Goal: Use online tool/utility: Utilize a website feature to perform a specific function

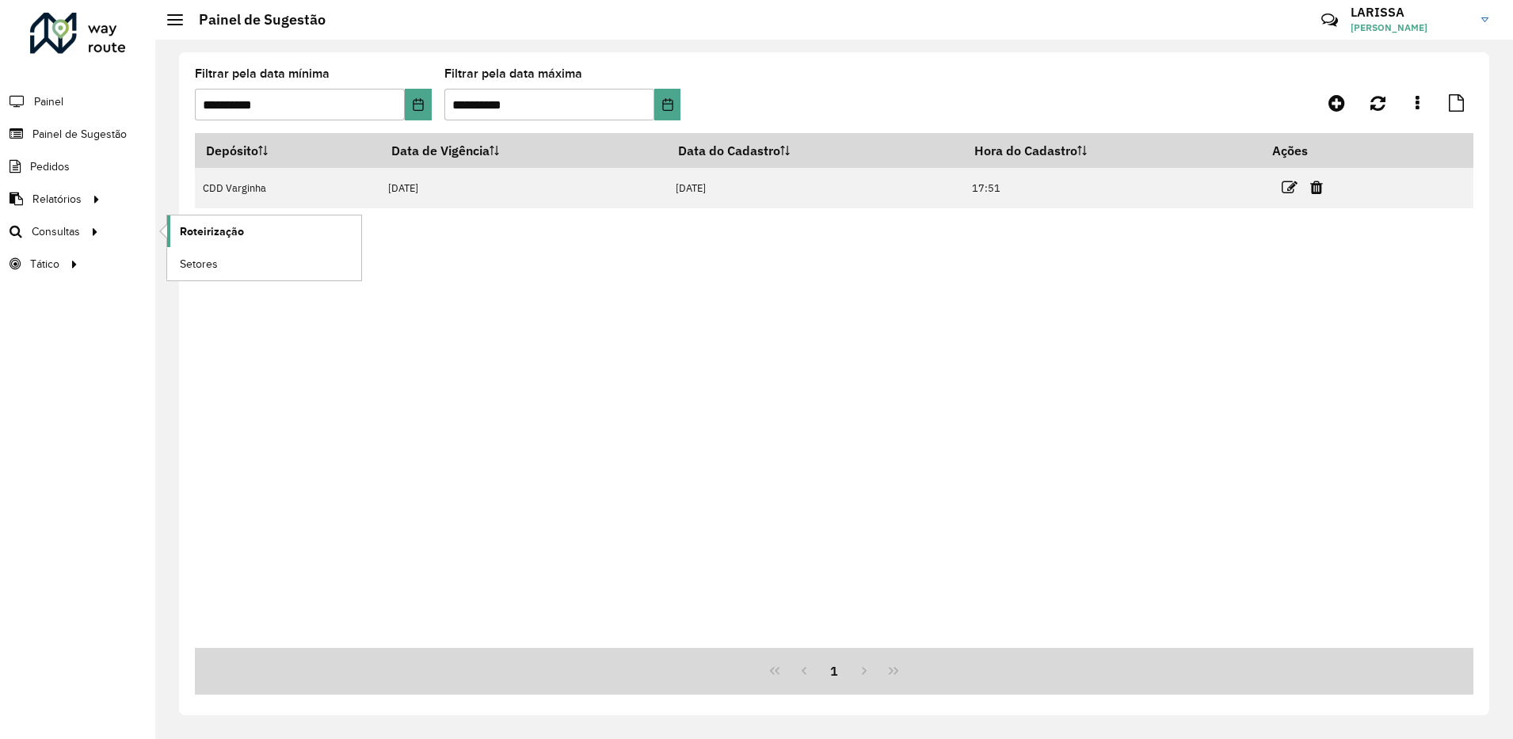
click at [223, 238] on span "Roteirização" at bounding box center [212, 231] width 64 height 17
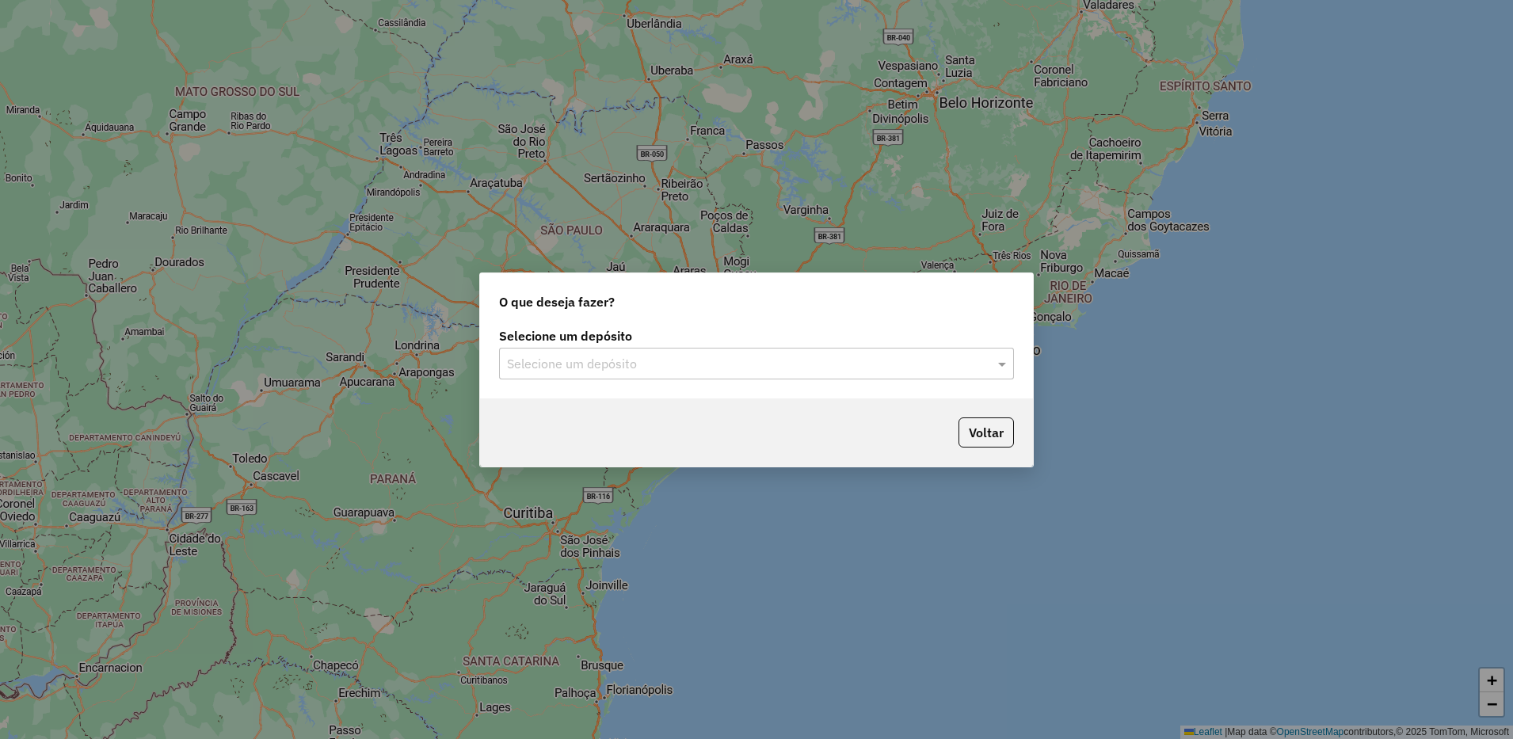
click at [597, 368] on input "text" at bounding box center [740, 364] width 467 height 19
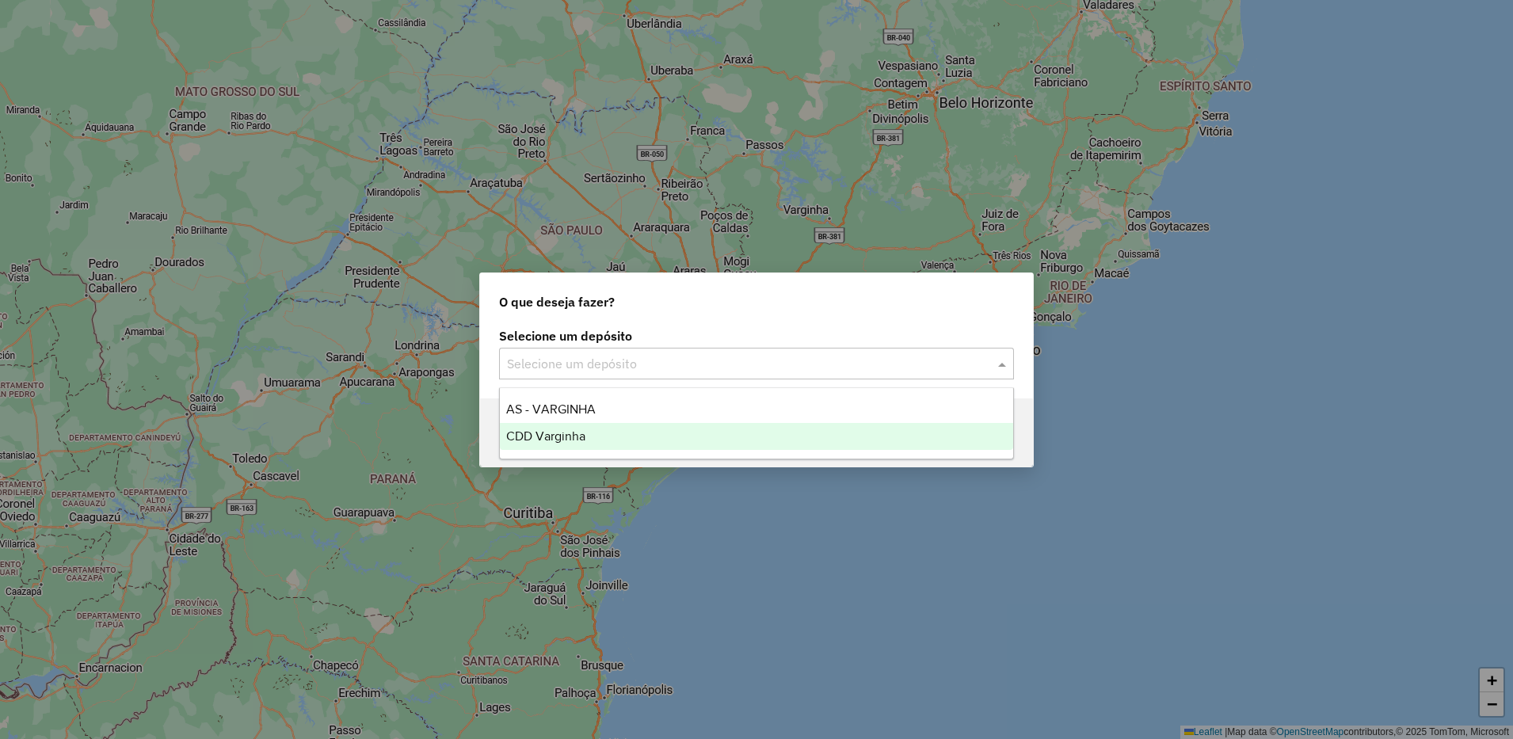
click at [615, 445] on div "CDD Varginha" at bounding box center [756, 436] width 513 height 27
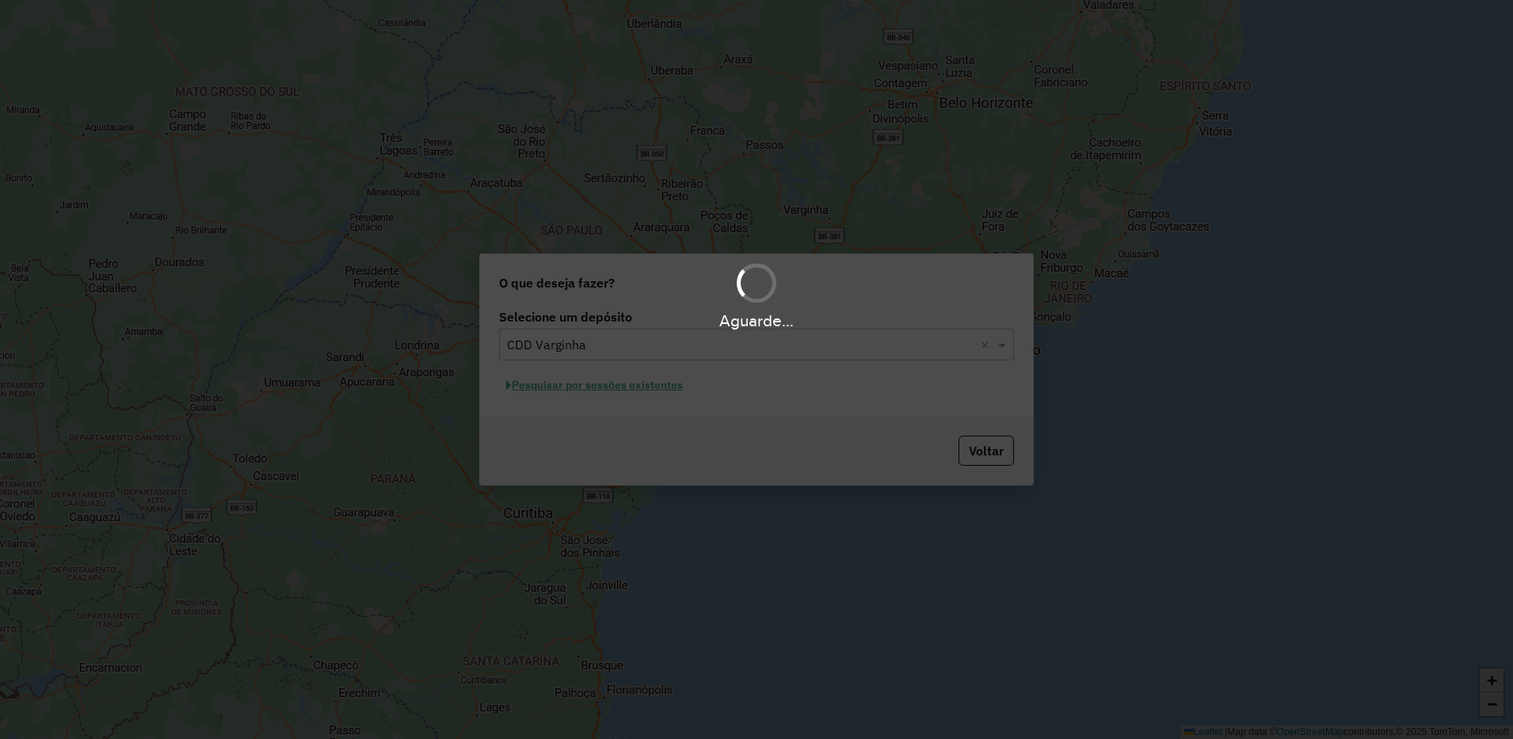
click at [627, 386] on div "Aguarde..." at bounding box center [756, 369] width 1513 height 739
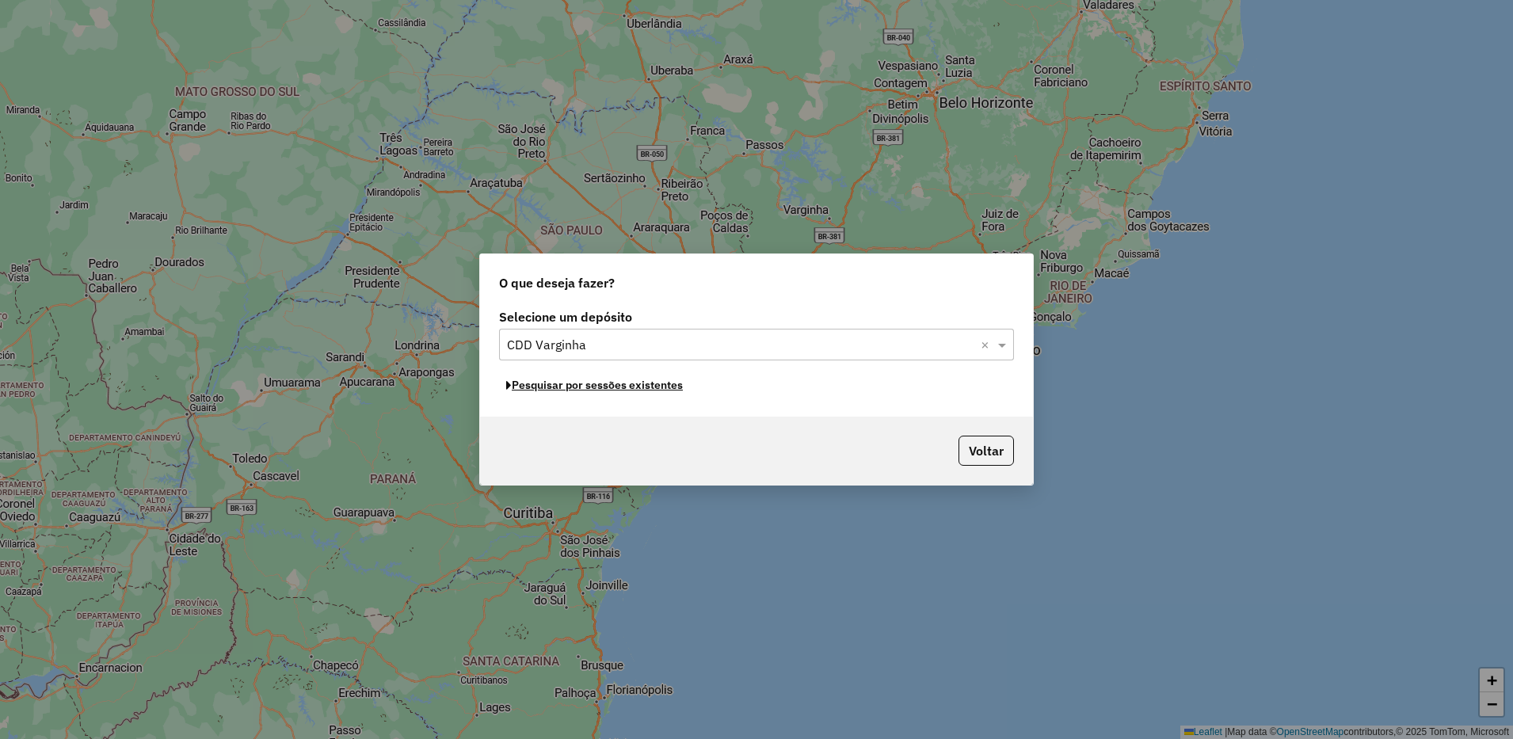
click at [627, 386] on button "Pesquisar por sessões existentes" at bounding box center [594, 385] width 191 height 25
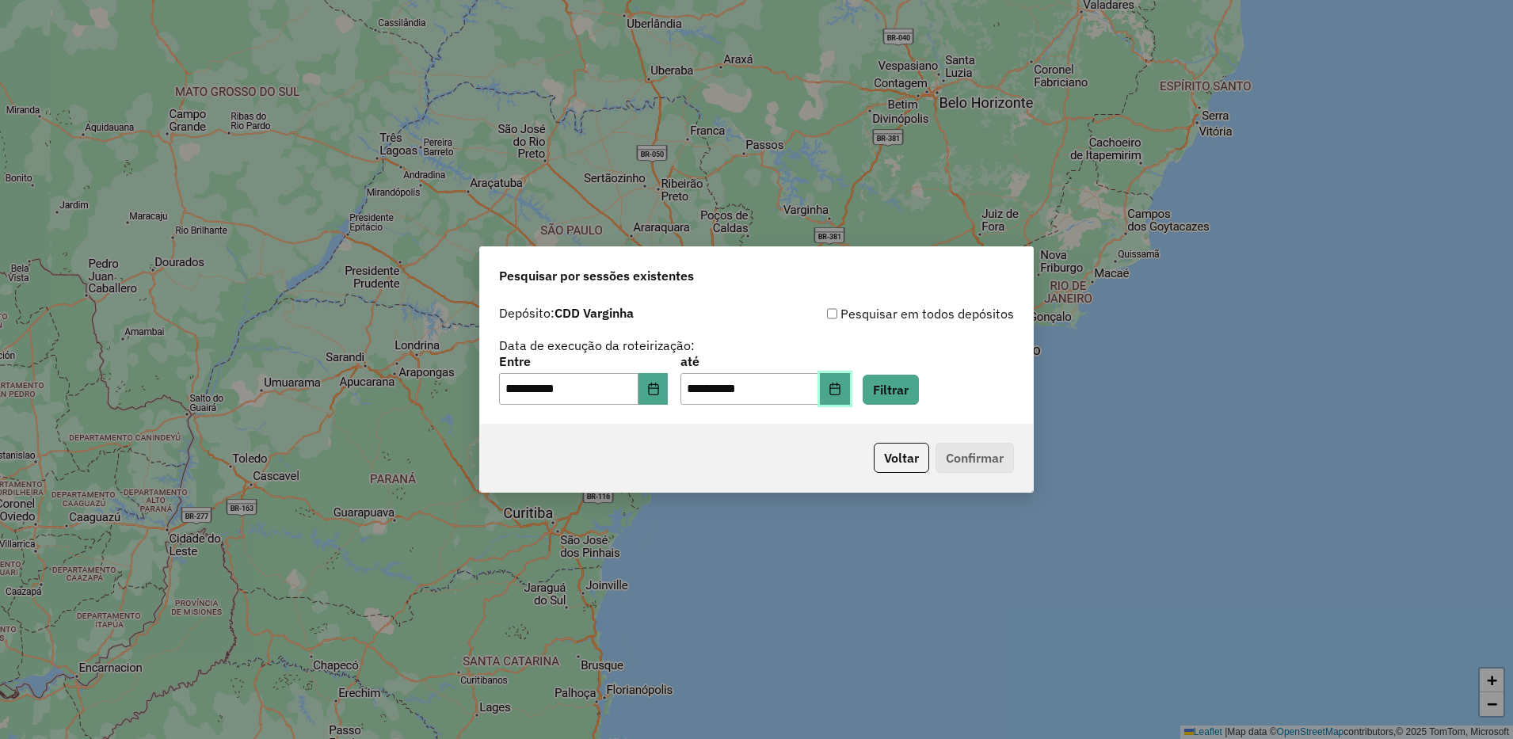
click at [850, 398] on button "Choose Date" at bounding box center [835, 389] width 30 height 32
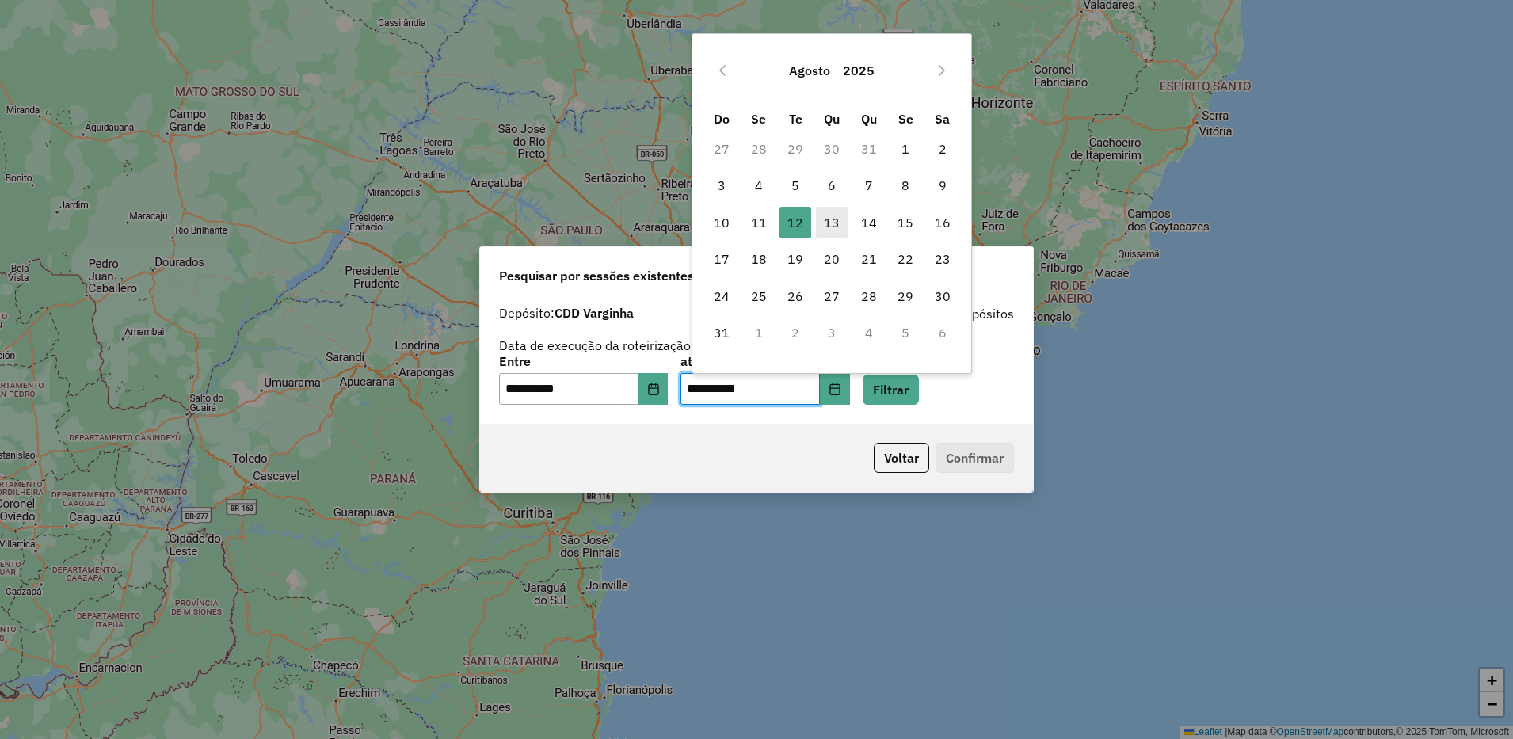
click at [833, 222] on span "13" at bounding box center [832, 223] width 32 height 32
type input "**********"
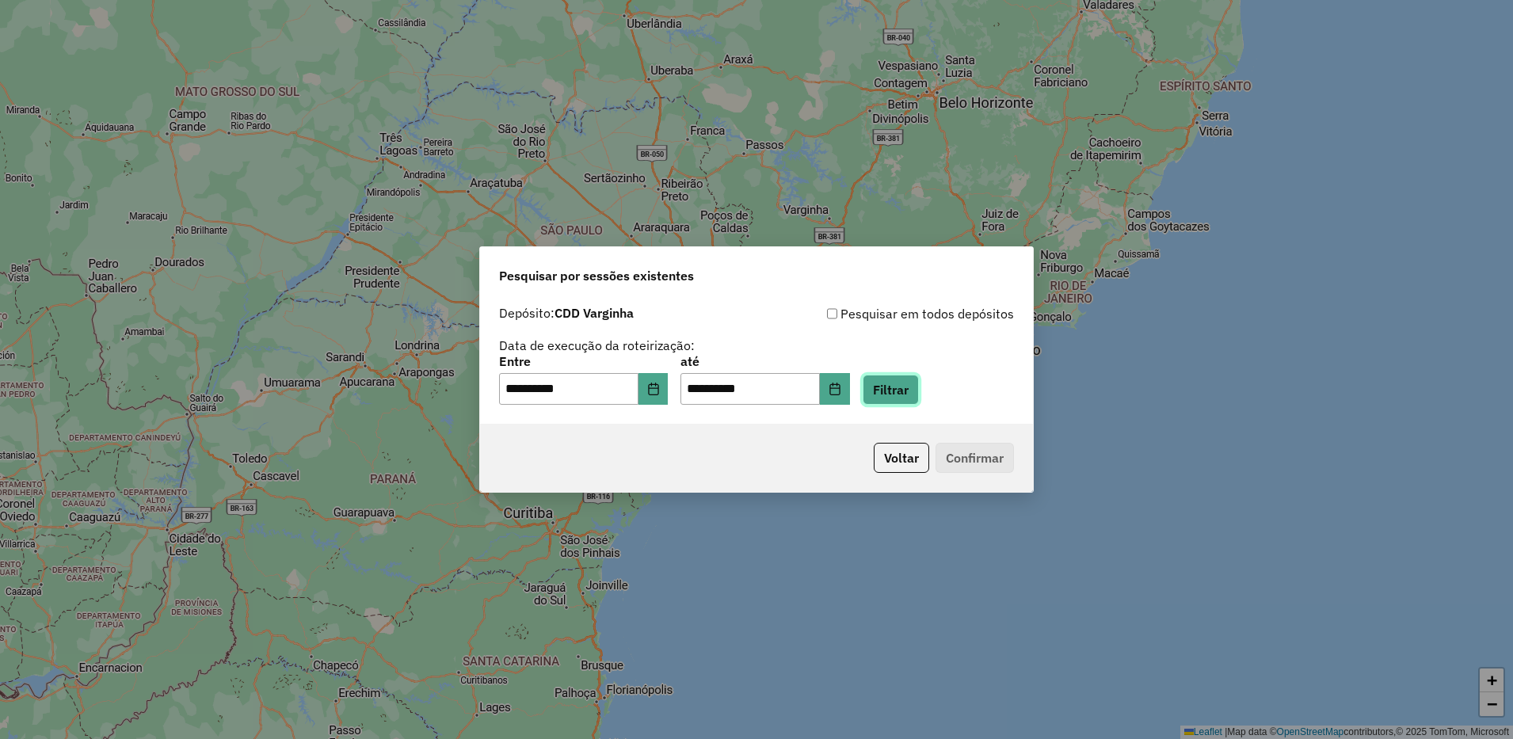
click at [919, 398] on button "Filtrar" at bounding box center [891, 390] width 56 height 30
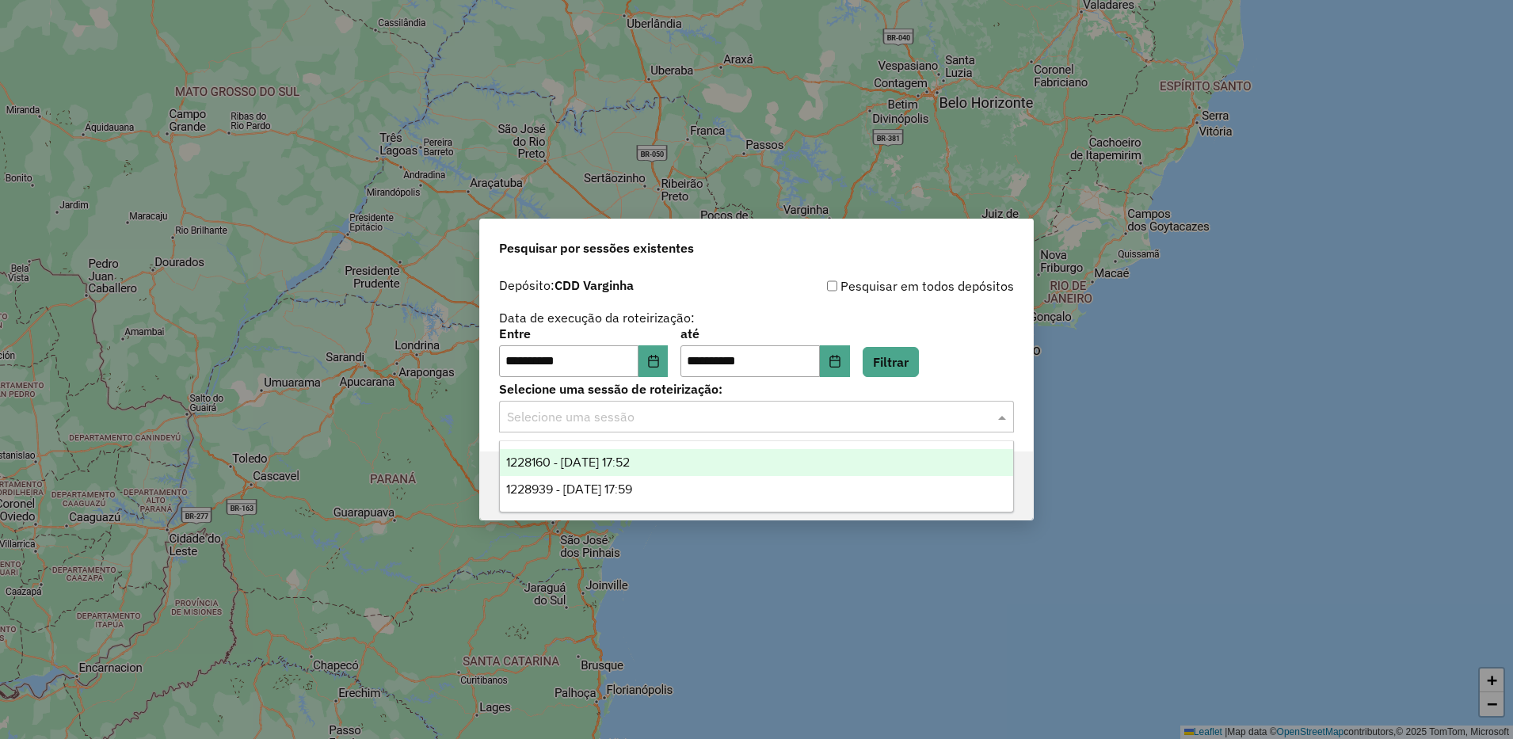
click at [787, 417] on input "text" at bounding box center [740, 417] width 467 height 19
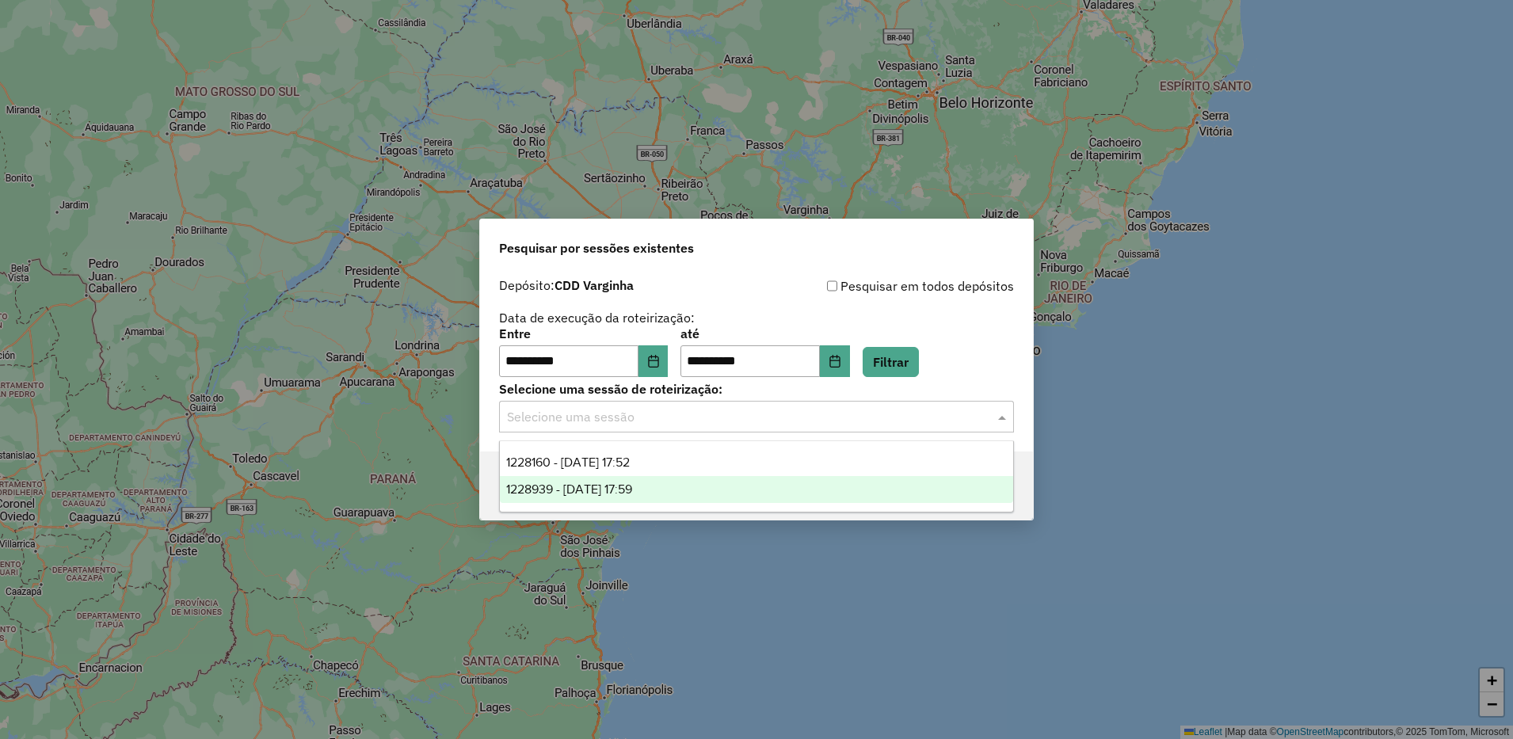
click at [643, 501] on div "1228939 - [DATE] 17:59" at bounding box center [756, 489] width 513 height 27
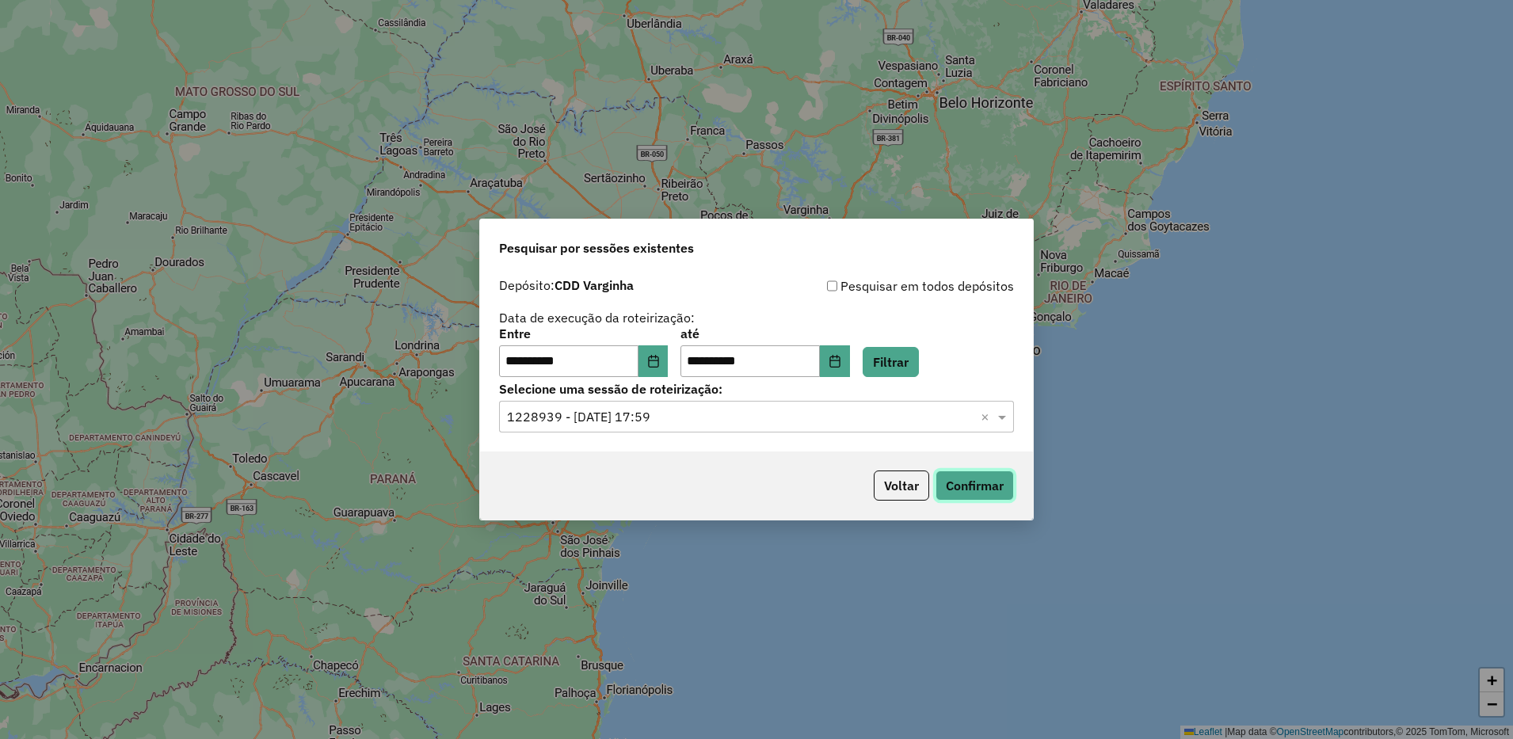
click at [966, 490] on button "Confirmar" at bounding box center [975, 486] width 78 height 30
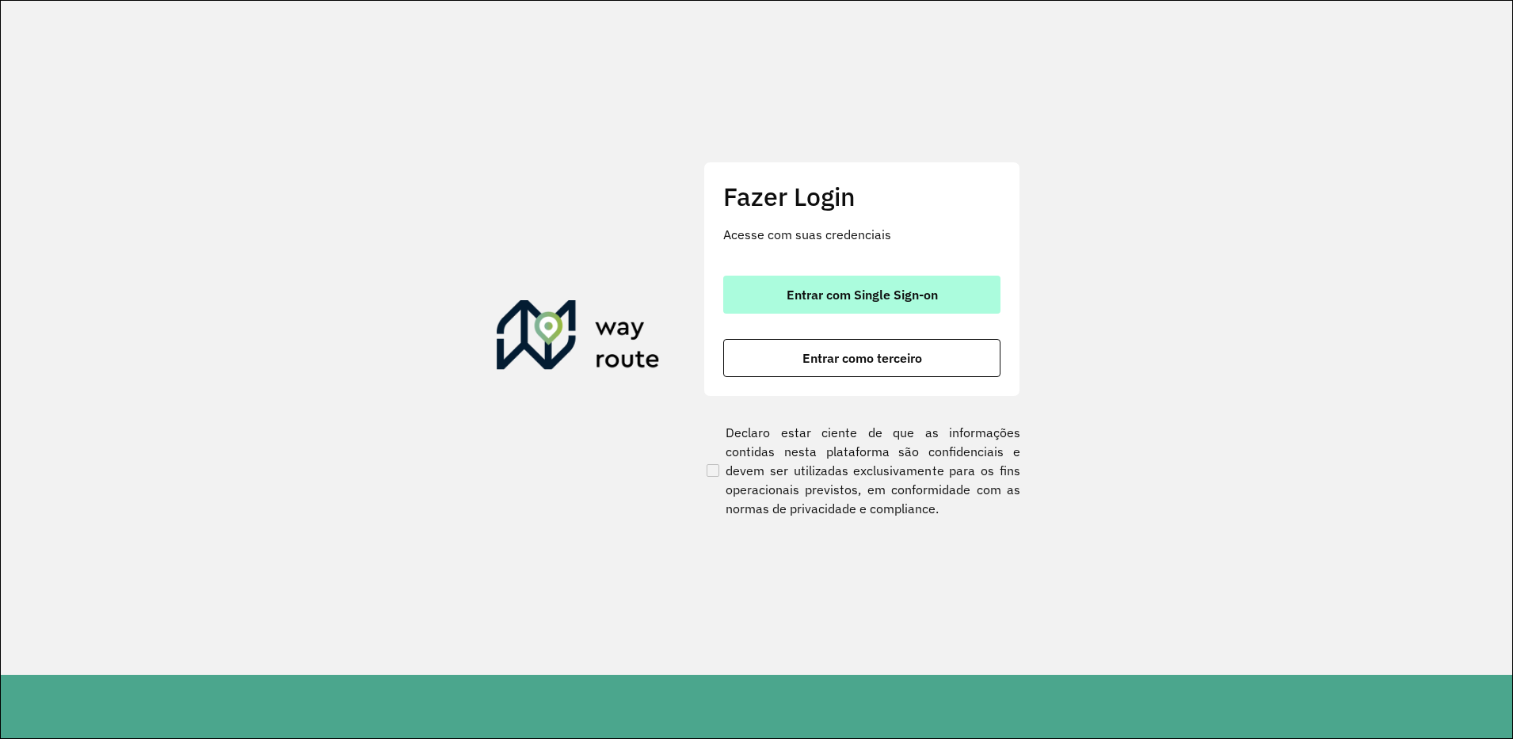
click at [947, 292] on button "Entrar com Single Sign-on" at bounding box center [861, 295] width 277 height 38
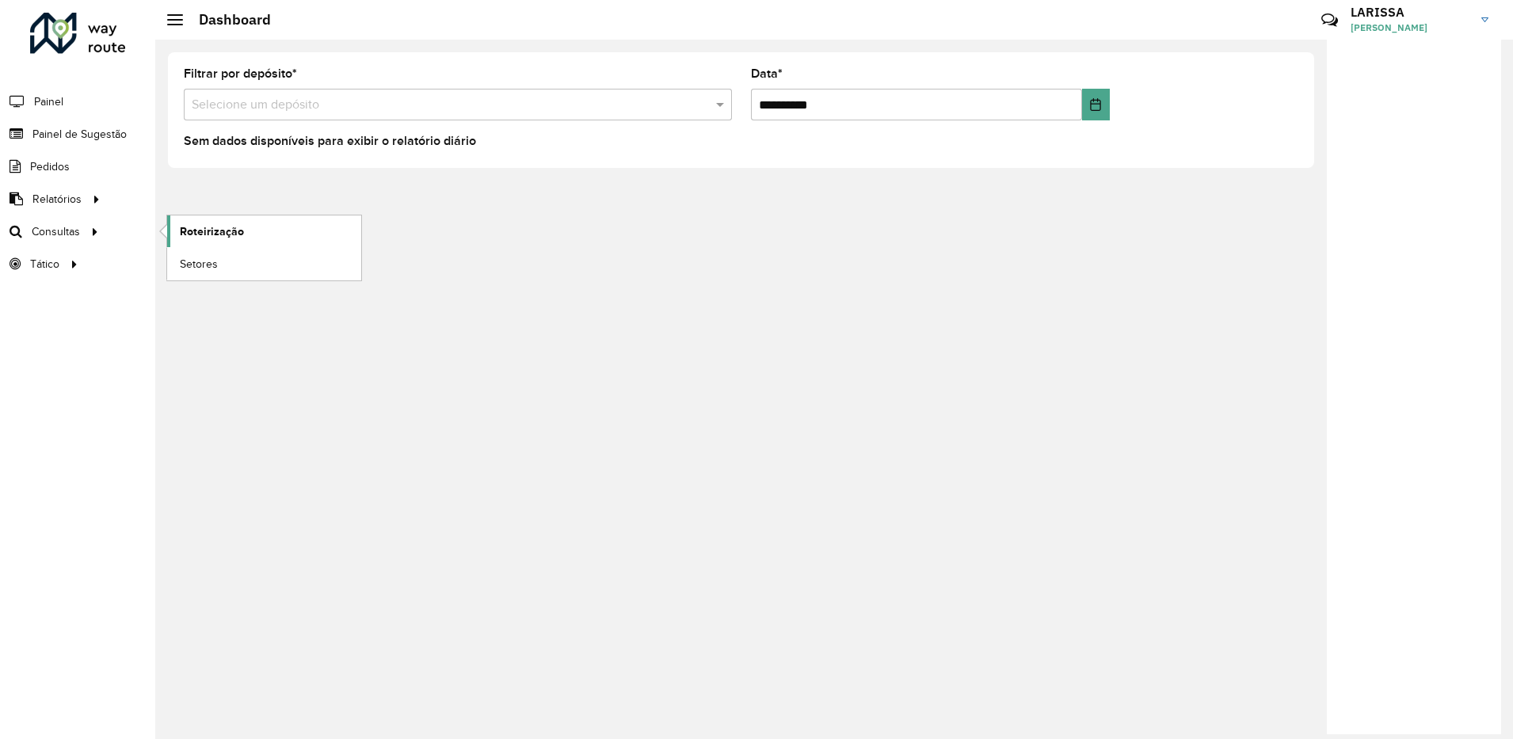
click at [189, 242] on link "Roteirização" at bounding box center [264, 231] width 194 height 32
click at [210, 219] on link "Roteirização" at bounding box center [264, 231] width 194 height 32
click at [253, 231] on link "Roteirização" at bounding box center [264, 231] width 194 height 32
click at [205, 234] on span "Roteirização" at bounding box center [212, 231] width 64 height 17
click at [209, 232] on span "Roteirização" at bounding box center [212, 231] width 64 height 17
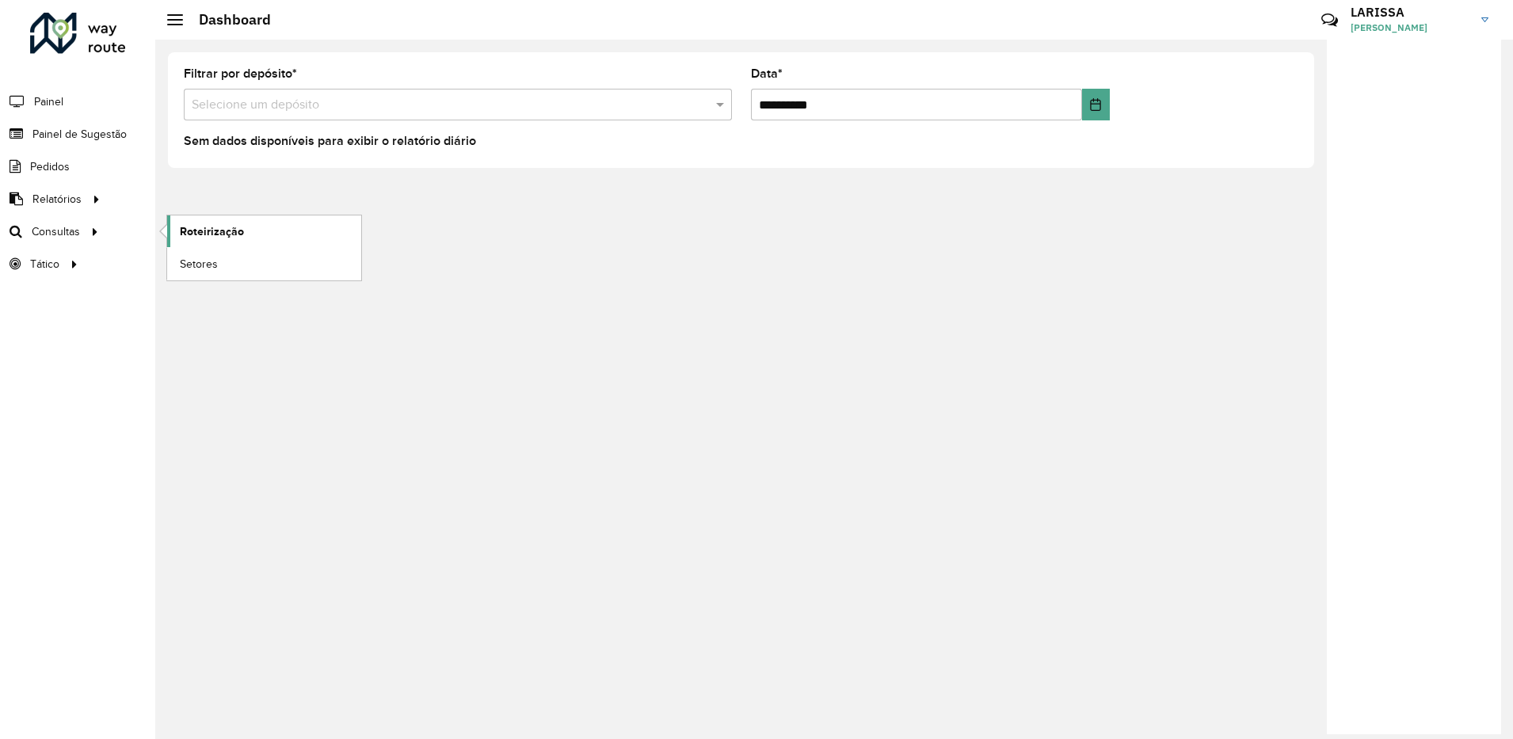
click at [198, 227] on span "Roteirização" at bounding box center [212, 231] width 64 height 17
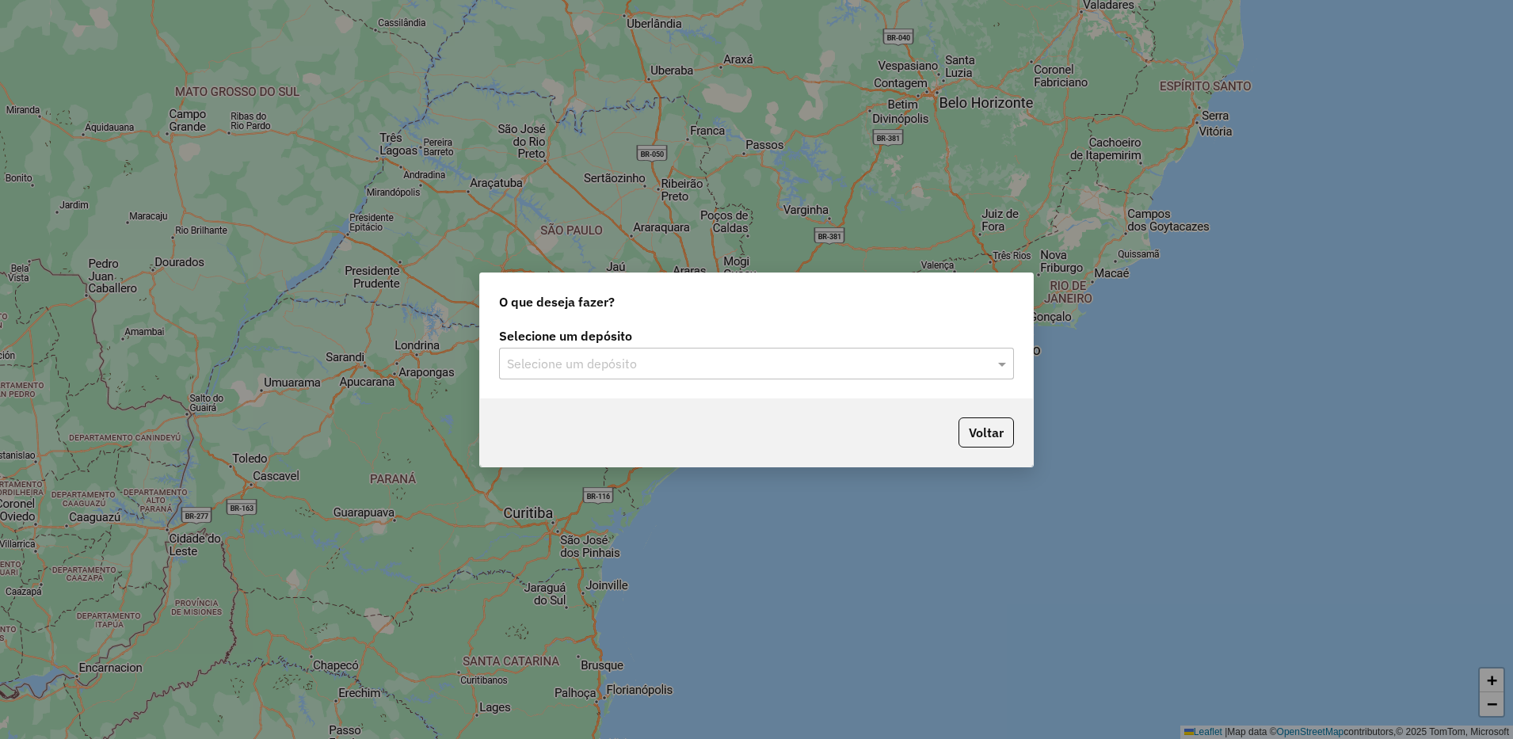
click at [646, 360] on input "text" at bounding box center [740, 364] width 467 height 19
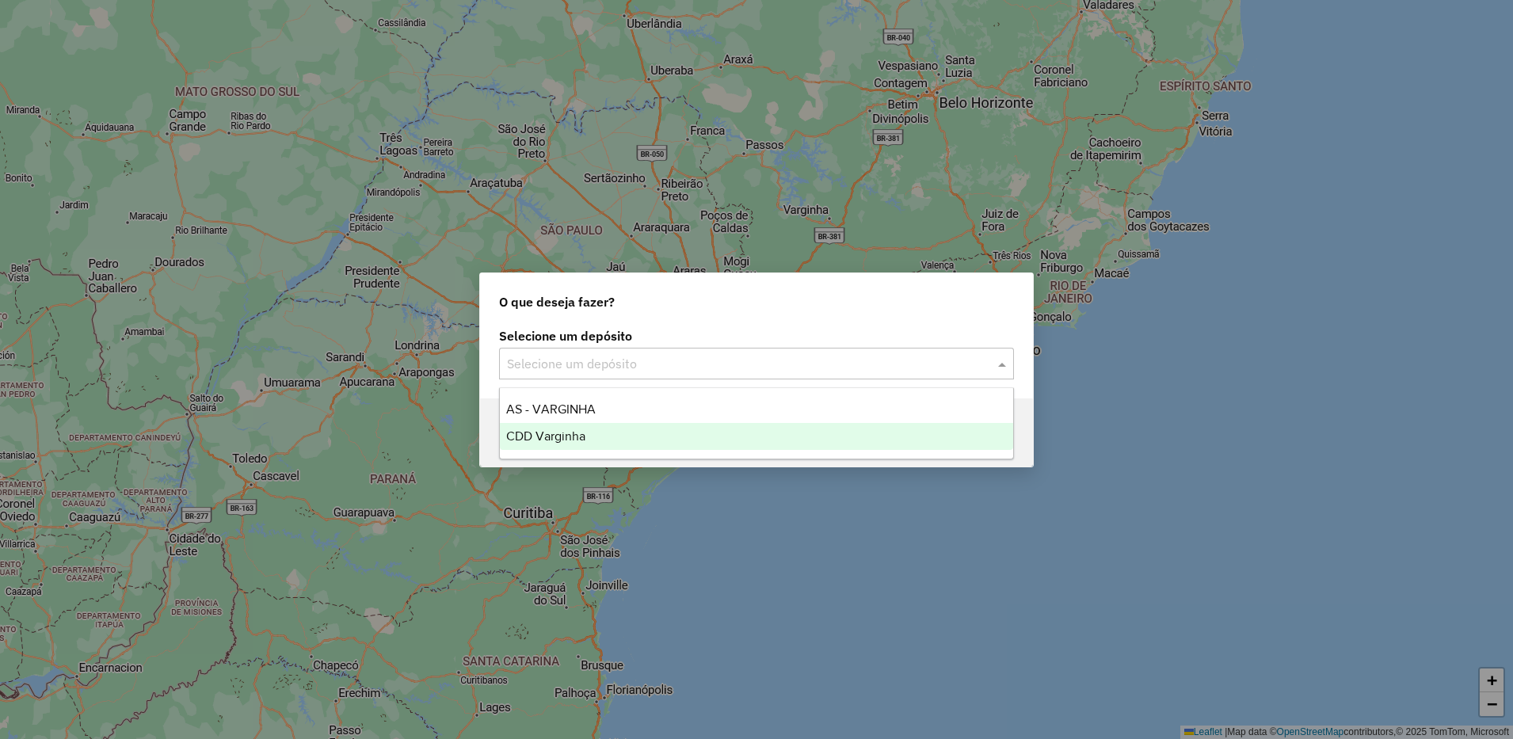
click at [597, 428] on div "CDD Varginha" at bounding box center [756, 436] width 513 height 27
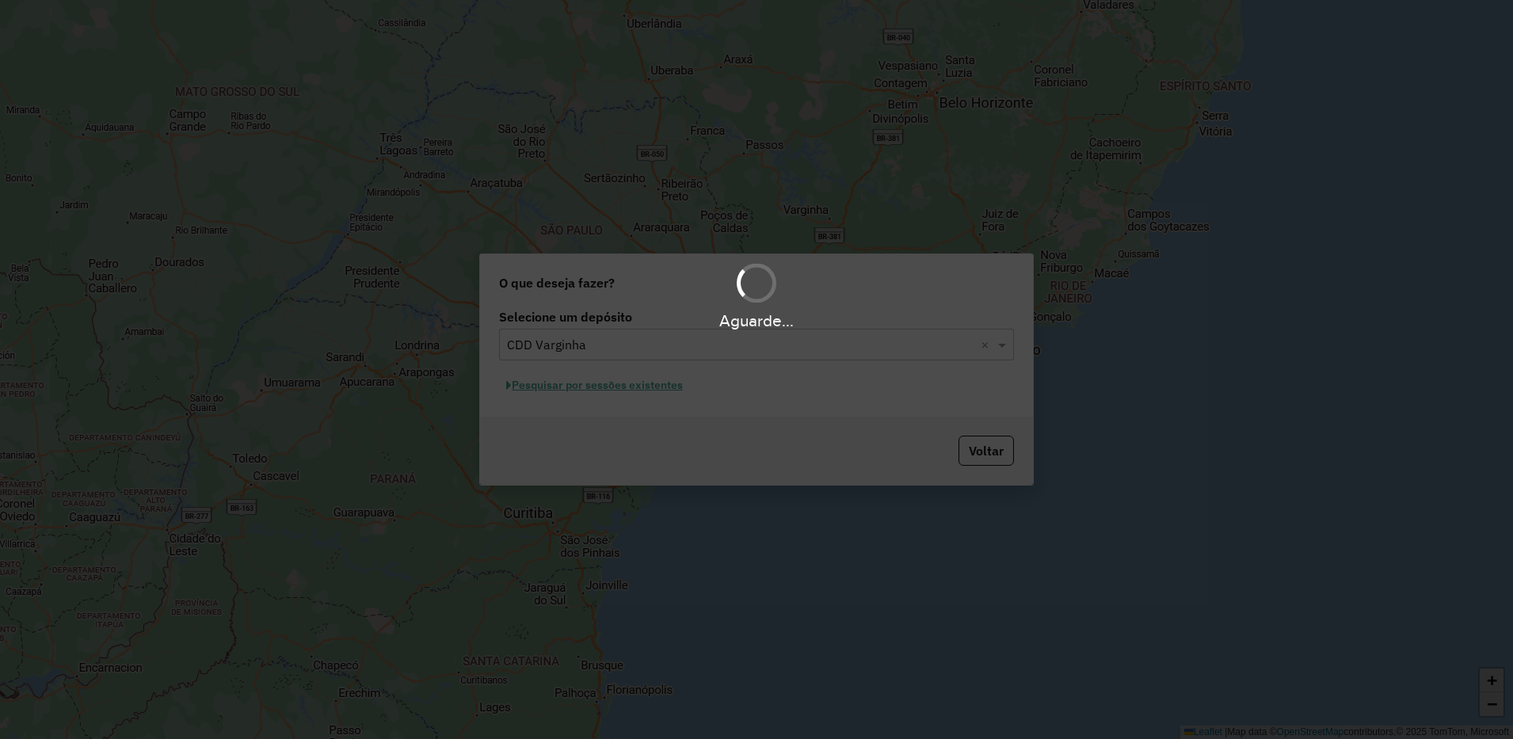
click at [634, 389] on div "Aguarde..." at bounding box center [756, 369] width 1513 height 739
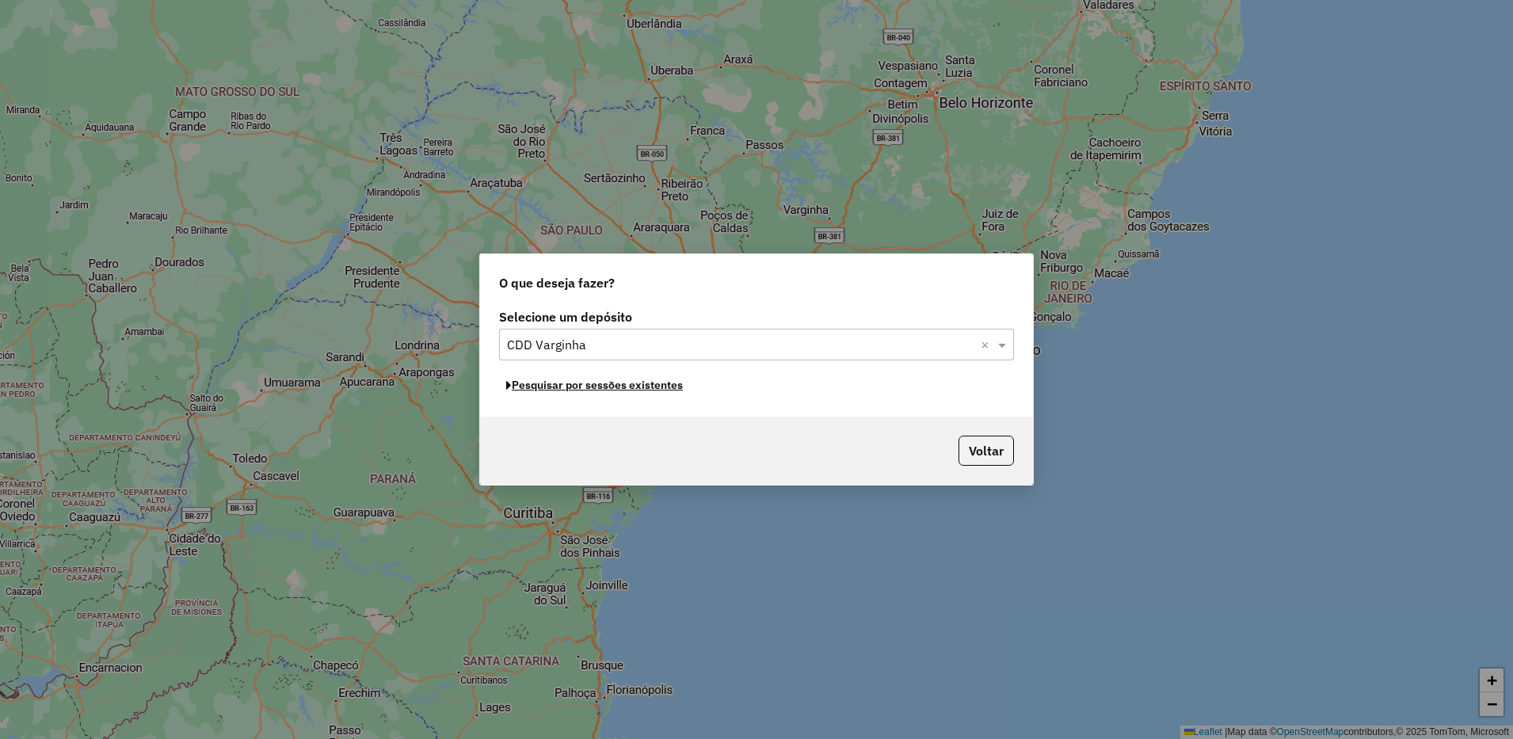
click at [634, 389] on button "Pesquisar por sessões existentes" at bounding box center [594, 385] width 191 height 25
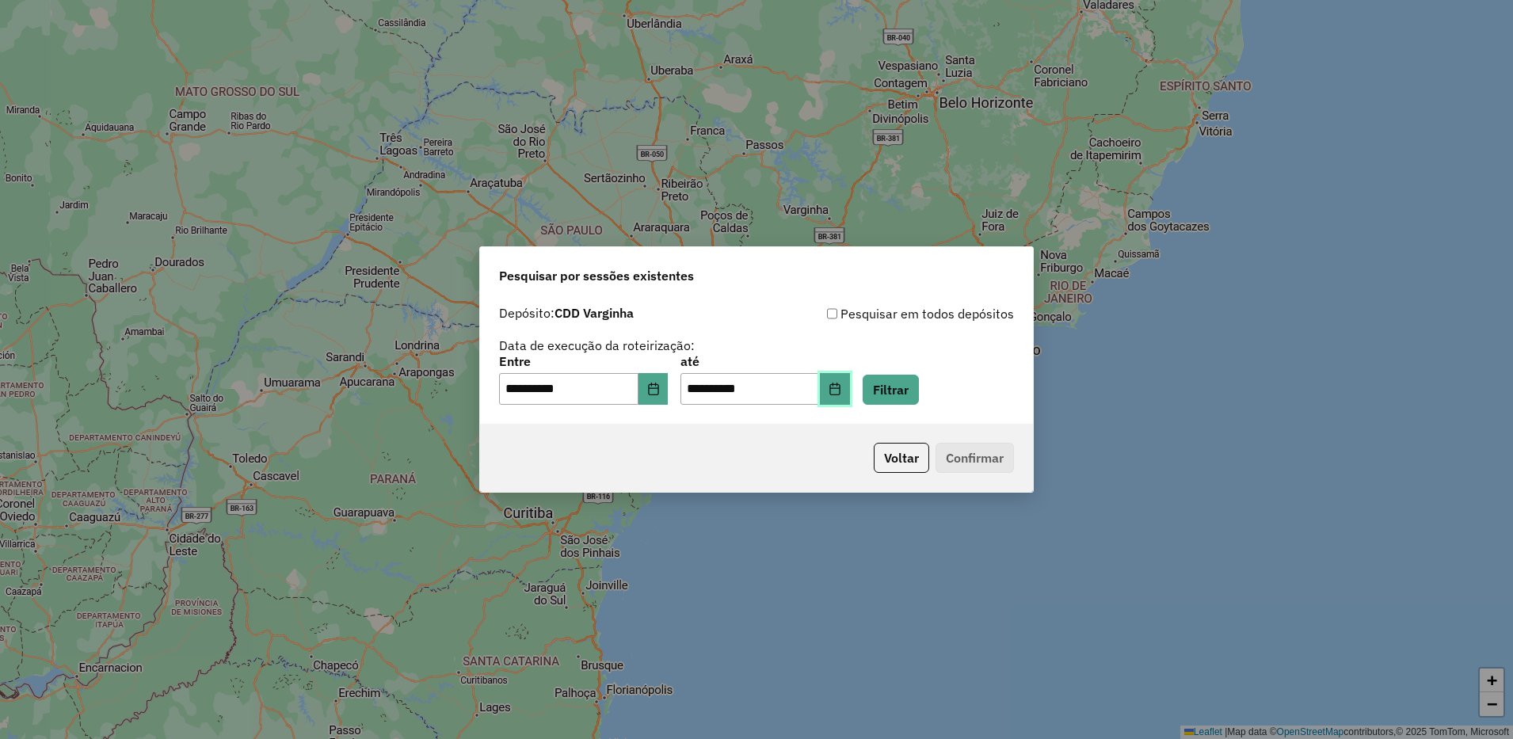
click at [850, 395] on button "Choose Date" at bounding box center [835, 389] width 30 height 32
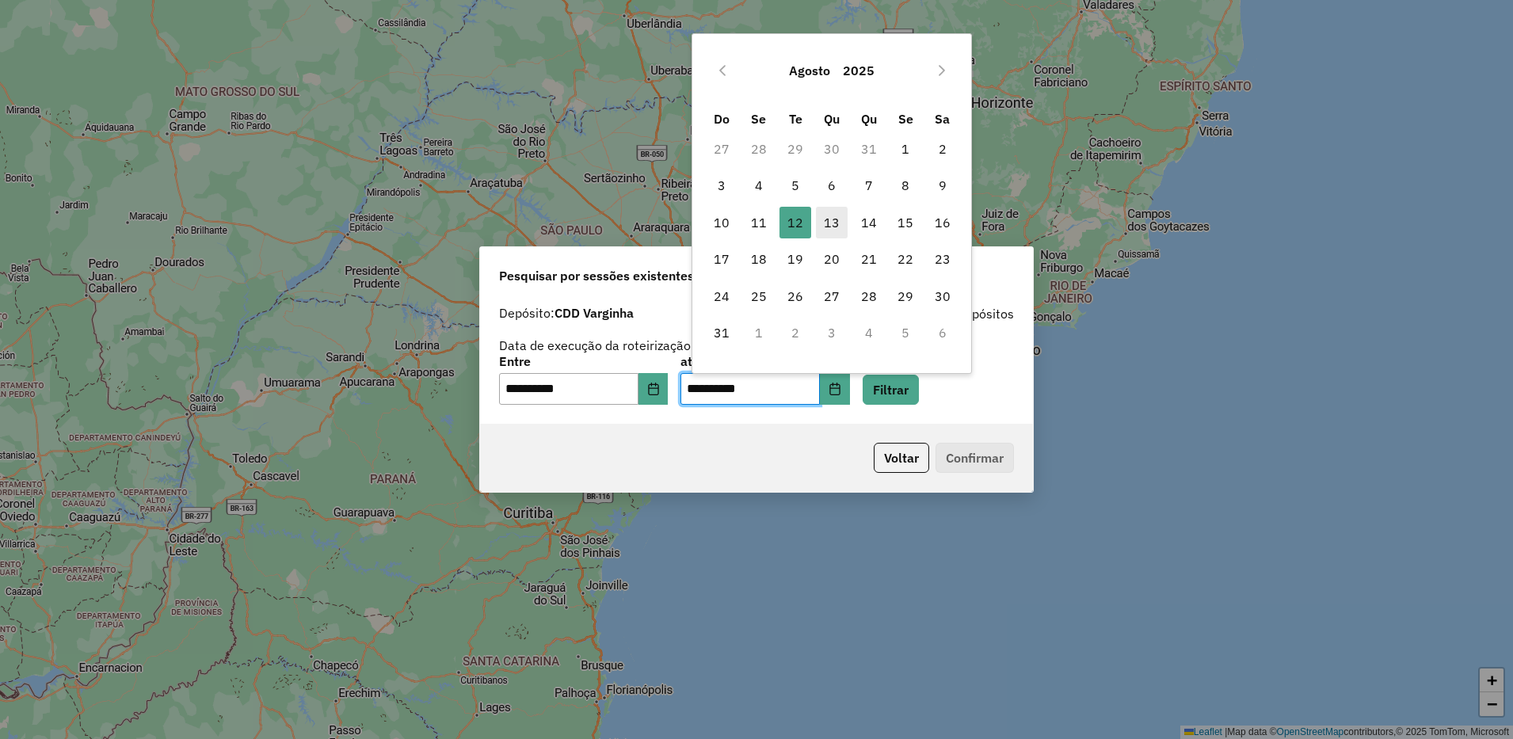
click at [839, 228] on span "13" at bounding box center [832, 223] width 32 height 32
type input "**********"
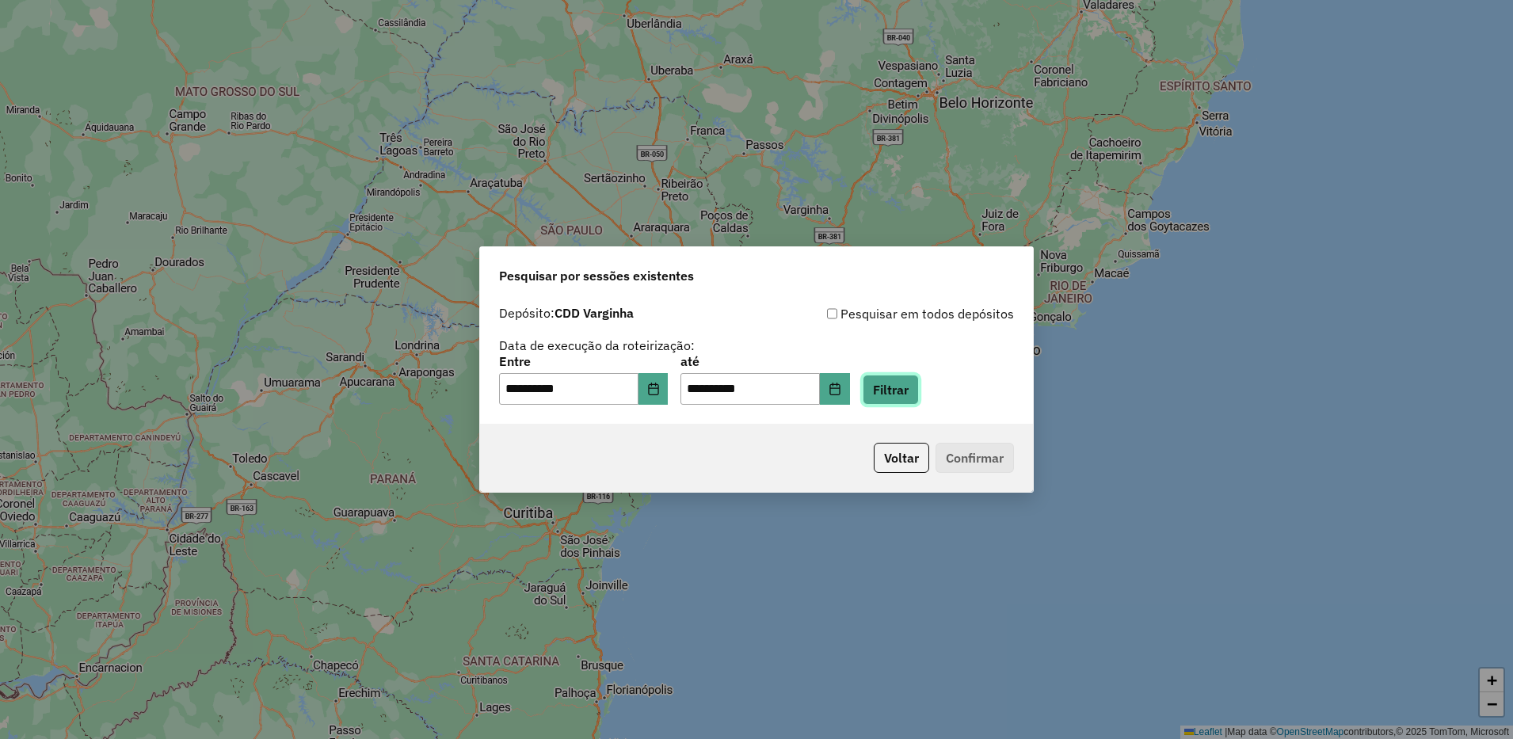
click at [914, 375] on button "Filtrar" at bounding box center [891, 390] width 56 height 30
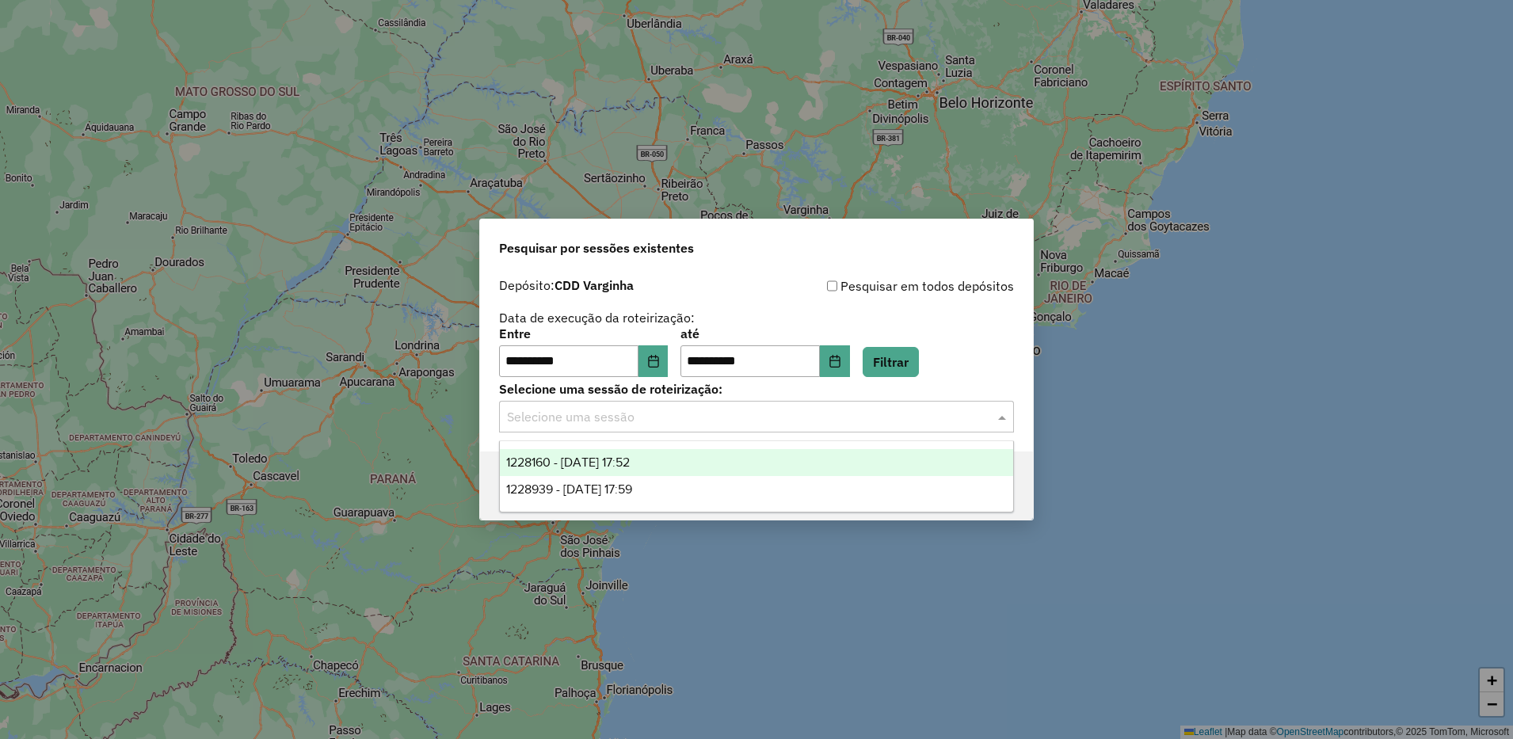
click at [692, 417] on input "text" at bounding box center [740, 417] width 467 height 19
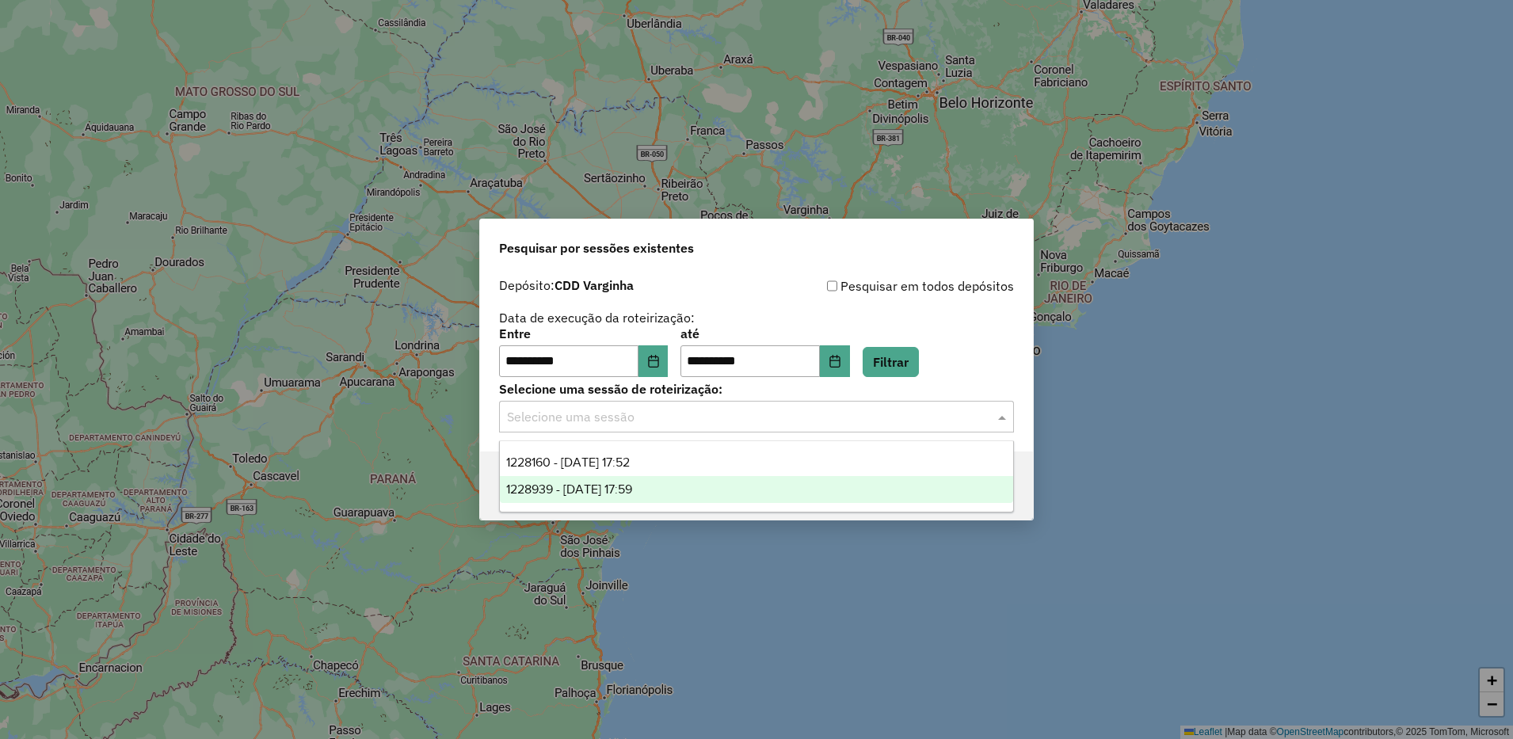
click at [632, 488] on span "1228939 - 13/08/2025 17:59" at bounding box center [569, 488] width 126 height 13
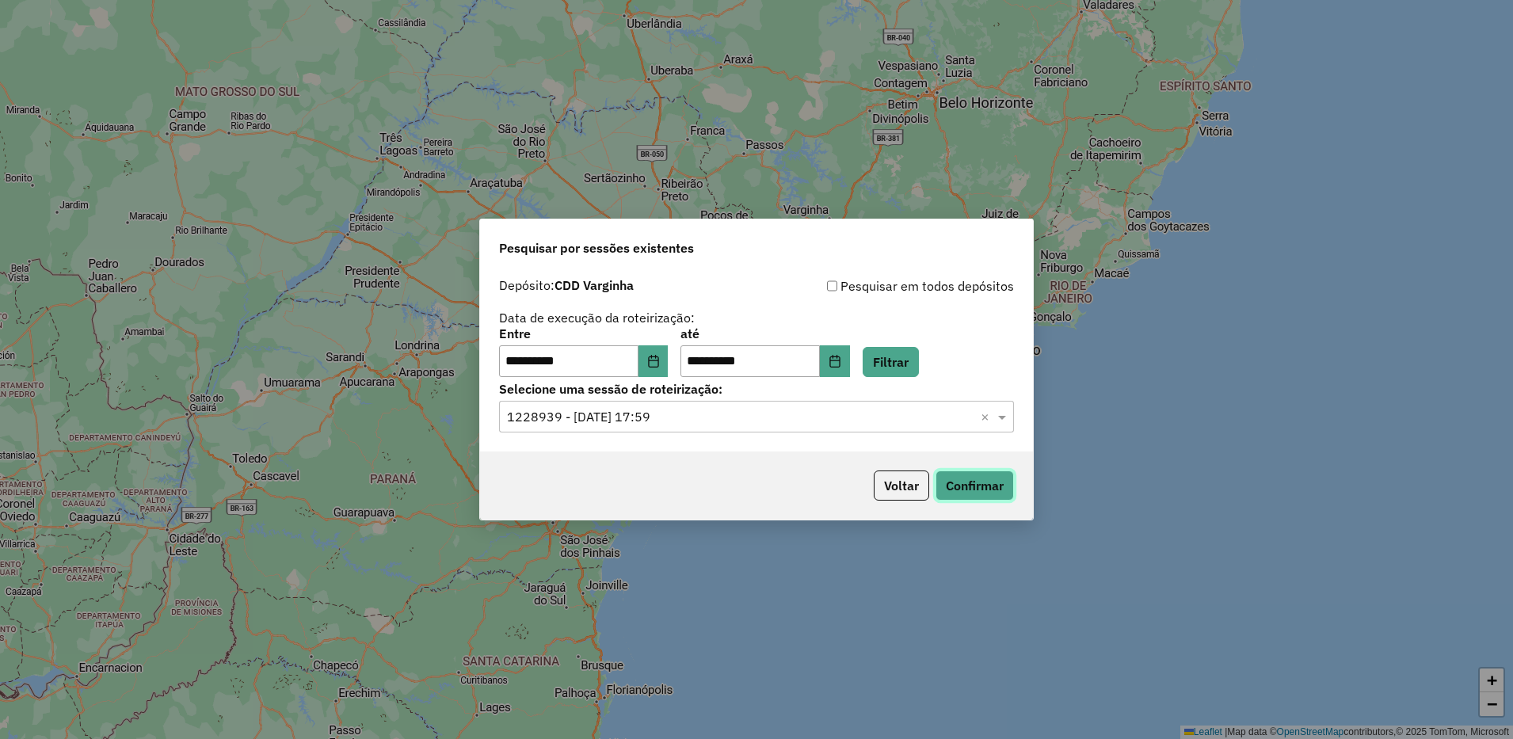
click at [969, 483] on button "Confirmar" at bounding box center [975, 486] width 78 height 30
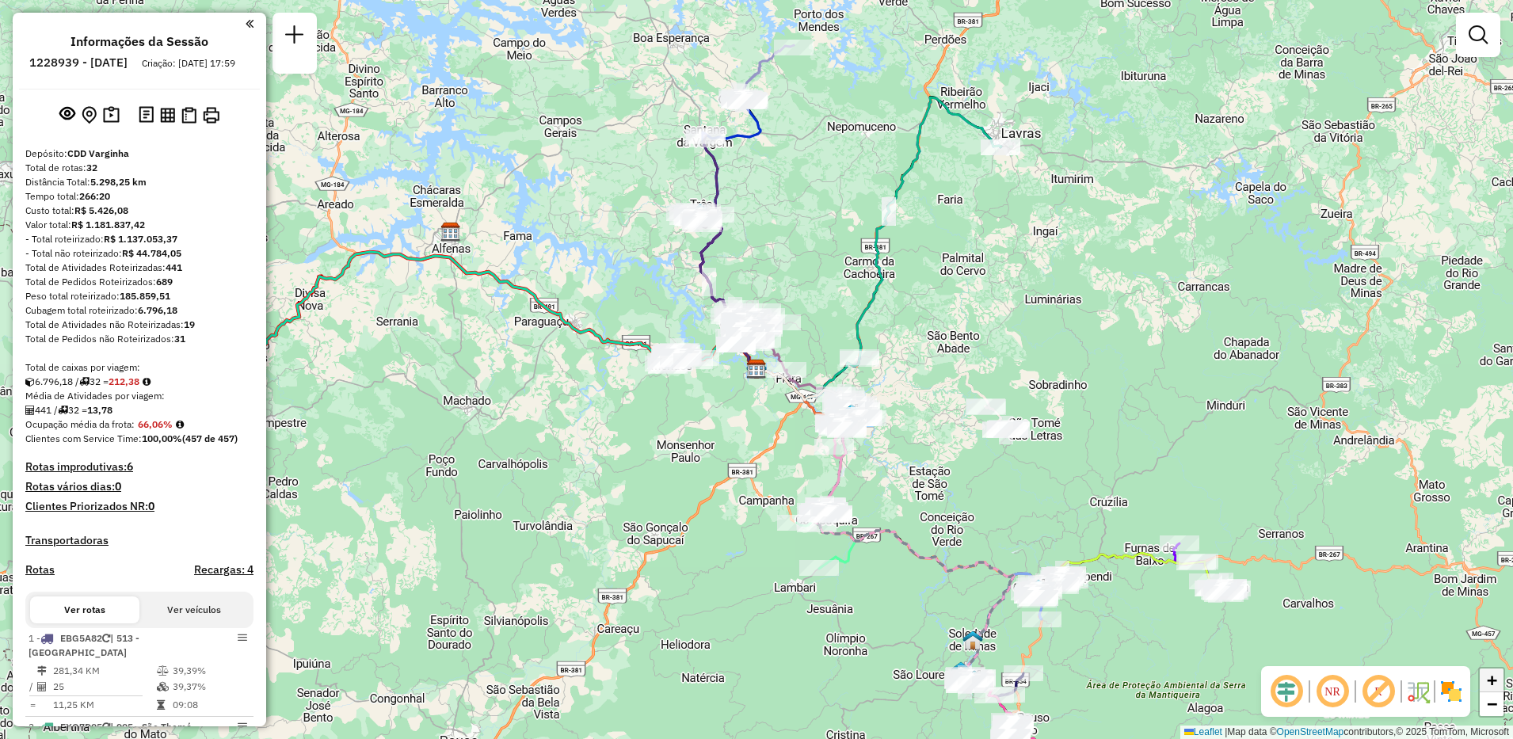
click at [1494, 687] on span "+" at bounding box center [1492, 680] width 10 height 20
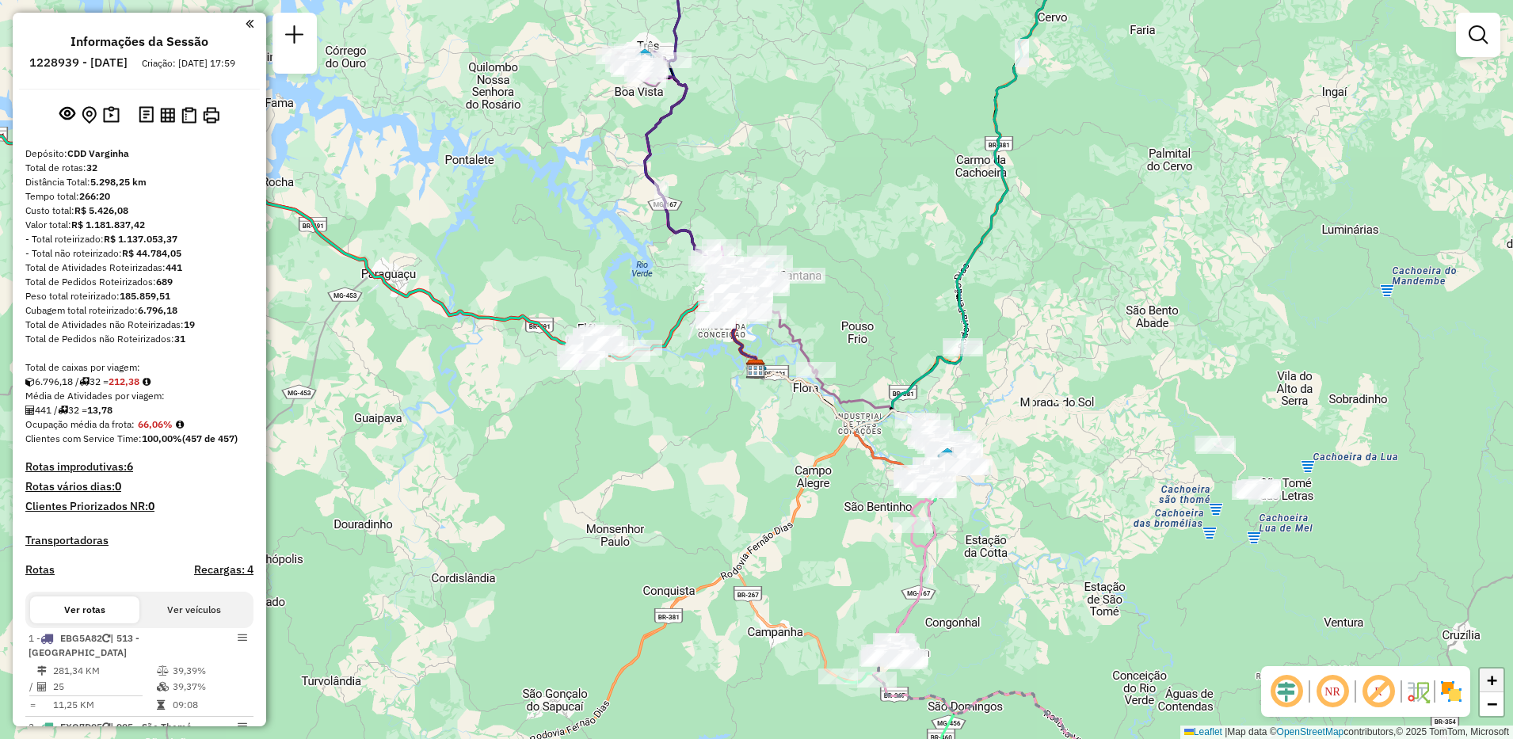
click at [1494, 687] on span "+" at bounding box center [1492, 680] width 10 height 20
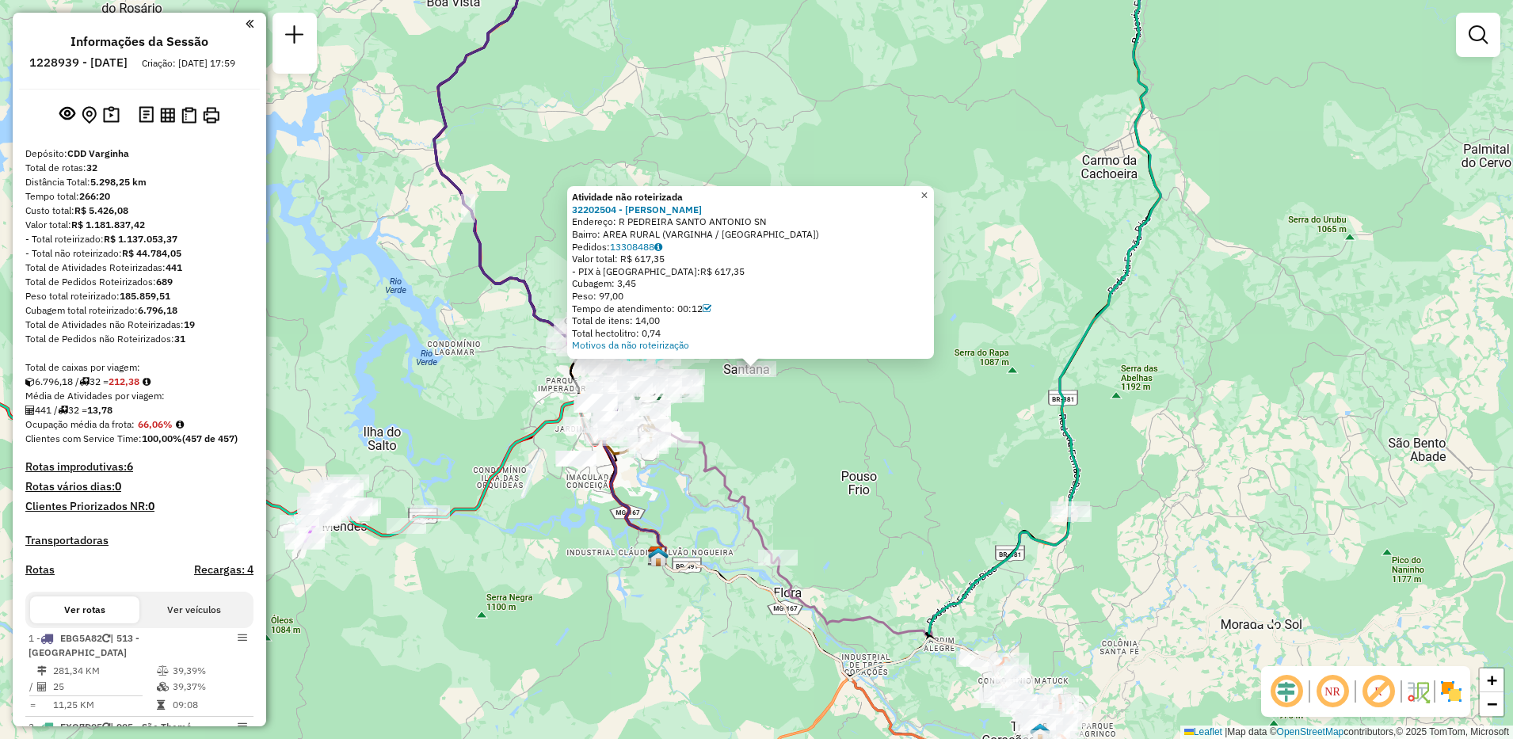
click at [928, 193] on span "×" at bounding box center [924, 195] width 7 height 13
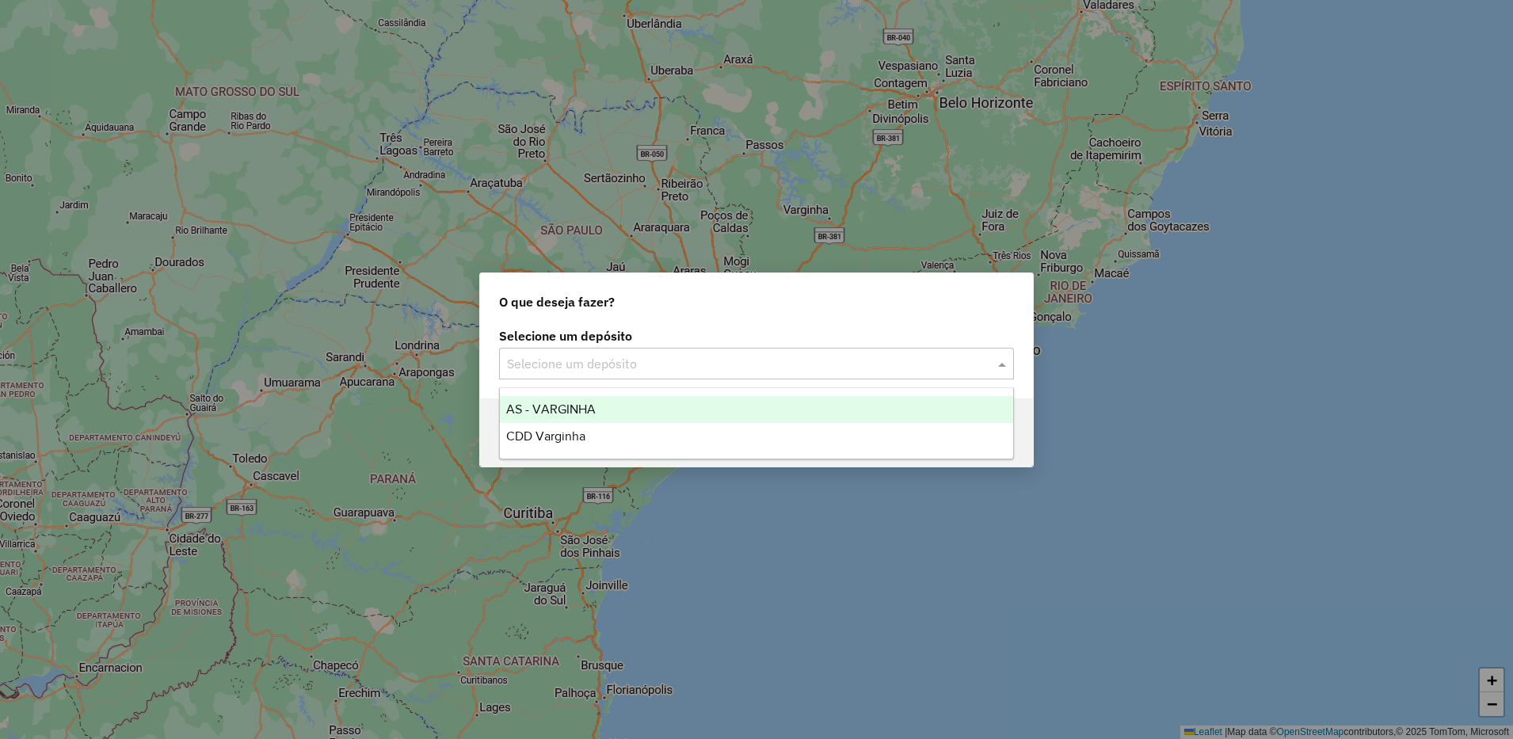
click at [658, 372] on input "text" at bounding box center [740, 364] width 467 height 19
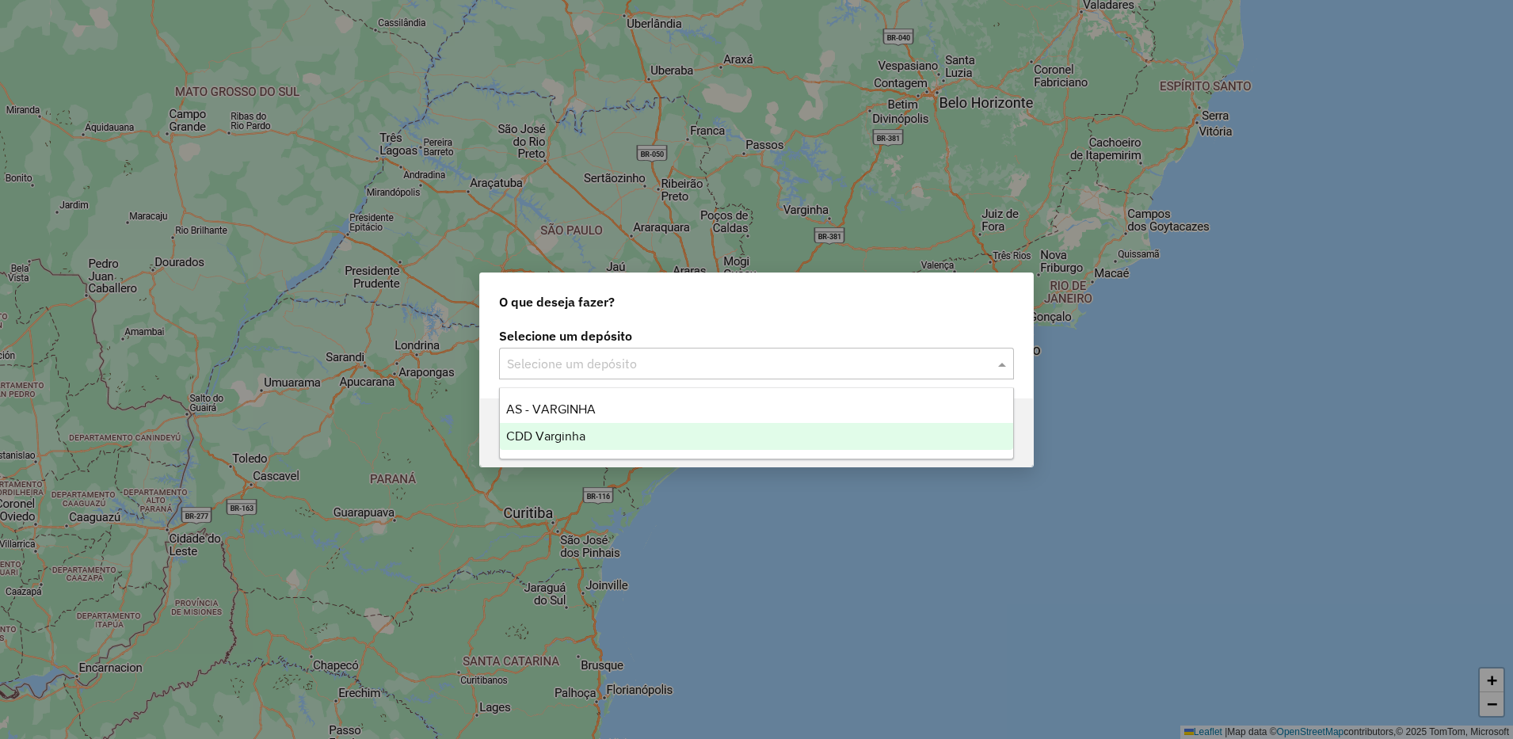
click at [605, 435] on div "CDD Varginha" at bounding box center [756, 436] width 513 height 27
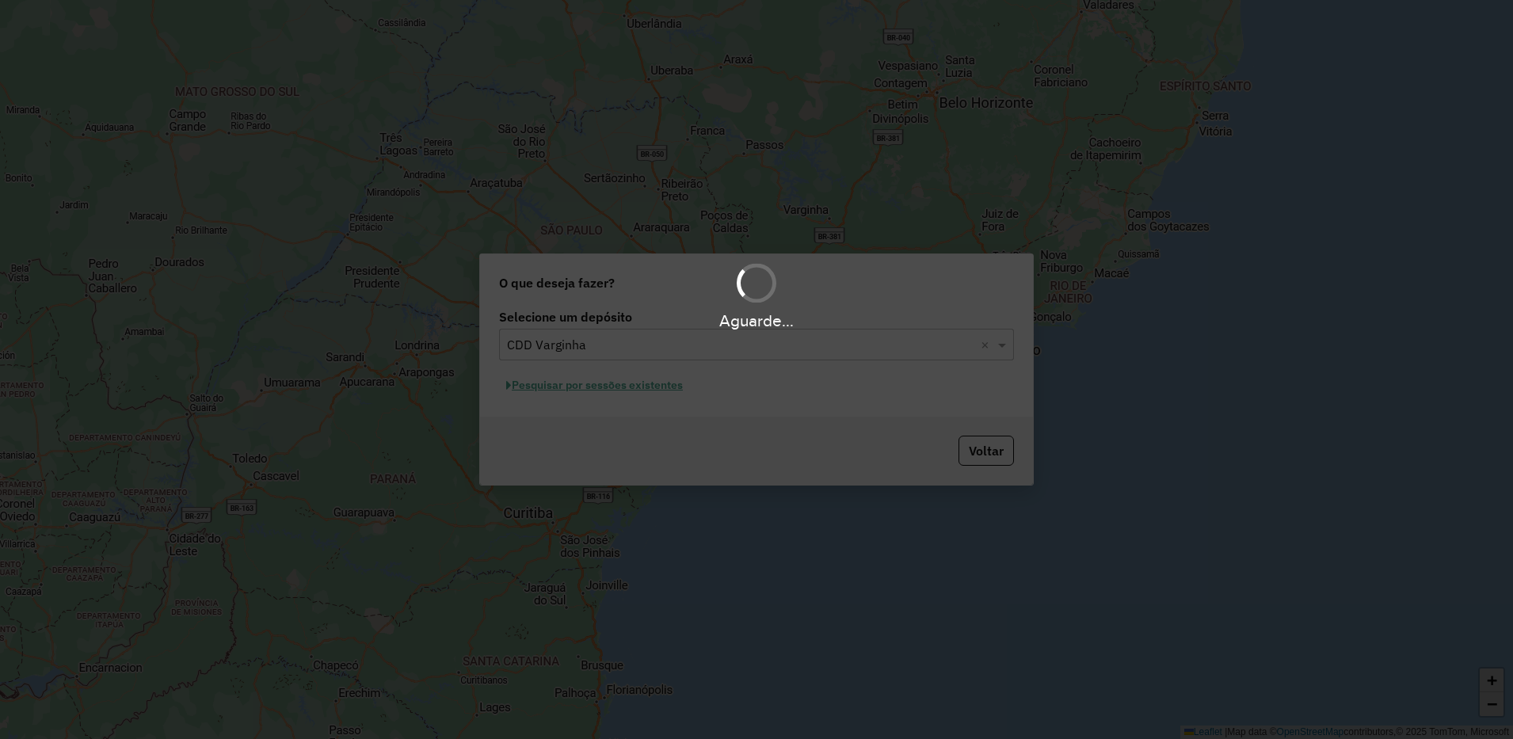
click at [624, 391] on div "Aguarde..." at bounding box center [756, 369] width 1513 height 739
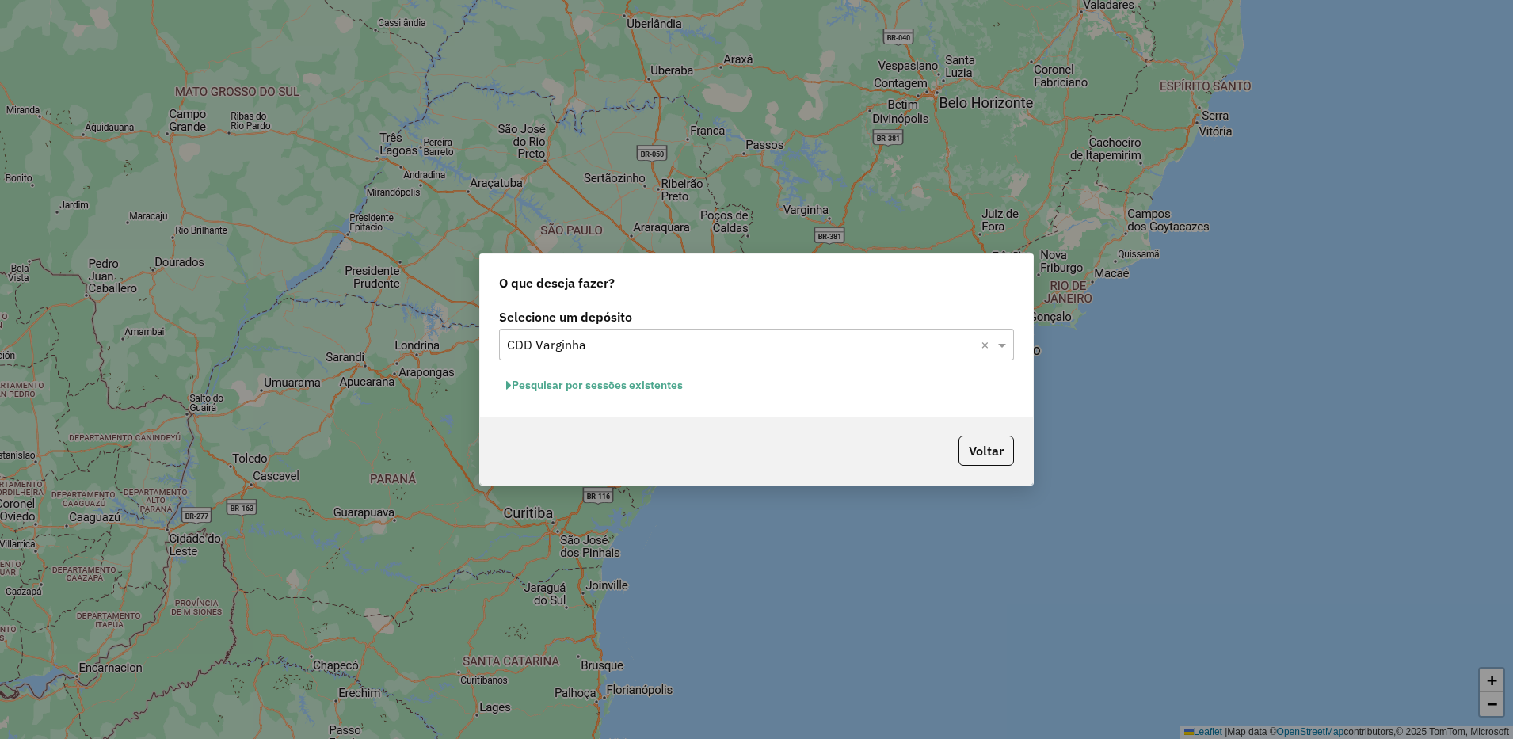
click at [650, 390] on button "Pesquisar por sessões existentes" at bounding box center [594, 385] width 191 height 25
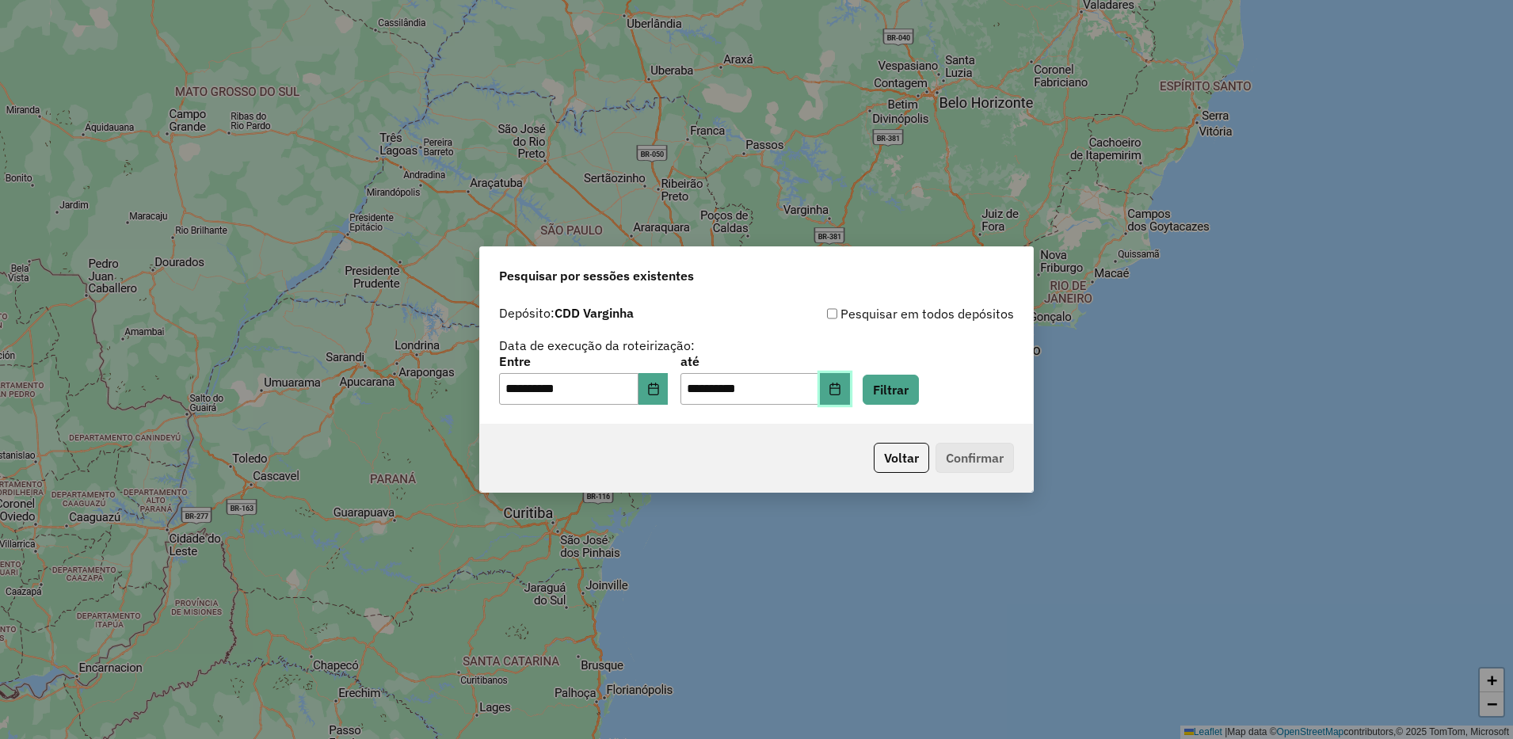
click at [846, 391] on button "Choose Date" at bounding box center [835, 389] width 30 height 32
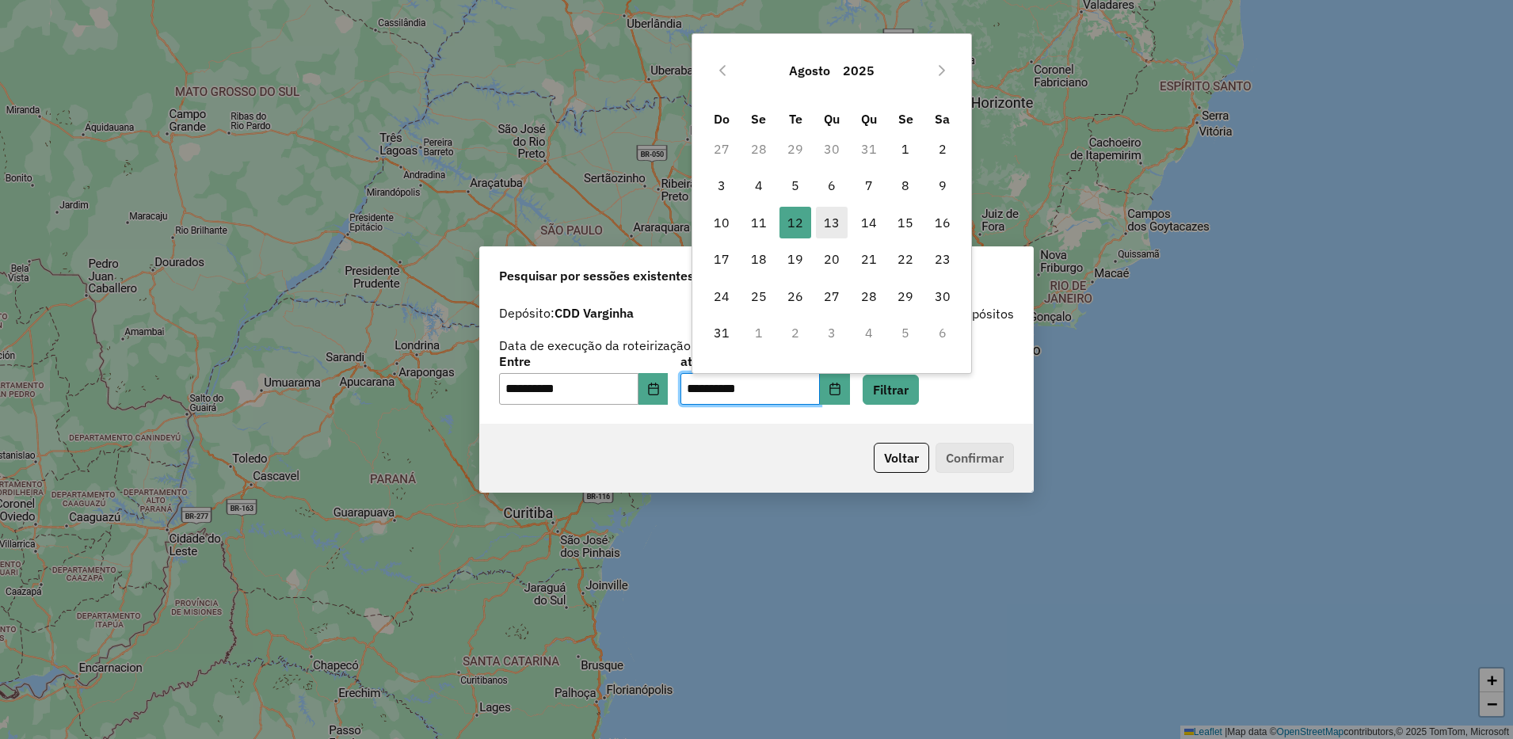
click at [841, 221] on span "13" at bounding box center [832, 223] width 32 height 32
type input "**********"
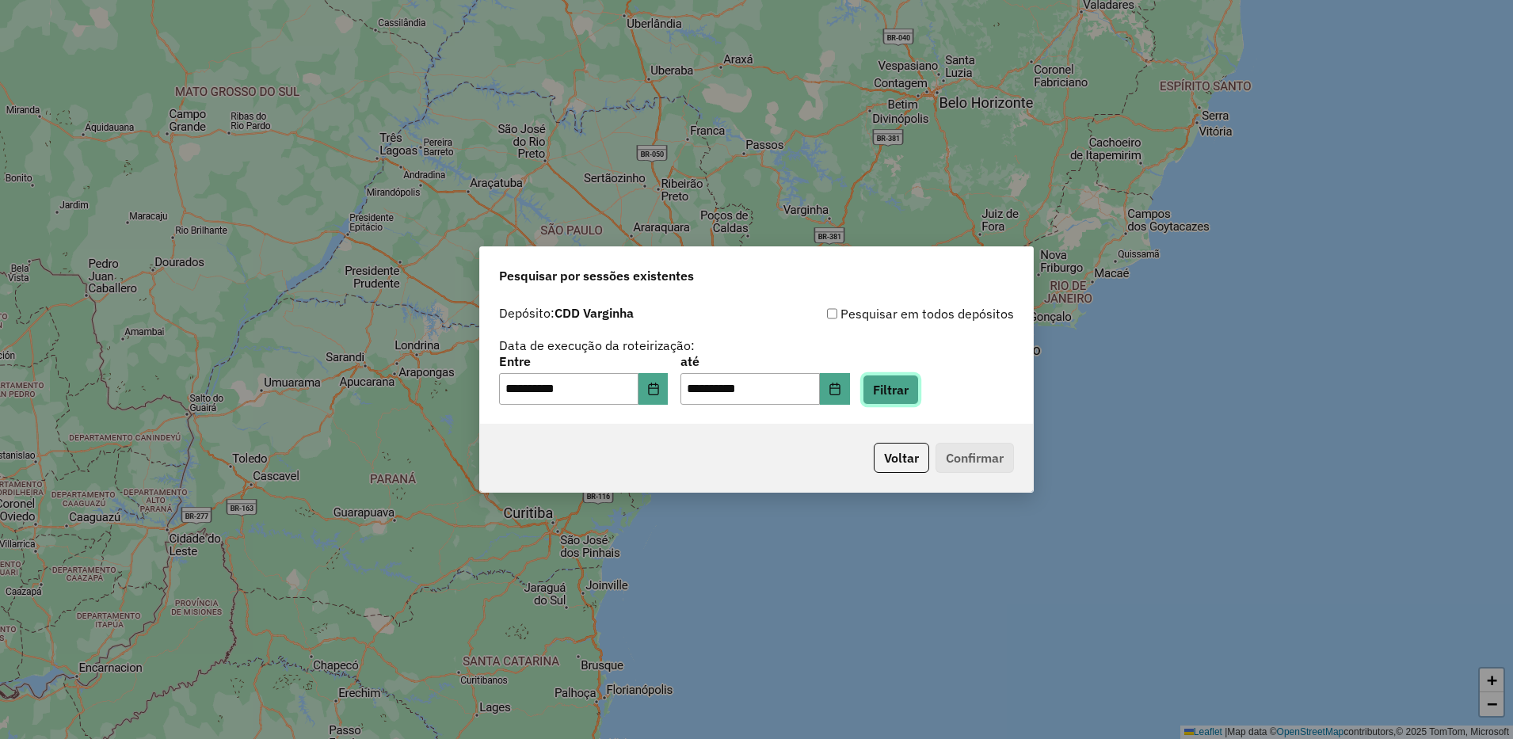
click at [902, 376] on button "Filtrar" at bounding box center [891, 390] width 56 height 30
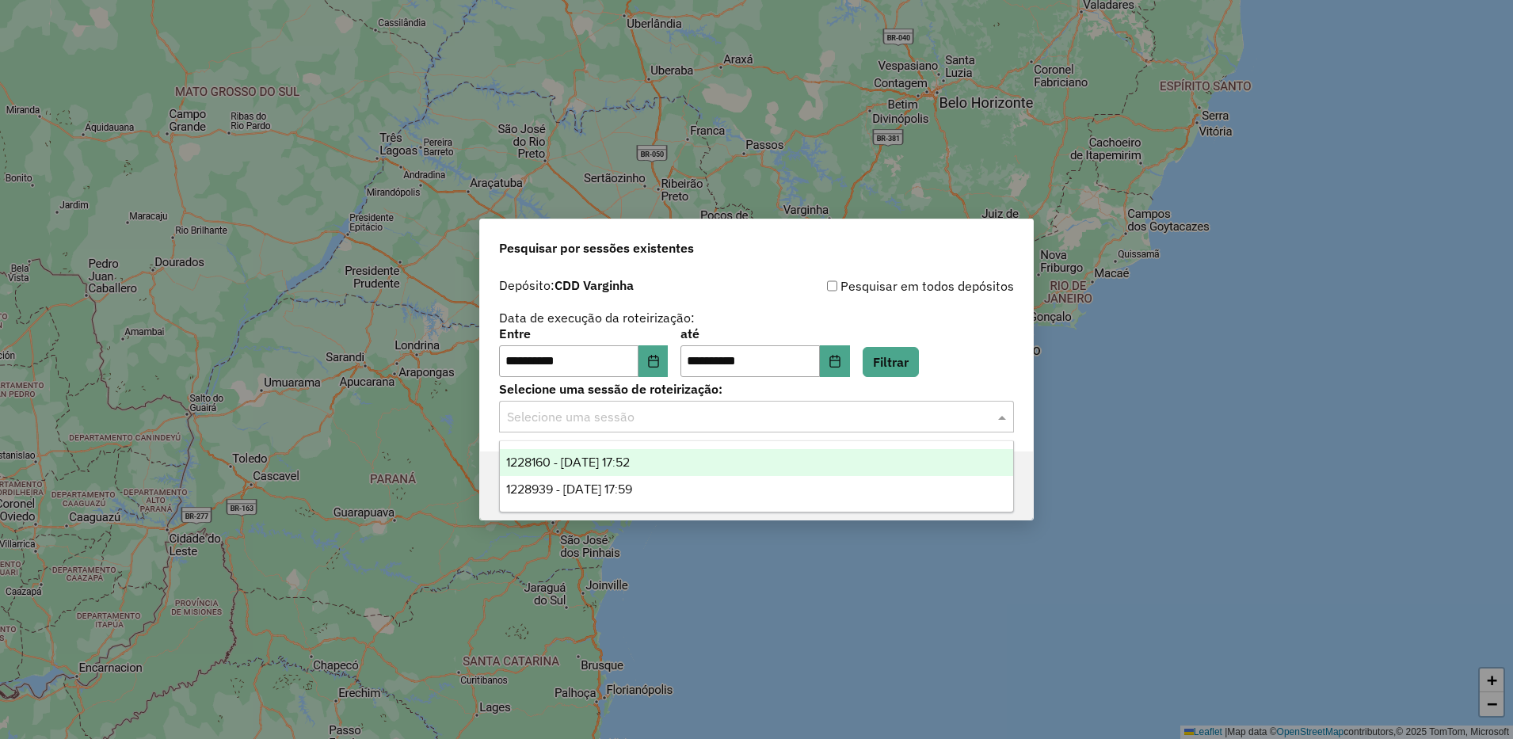
click at [654, 415] on input "text" at bounding box center [740, 417] width 467 height 19
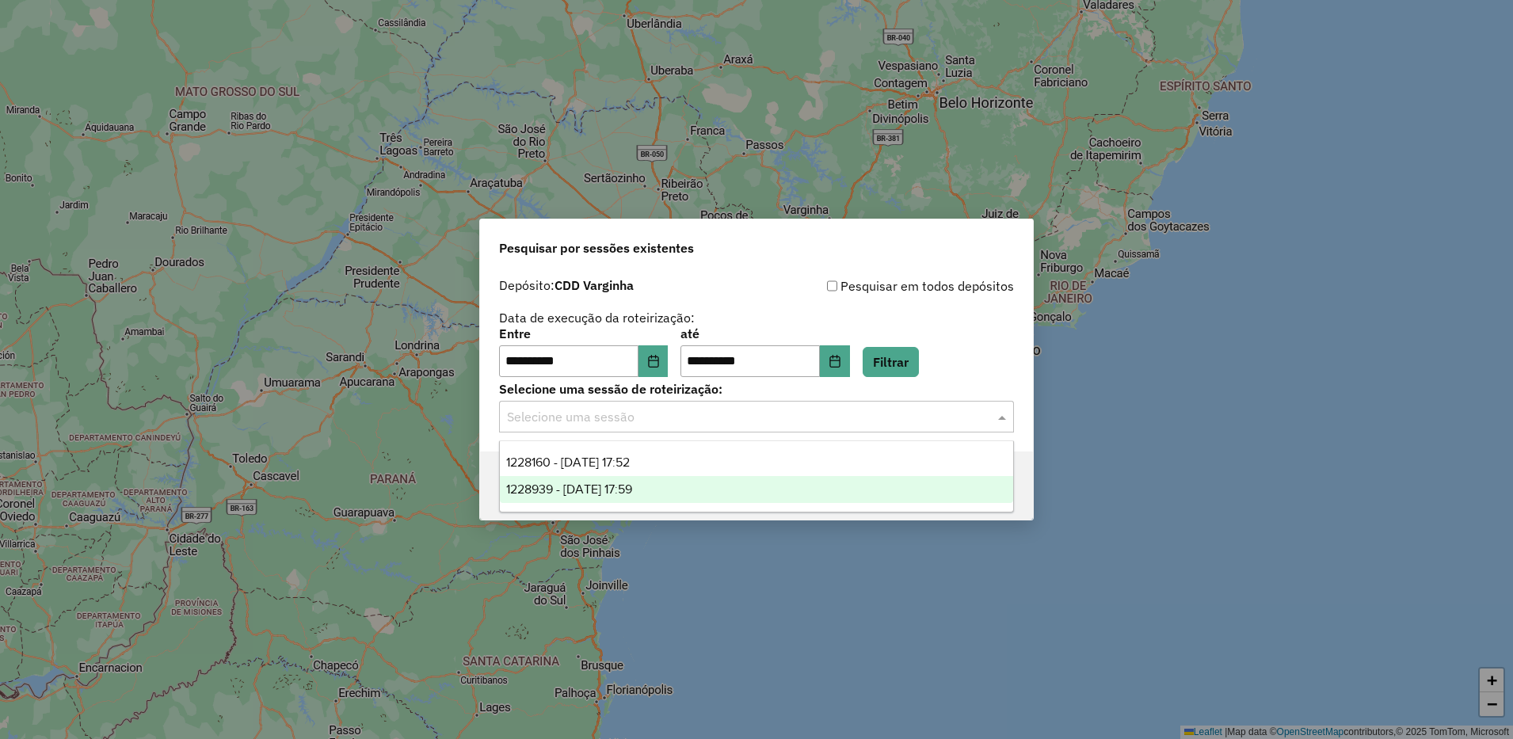
click at [616, 494] on span "1228939 - [DATE] 17:59" at bounding box center [569, 488] width 126 height 13
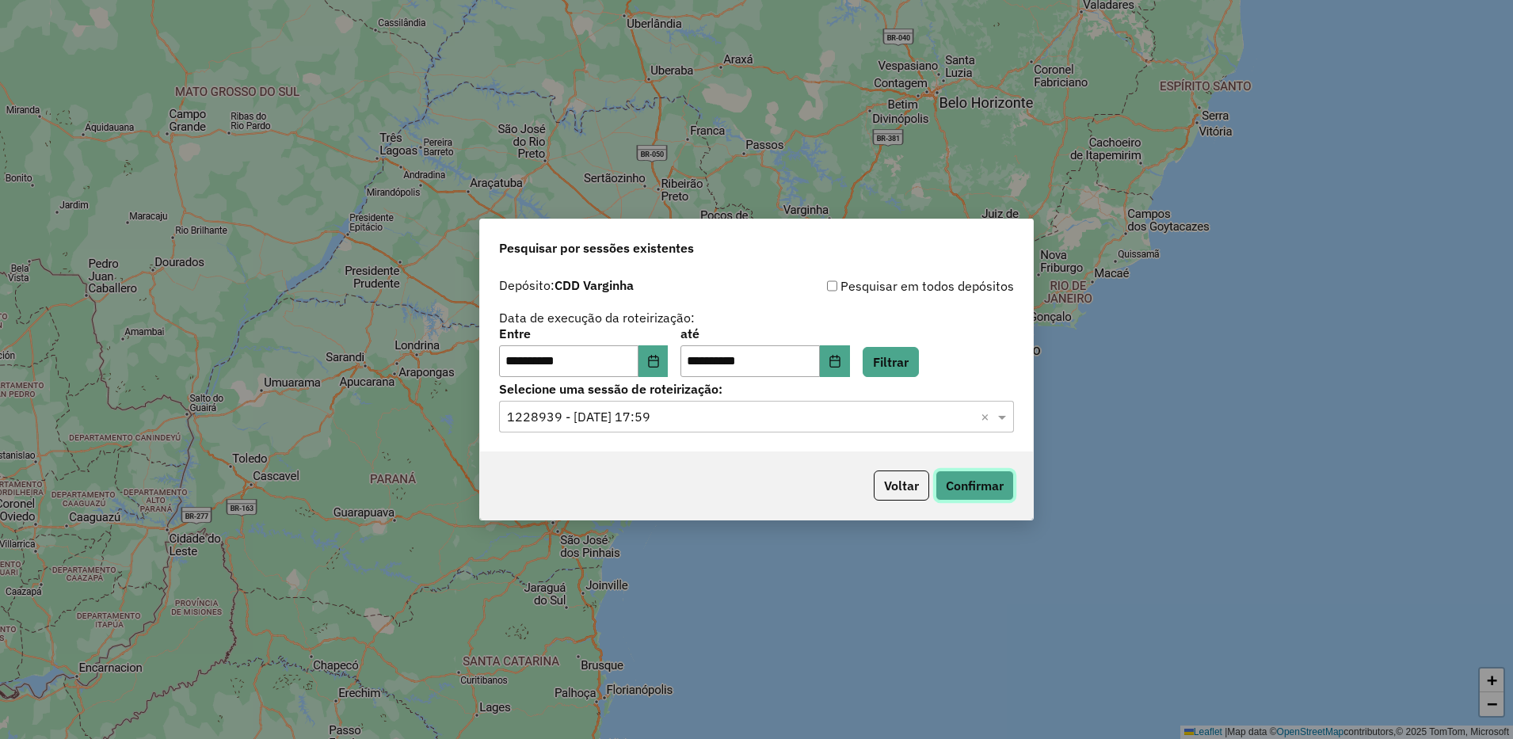
click at [964, 495] on button "Confirmar" at bounding box center [975, 486] width 78 height 30
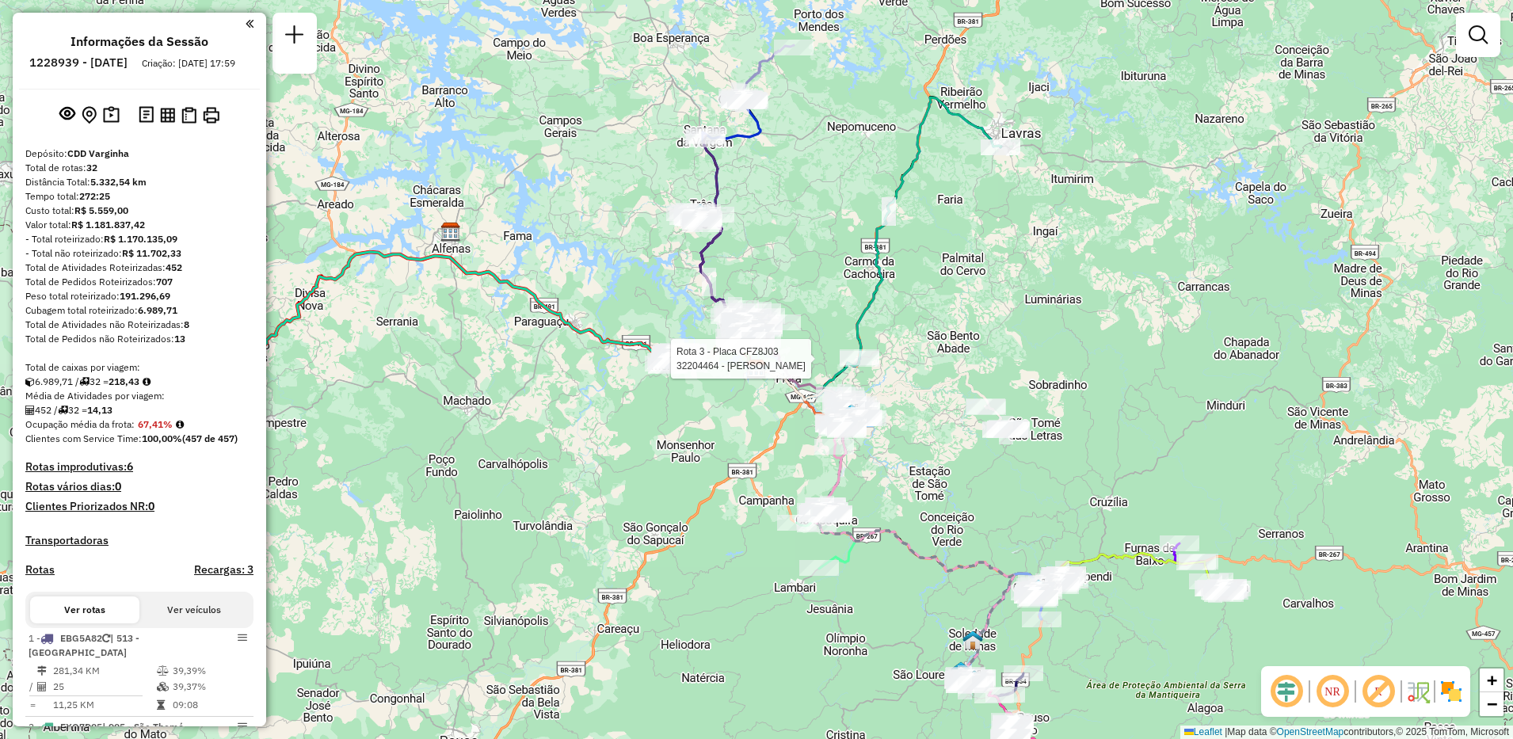
select select "**********"
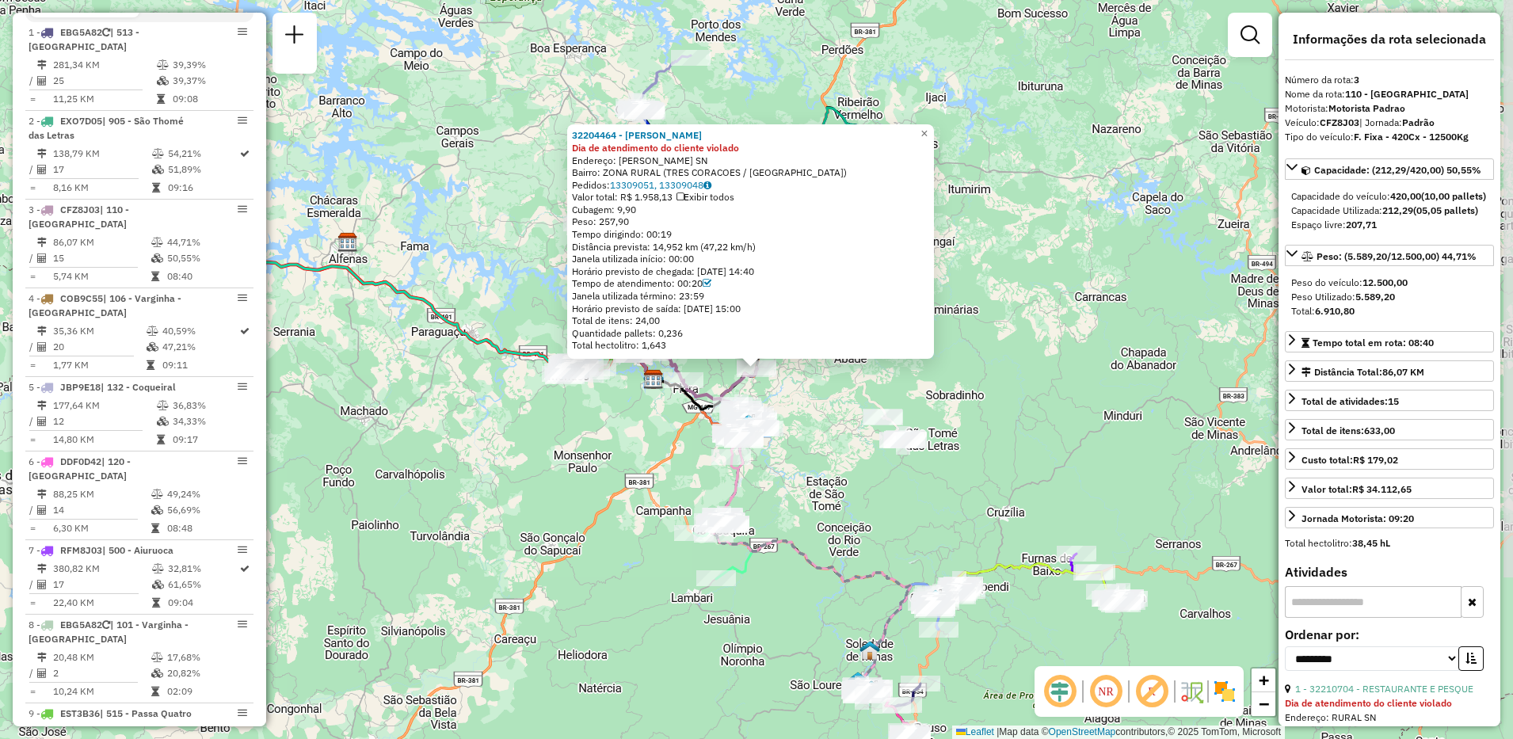
scroll to position [807, 0]
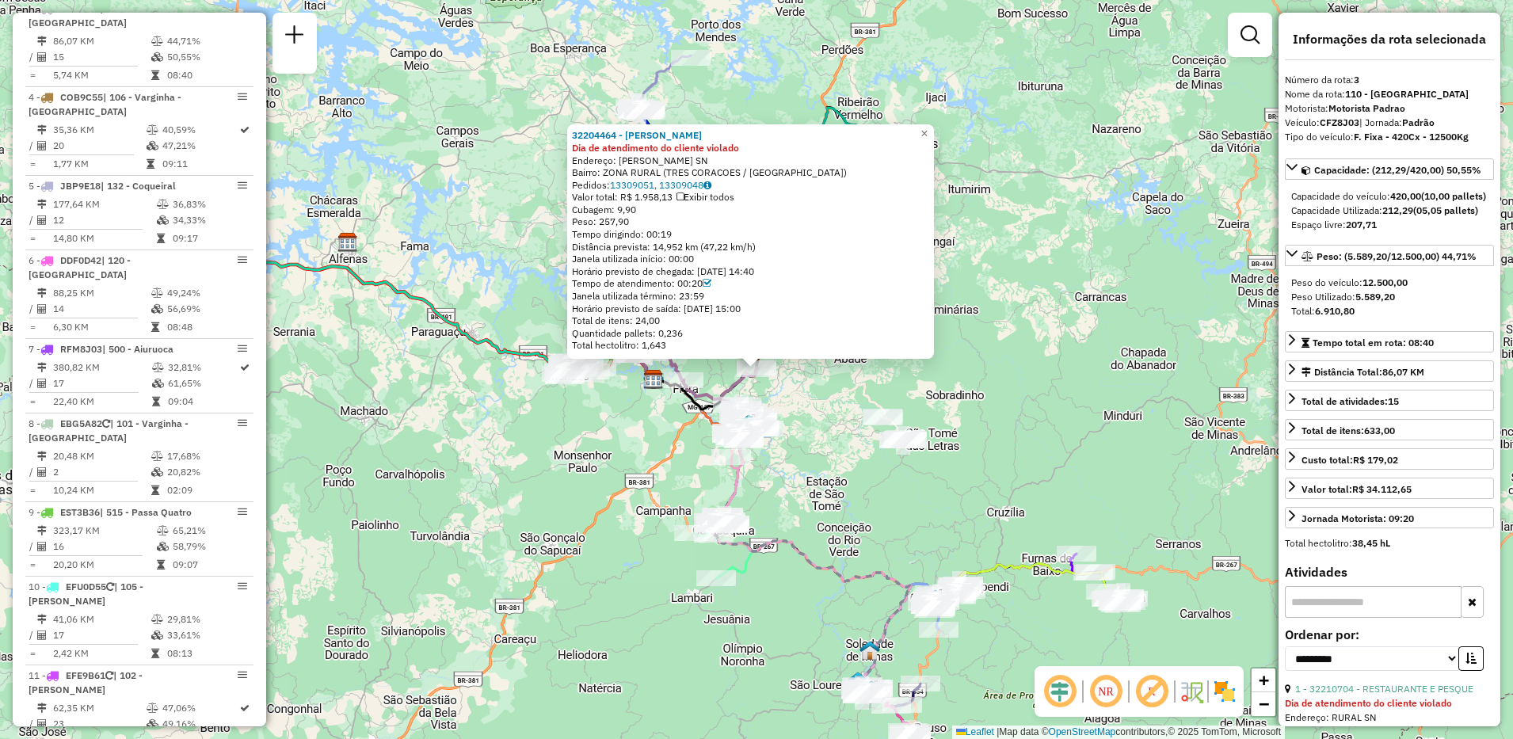
click at [1027, 284] on div "32204464 - FRANCISCO CARLOS GON Dia de atendimento do cliente violado Endereço:…" at bounding box center [756, 369] width 1513 height 739
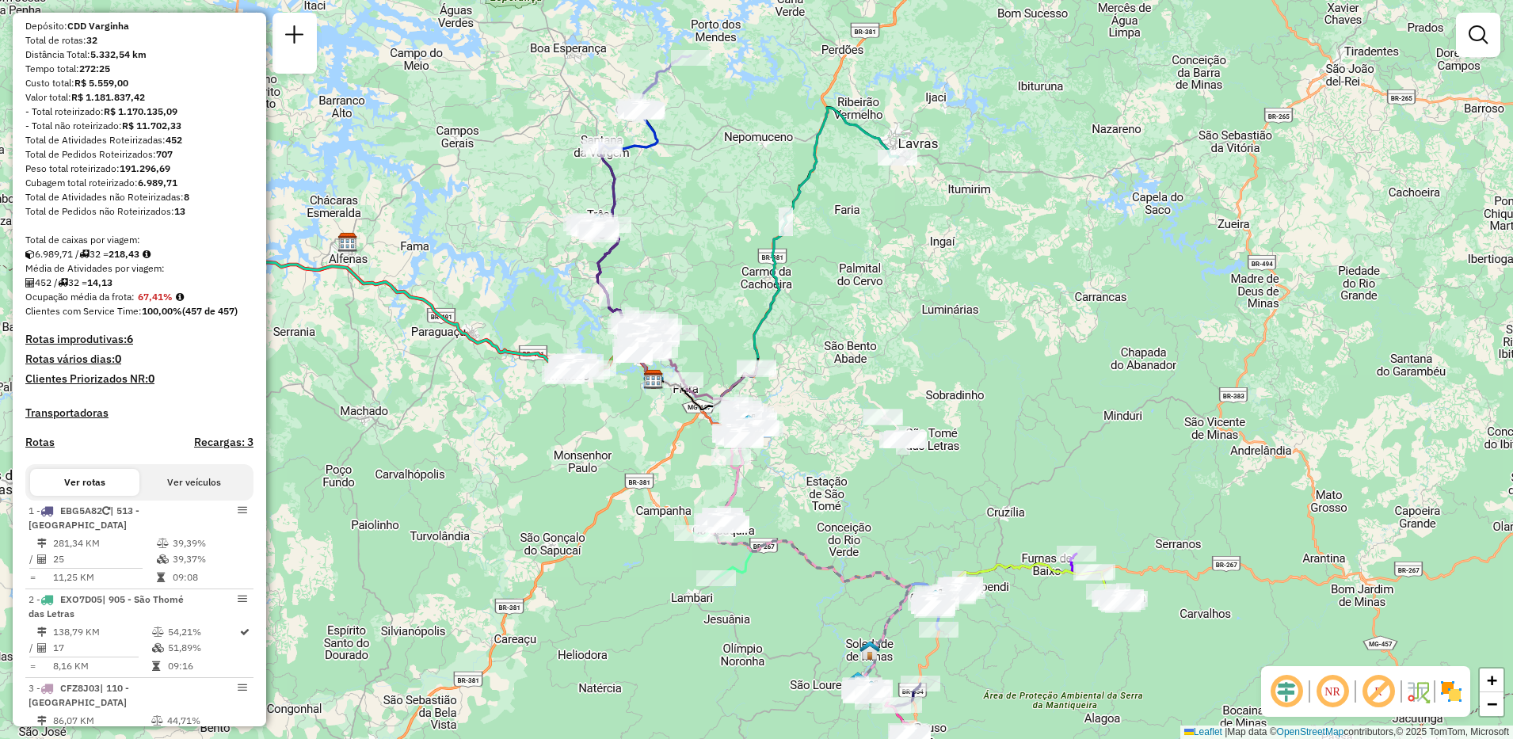
scroll to position [0, 0]
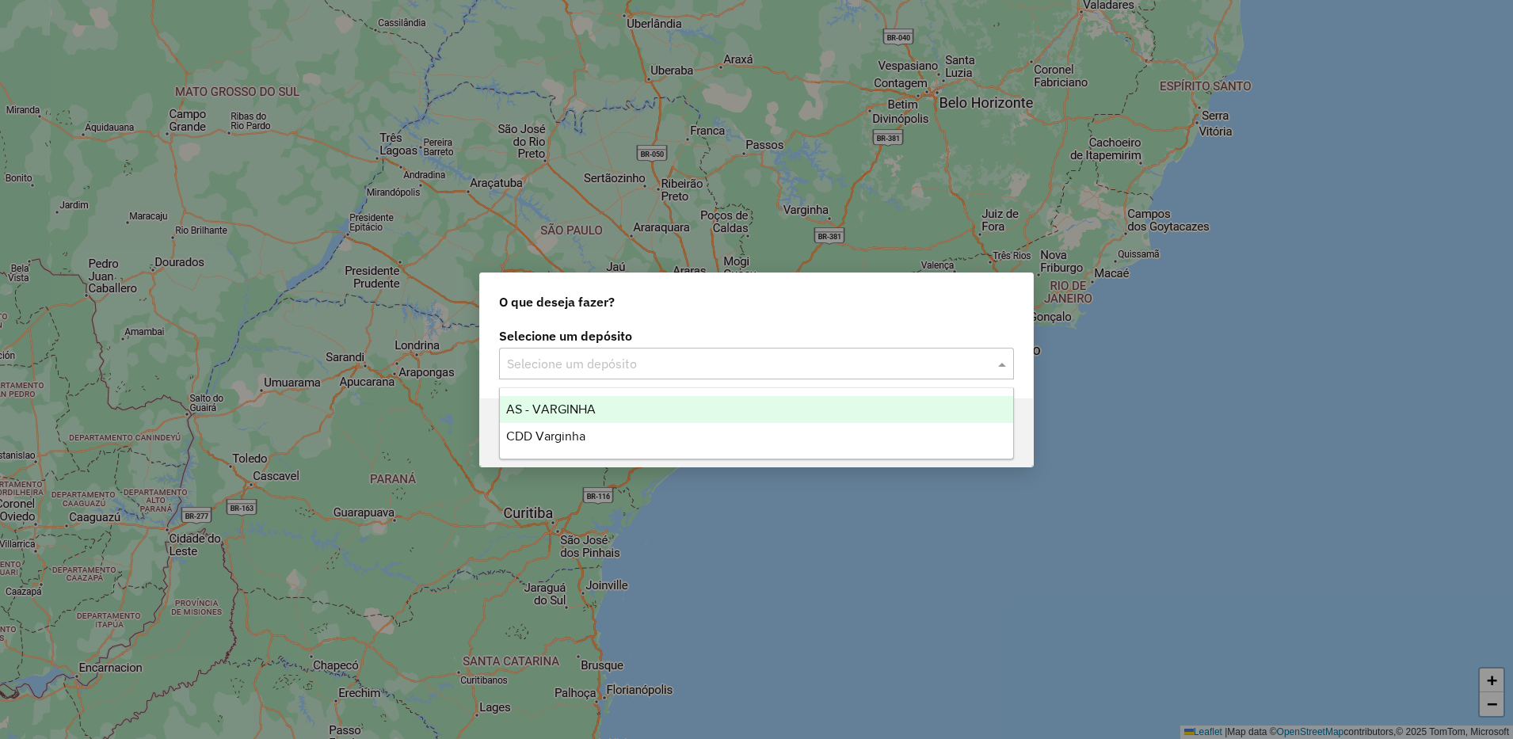
click at [593, 368] on input "text" at bounding box center [740, 364] width 467 height 19
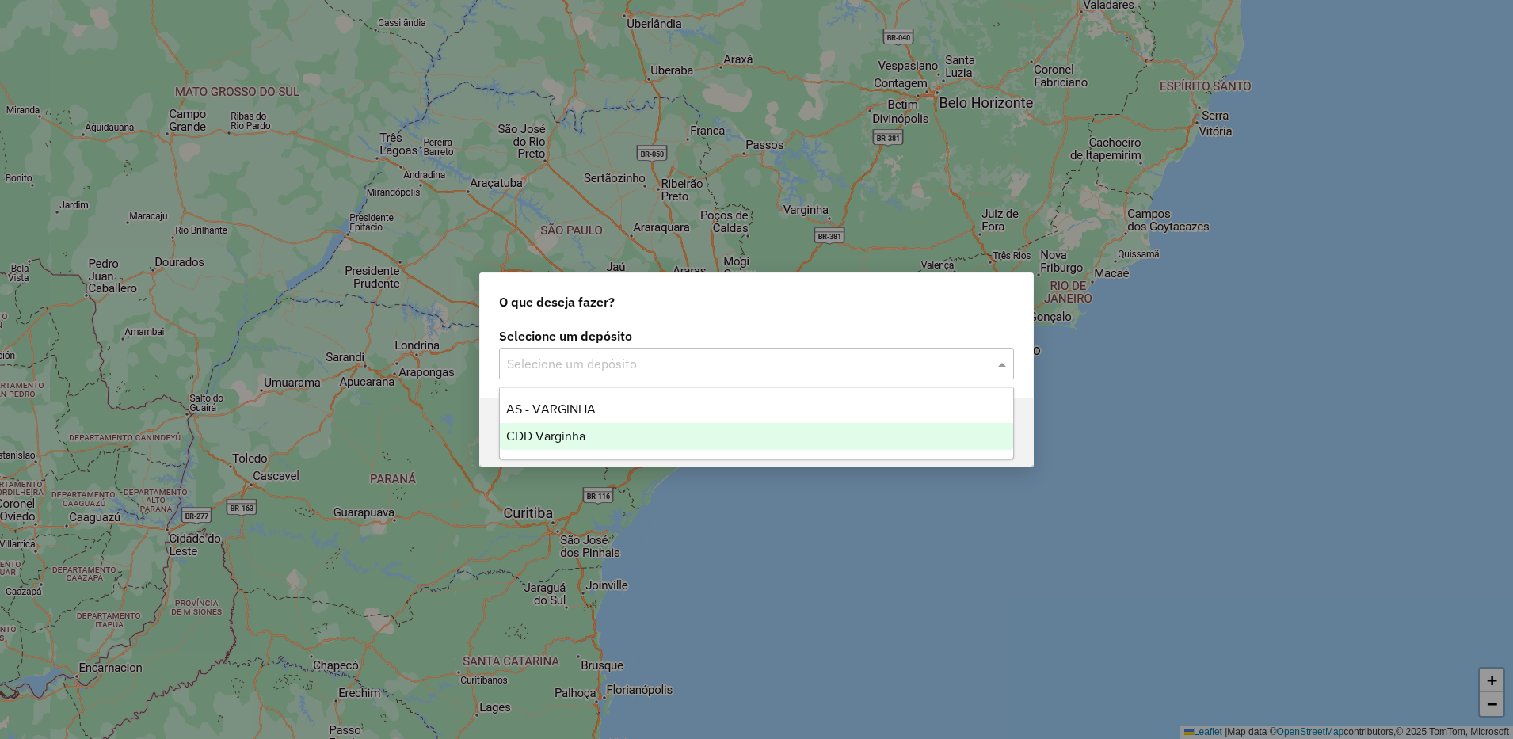
click at [571, 436] on span "CDD Varginha" at bounding box center [545, 435] width 79 height 13
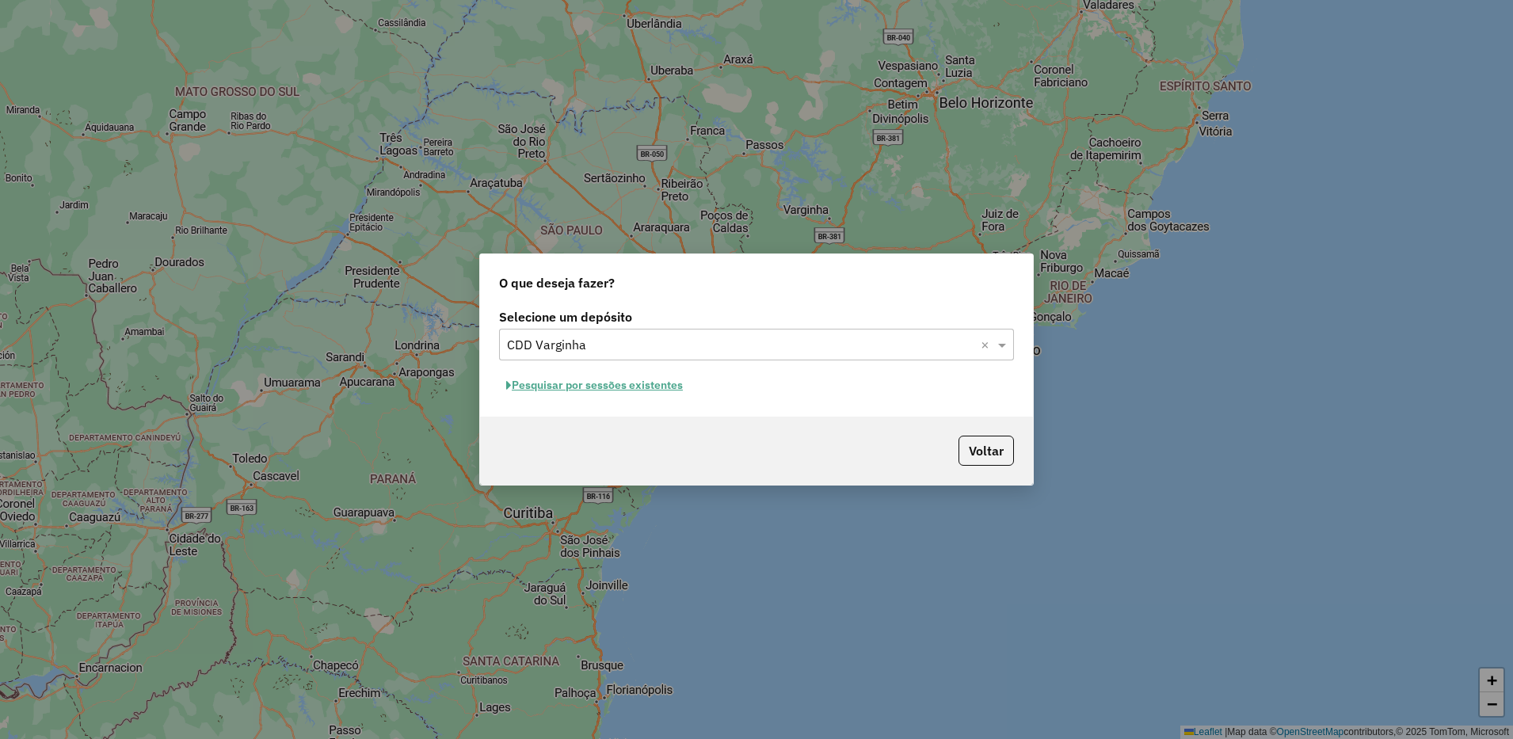
click at [664, 388] on button "Pesquisar por sessões existentes" at bounding box center [594, 385] width 191 height 25
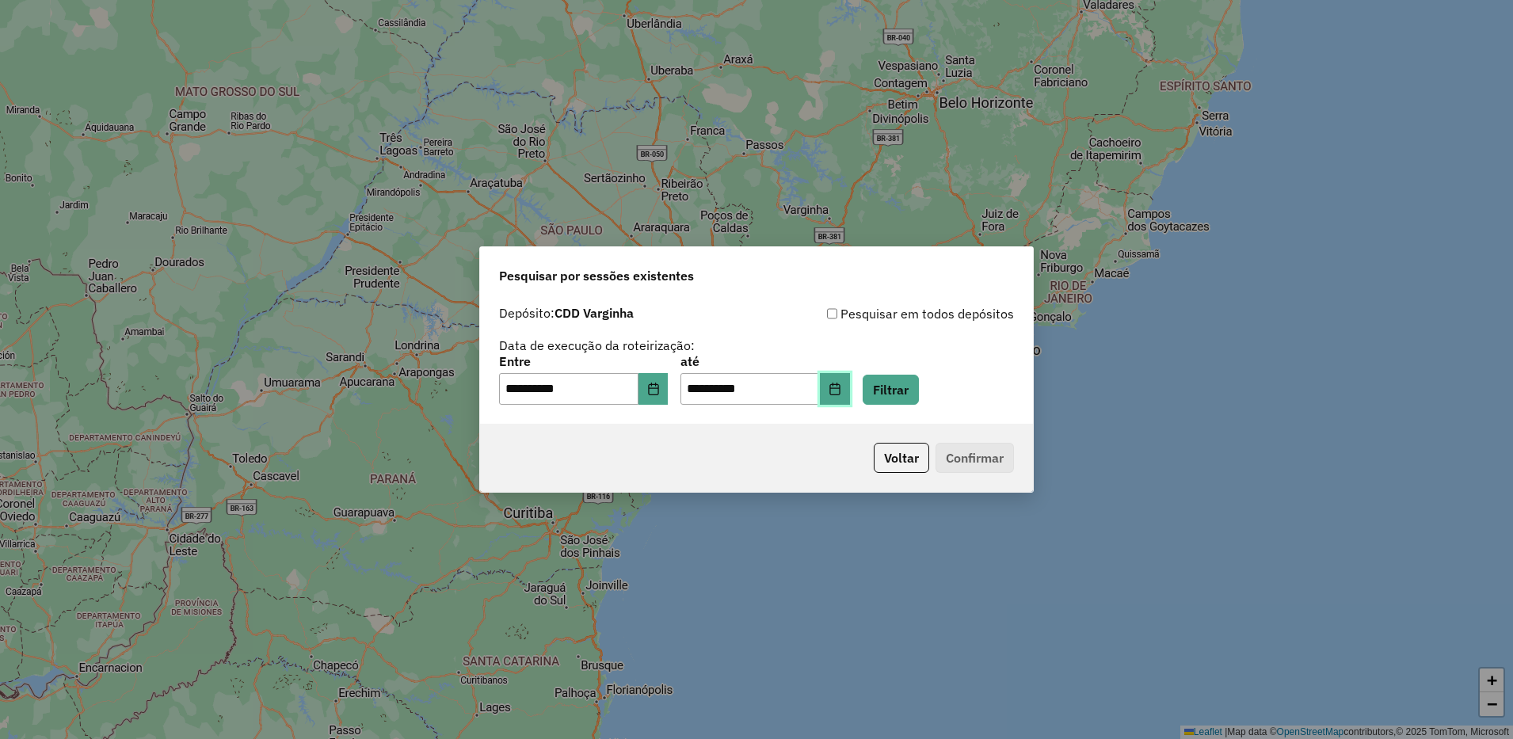
click at [841, 391] on icon "Choose Date" at bounding box center [835, 389] width 13 height 13
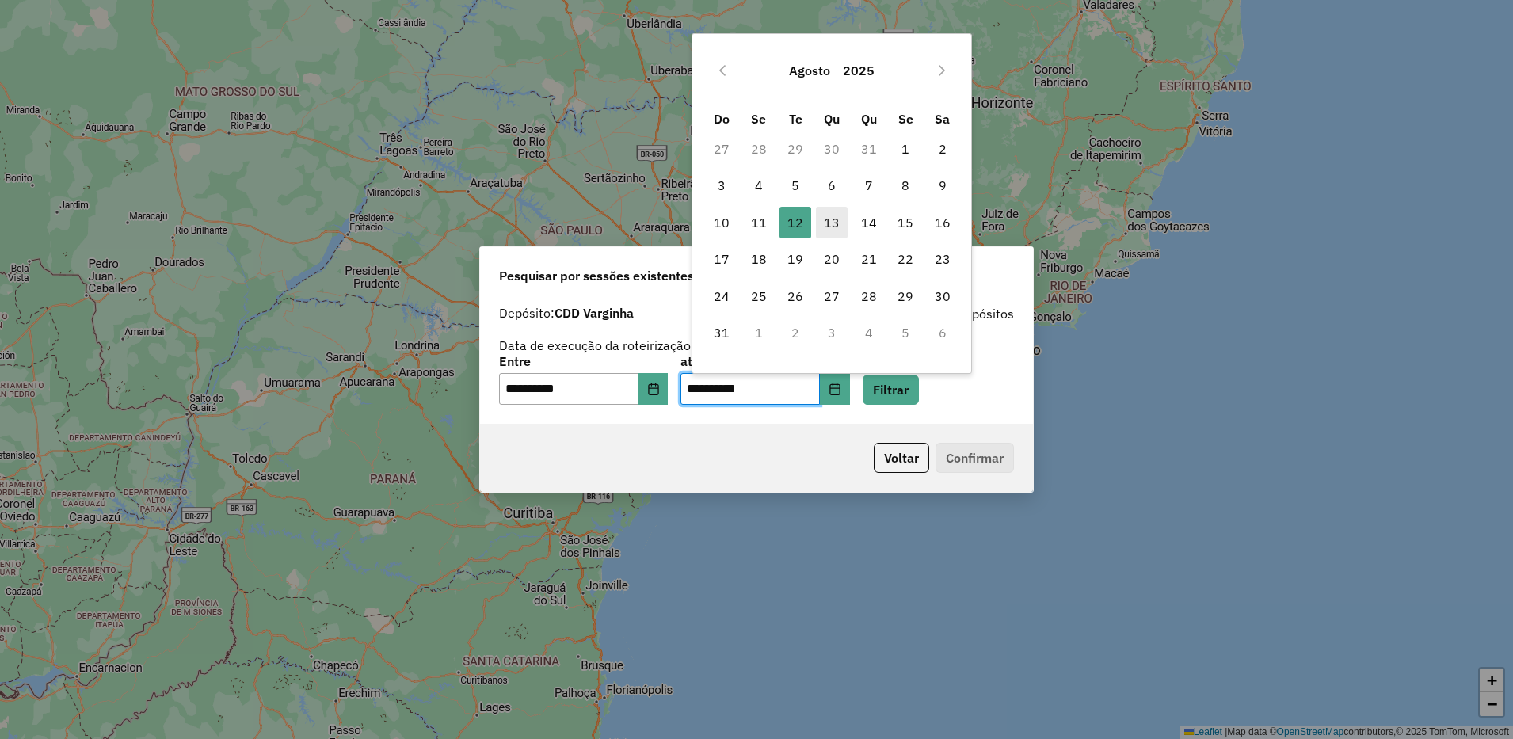
click at [833, 216] on span "13" at bounding box center [832, 223] width 32 height 32
type input "**********"
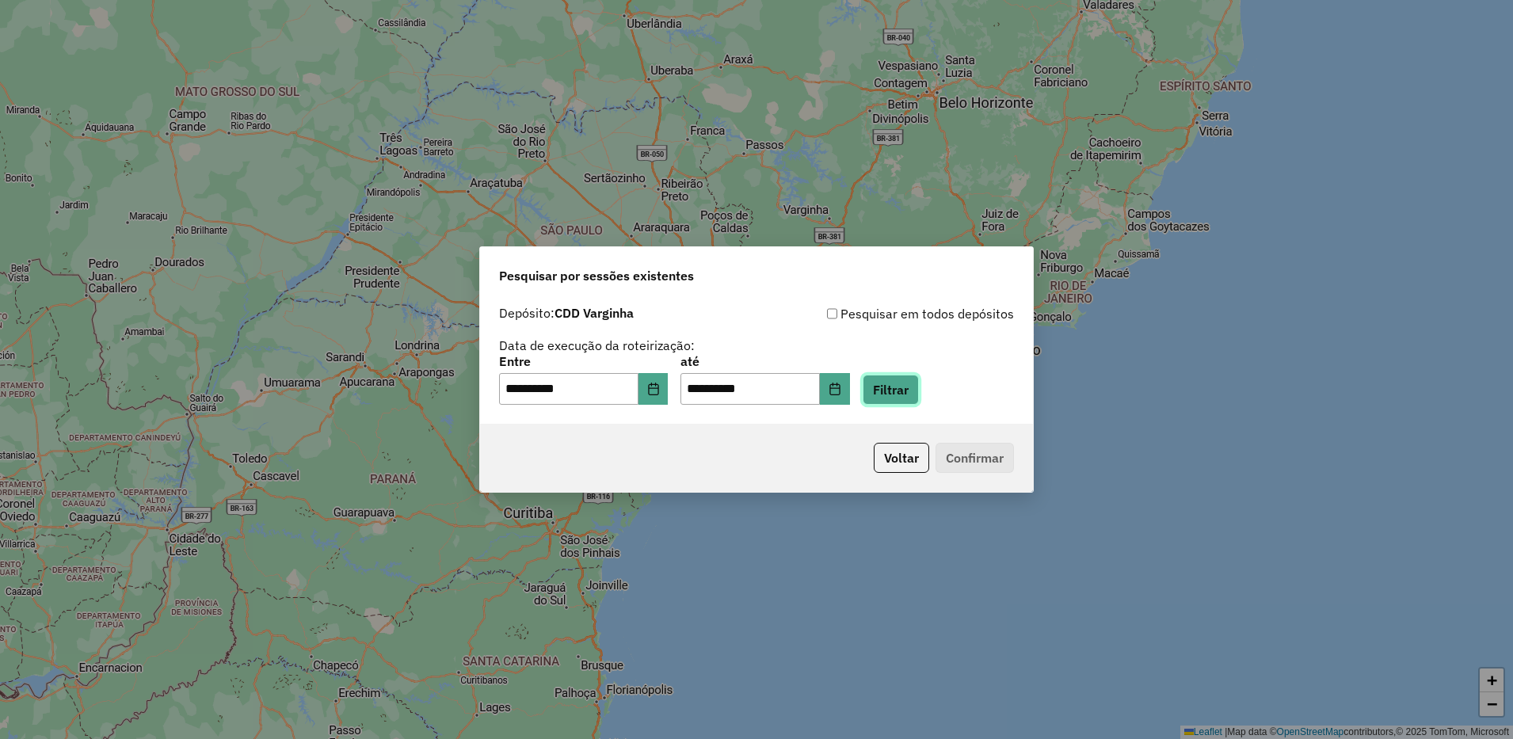
click at [919, 384] on button "Filtrar" at bounding box center [891, 390] width 56 height 30
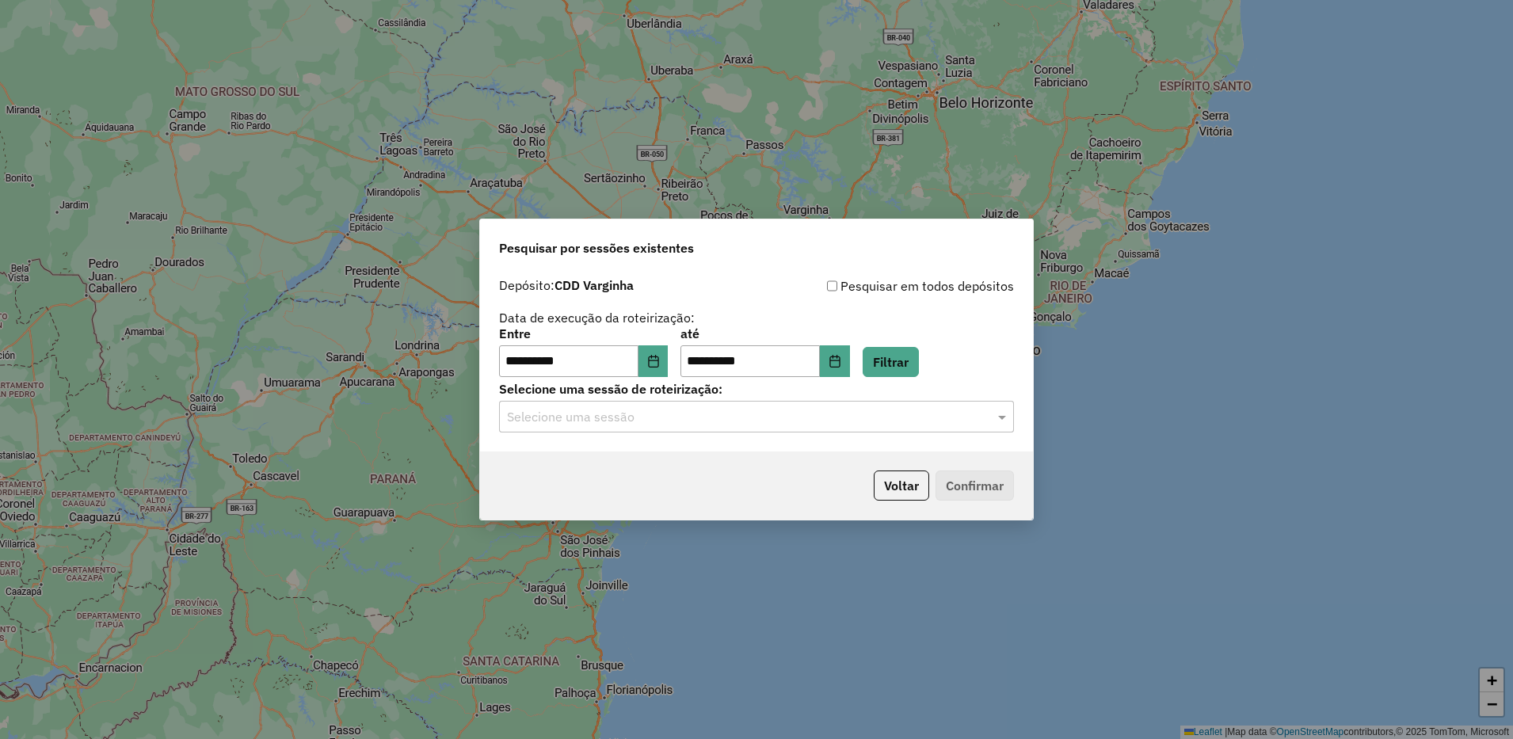
click at [570, 423] on hb-app "**********" at bounding box center [756, 369] width 1513 height 739
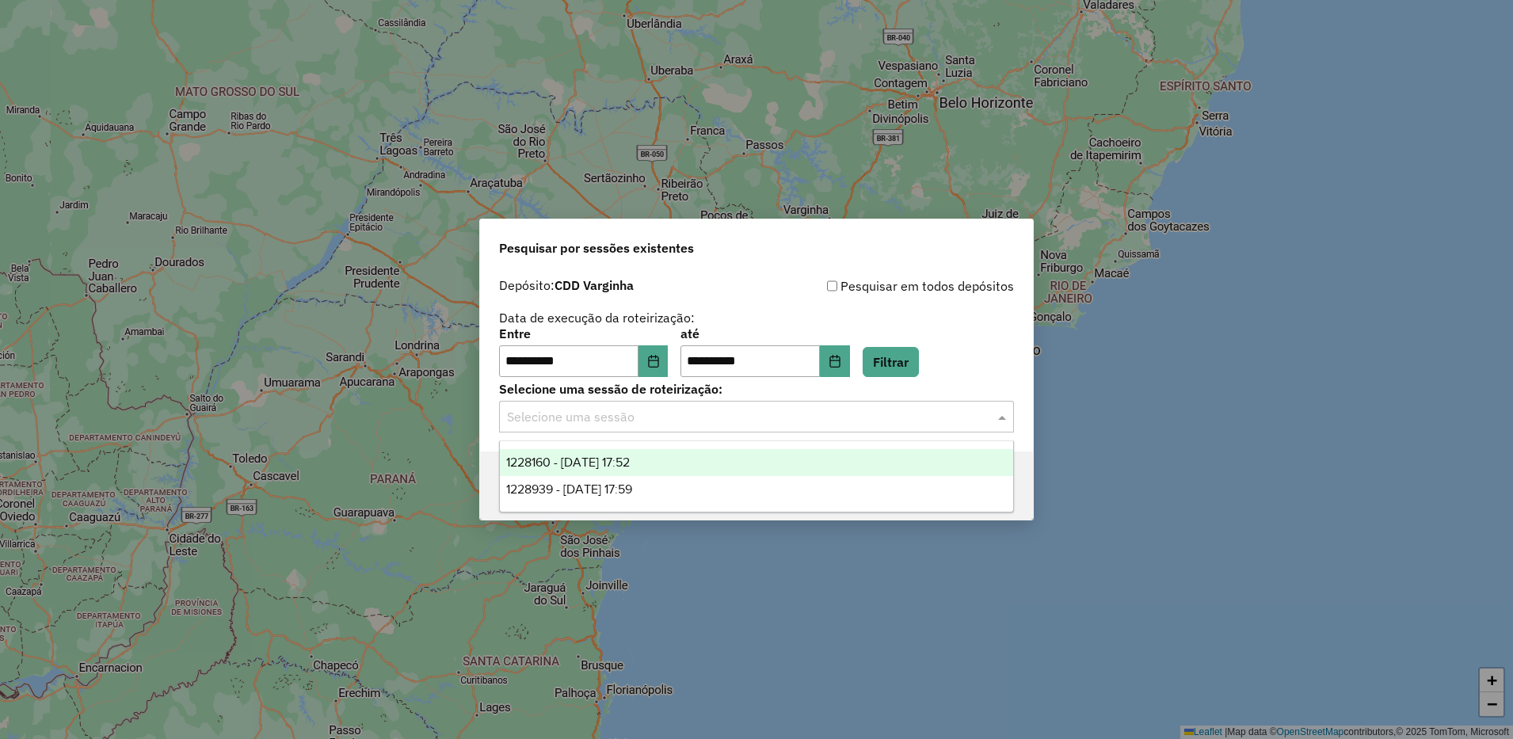
click at [570, 423] on input "text" at bounding box center [740, 417] width 467 height 19
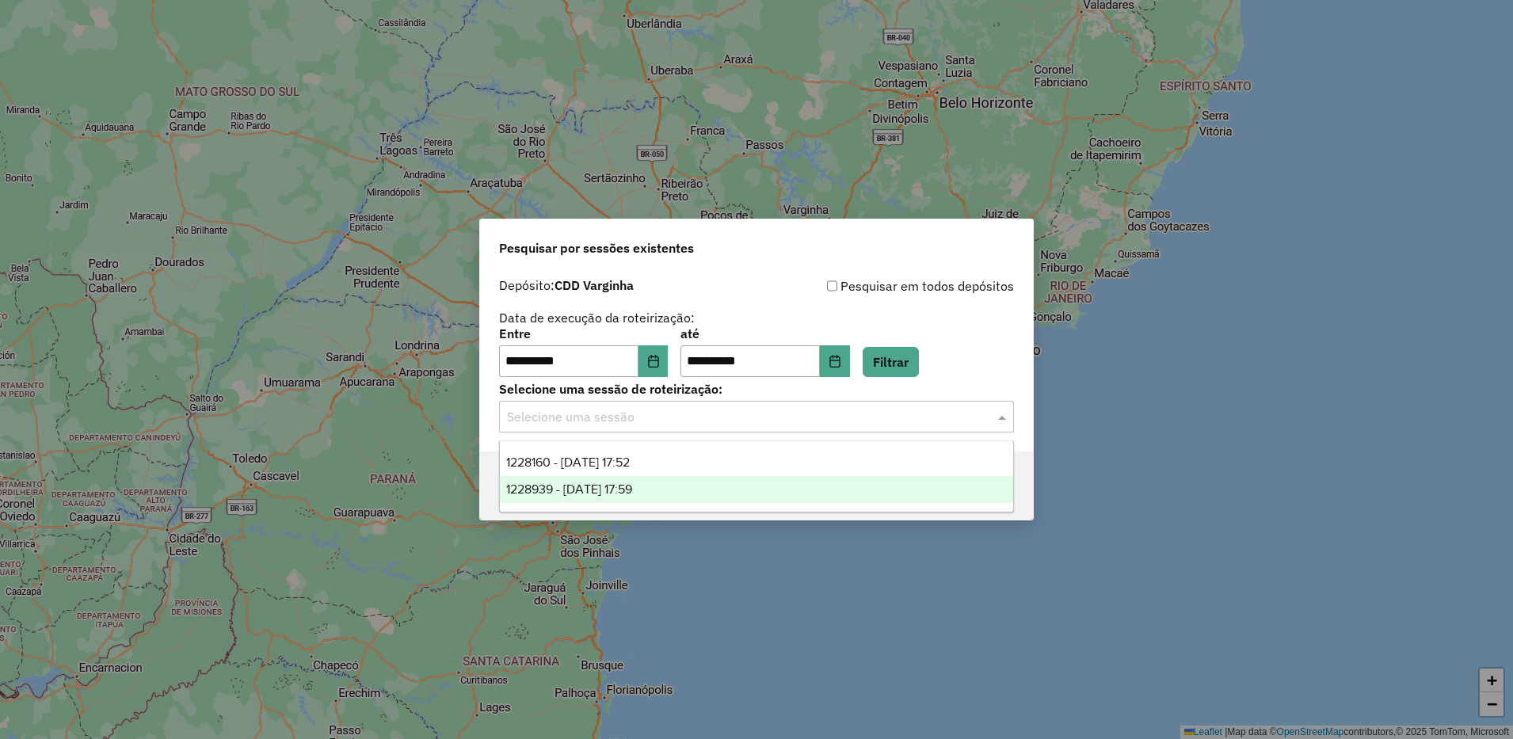
click at [637, 500] on div "1228939 - [DATE] 17:59" at bounding box center [756, 489] width 513 height 27
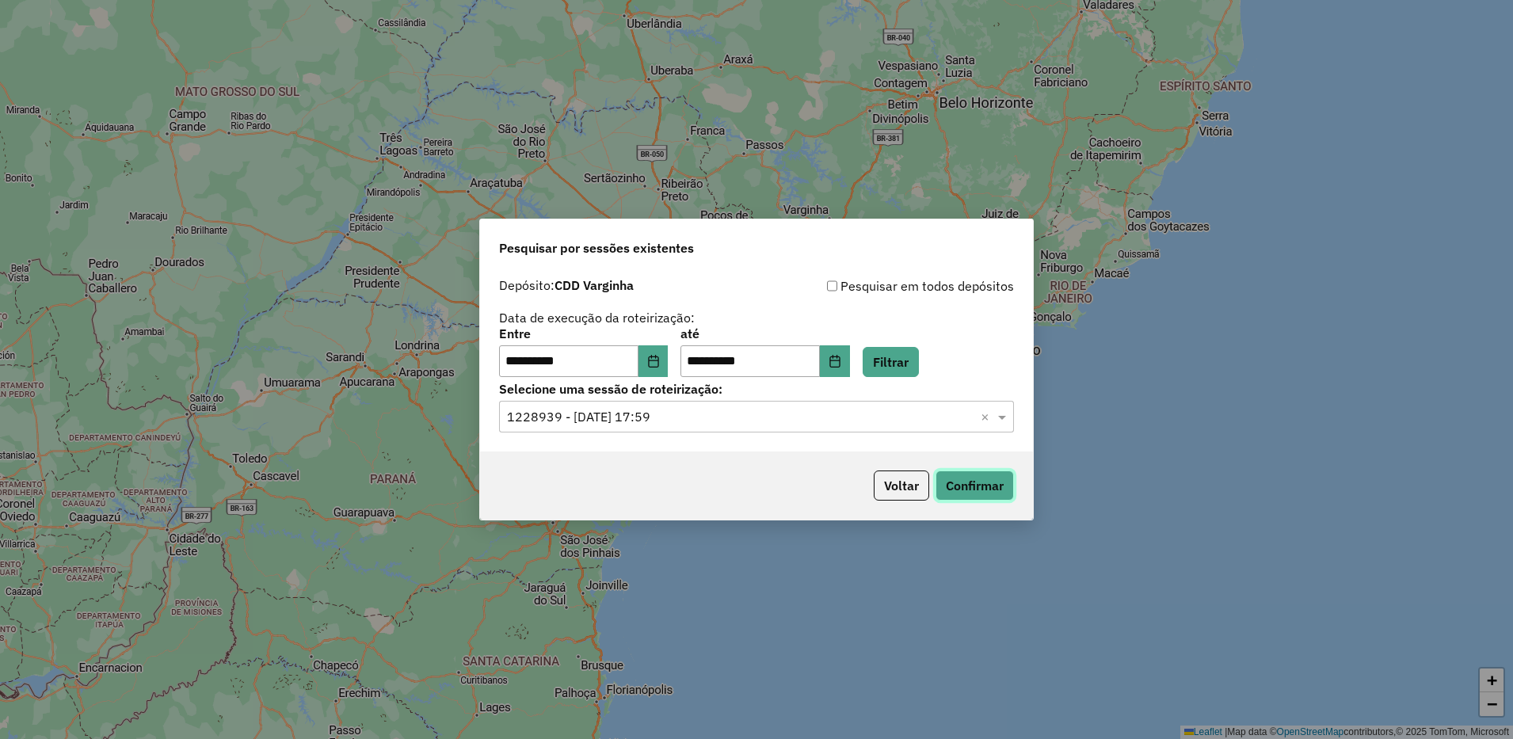
click at [989, 490] on button "Confirmar" at bounding box center [975, 486] width 78 height 30
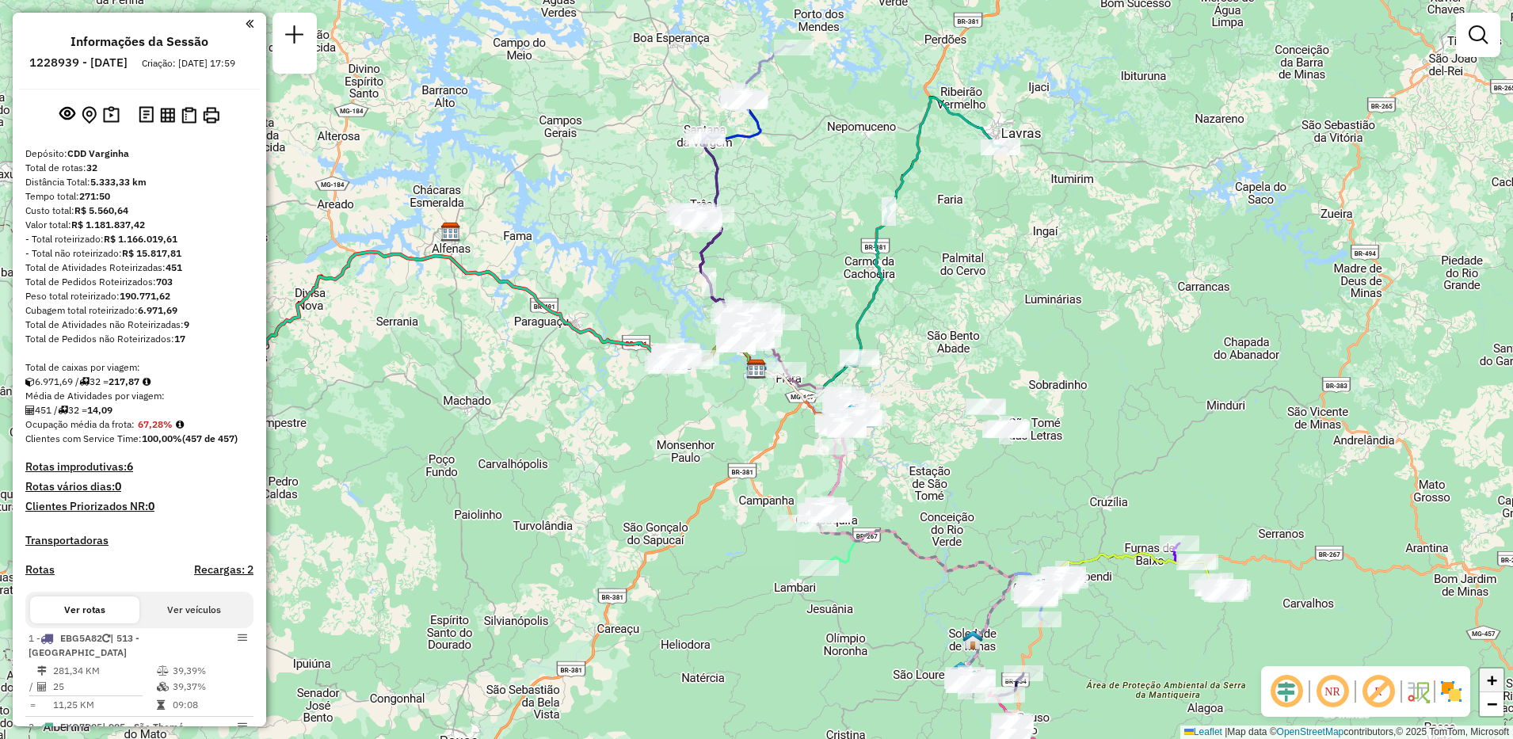
click at [1490, 680] on span "+" at bounding box center [1492, 680] width 10 height 20
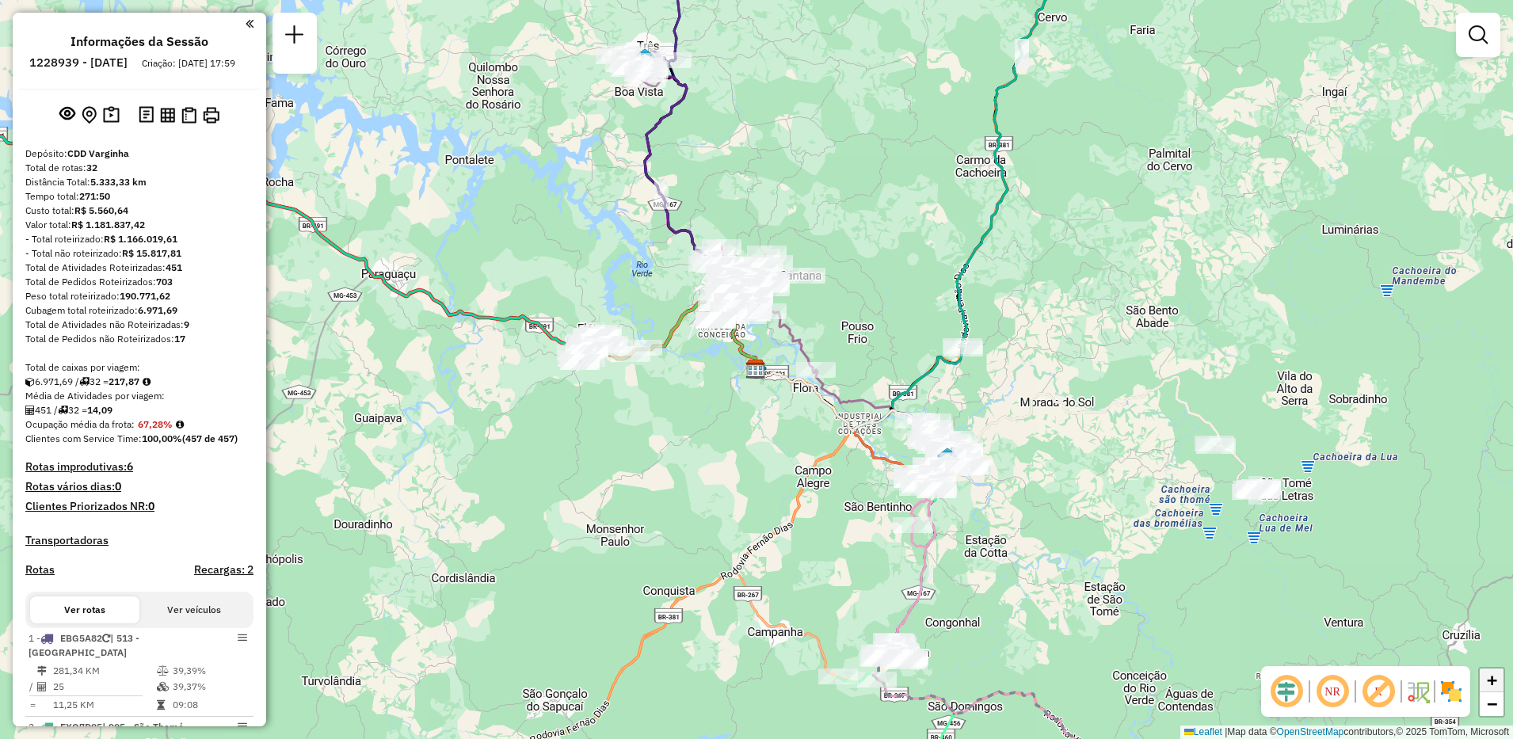
click at [1490, 680] on span "+" at bounding box center [1492, 680] width 10 height 20
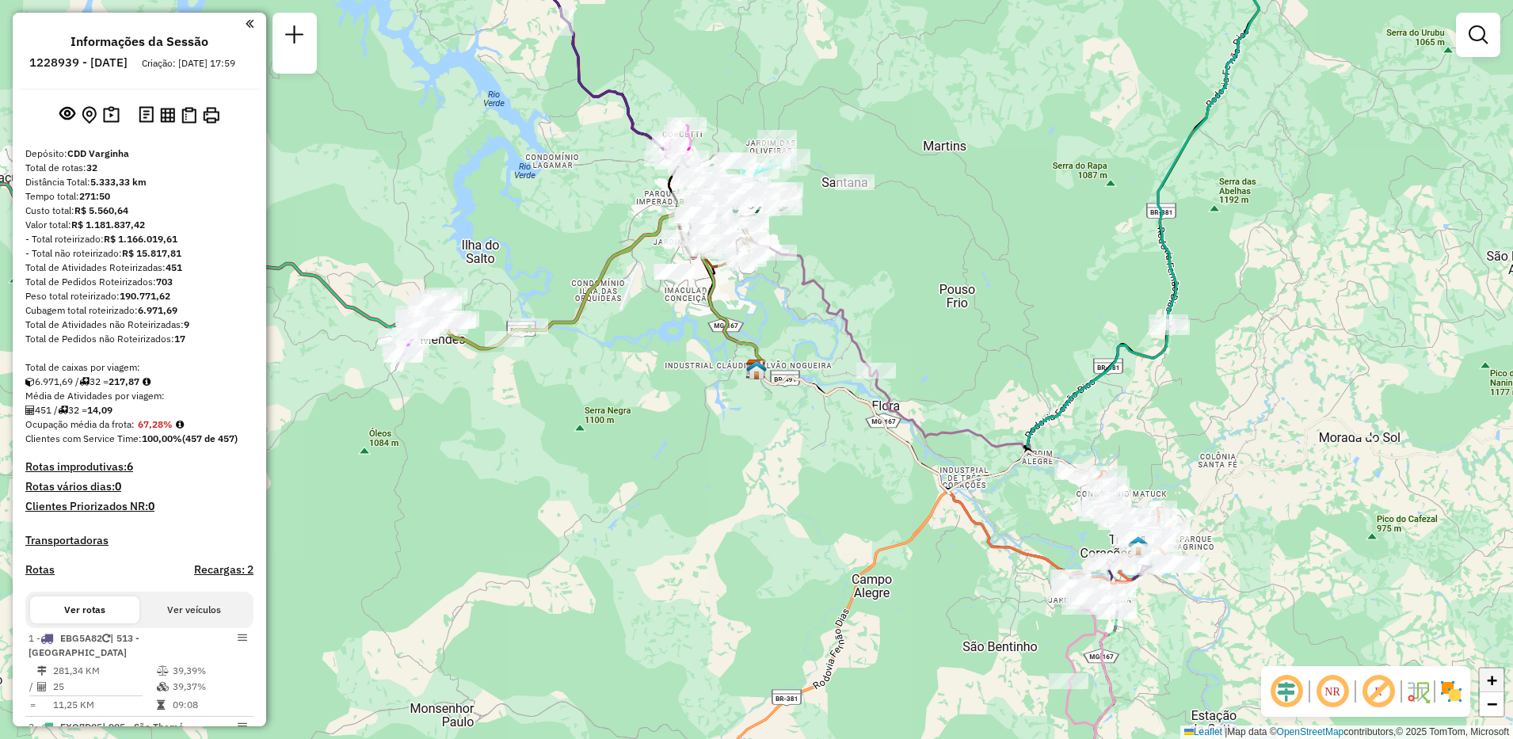
click at [1490, 680] on span "+" at bounding box center [1492, 680] width 10 height 20
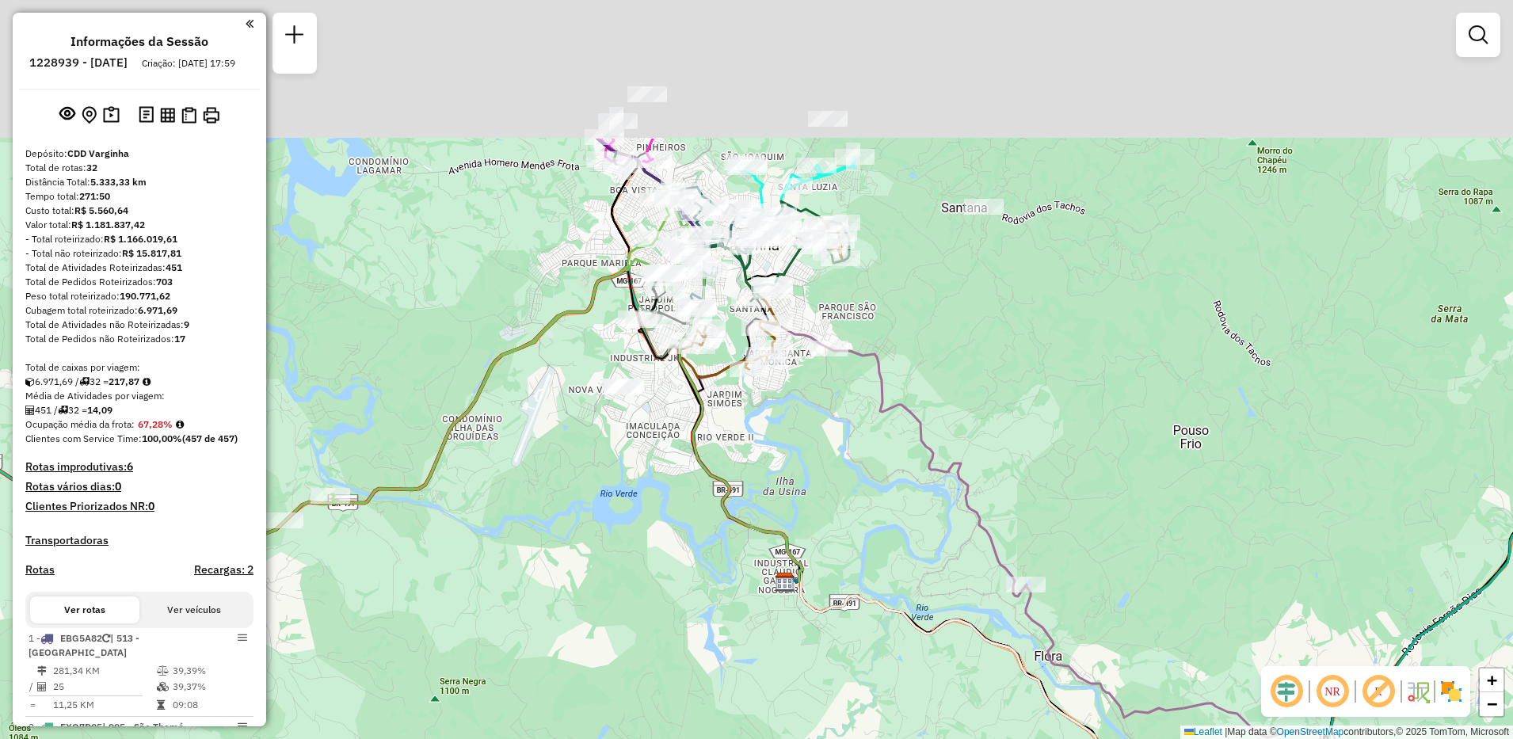
drag, startPoint x: 830, startPoint y: 238, endPoint x: 871, endPoint y: 524, distance: 288.8
click at [871, 524] on div "Janela de atendimento Grade de atendimento Capacidade Transportadoras Veículos …" at bounding box center [756, 369] width 1513 height 739
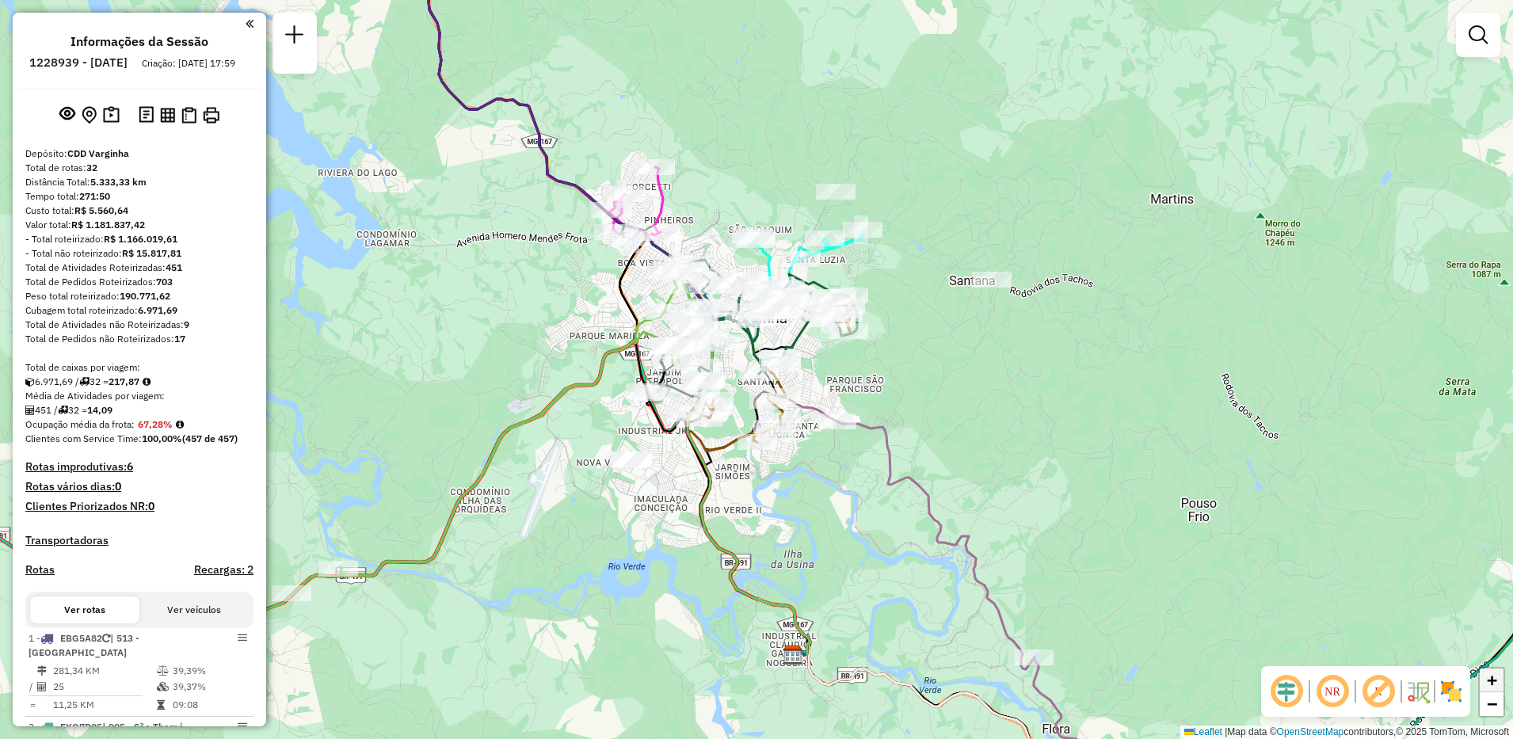
click at [1487, 685] on span "+" at bounding box center [1492, 680] width 10 height 20
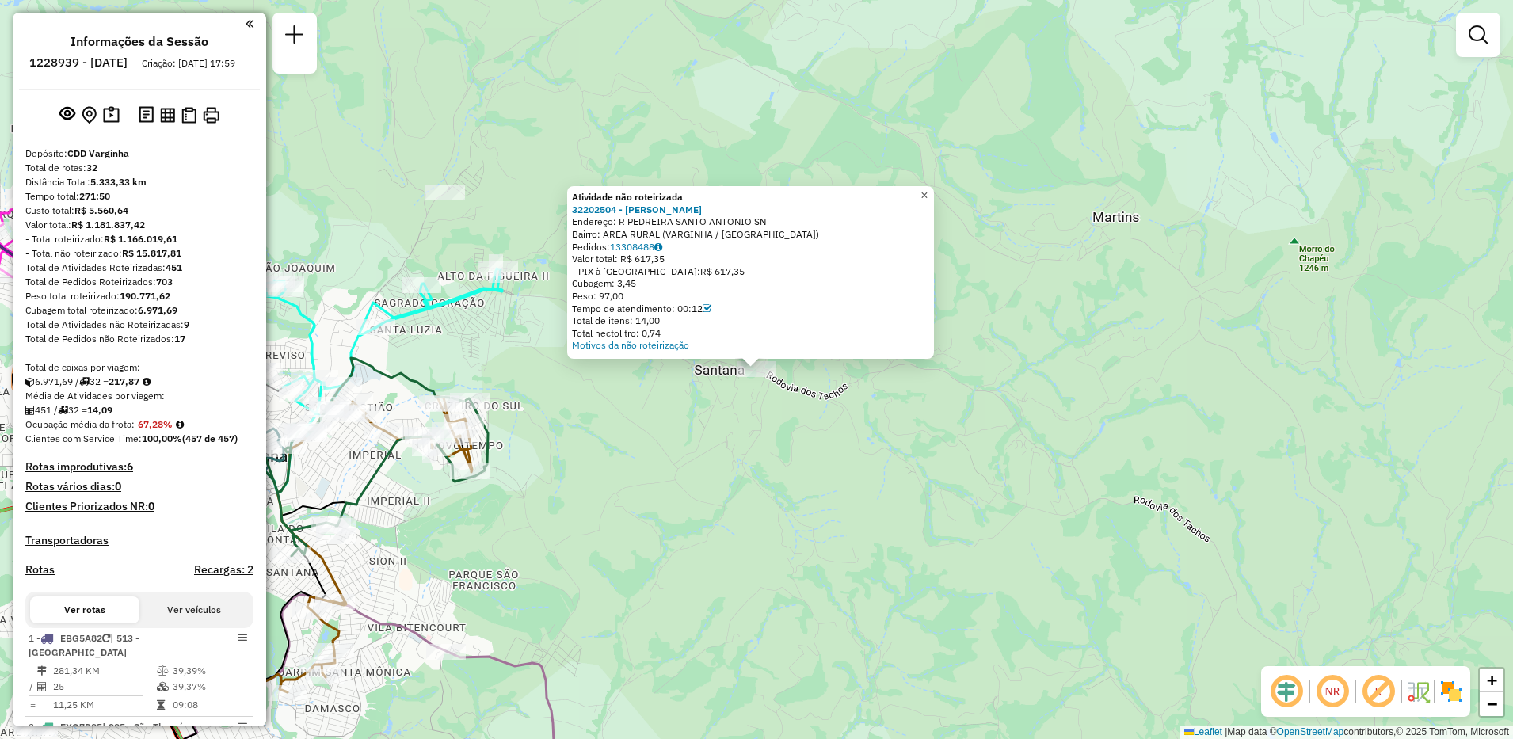
click at [928, 193] on span "×" at bounding box center [924, 195] width 7 height 13
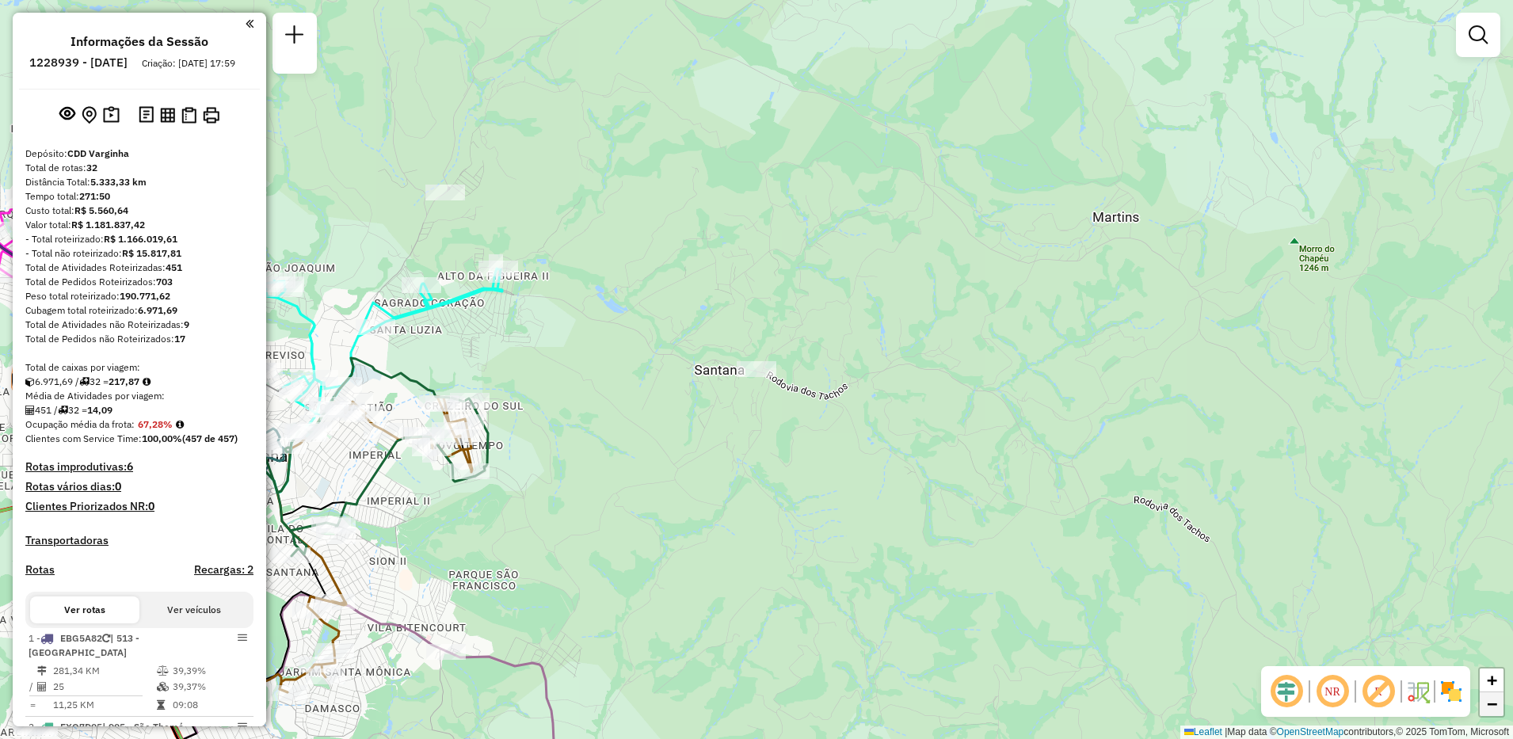
click at [1485, 711] on link "−" at bounding box center [1492, 704] width 24 height 24
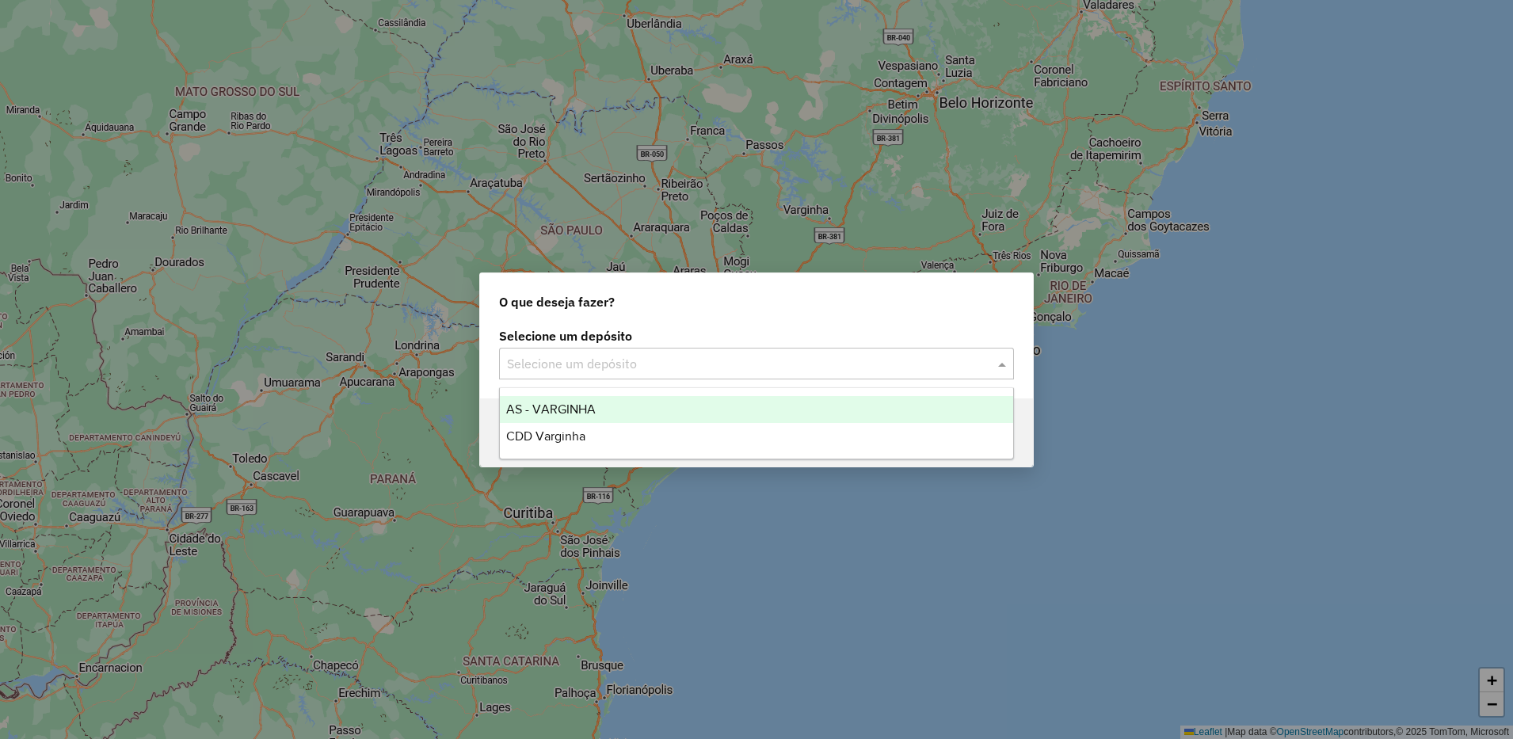
click at [570, 355] on input "text" at bounding box center [740, 364] width 467 height 19
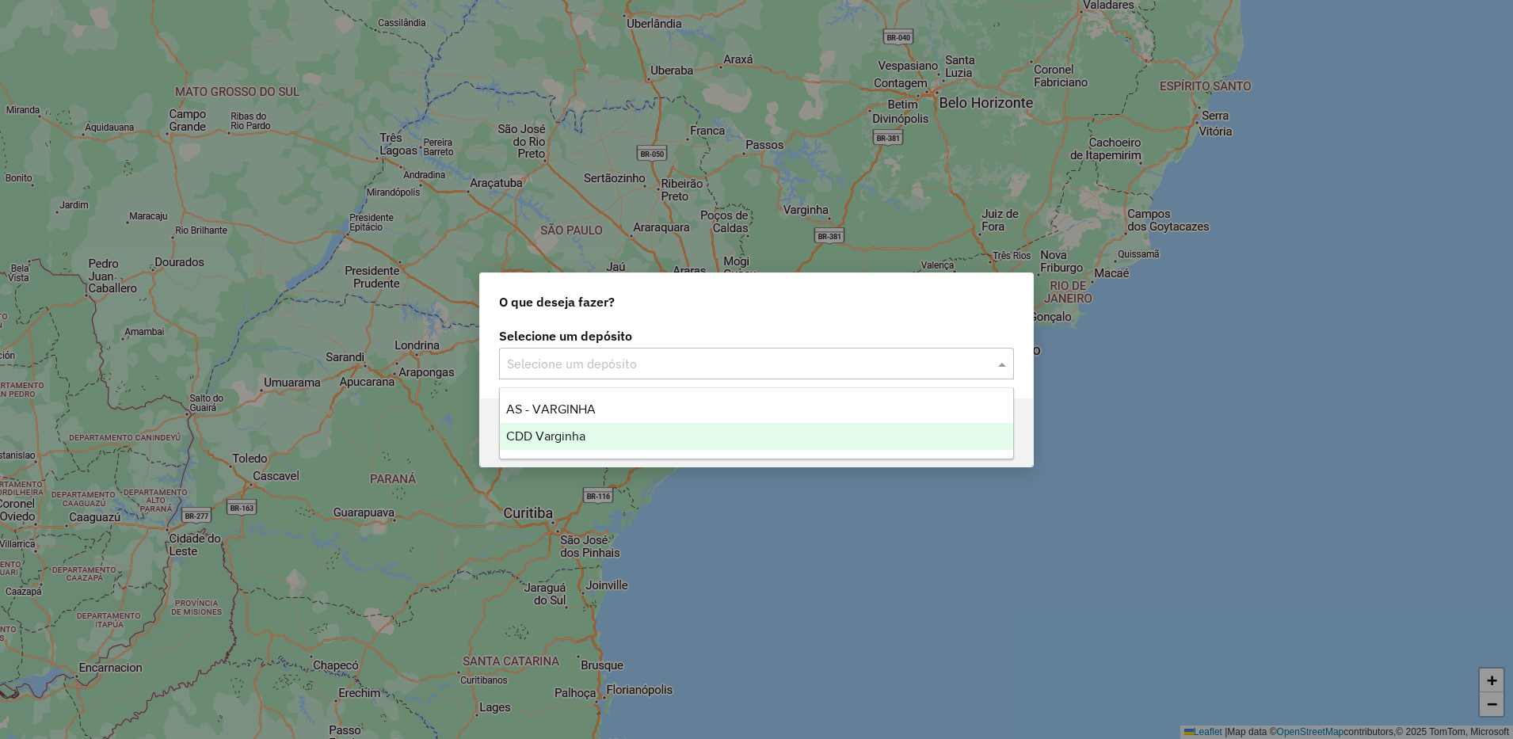
click at [546, 441] on span "CDD Varginha" at bounding box center [545, 435] width 79 height 13
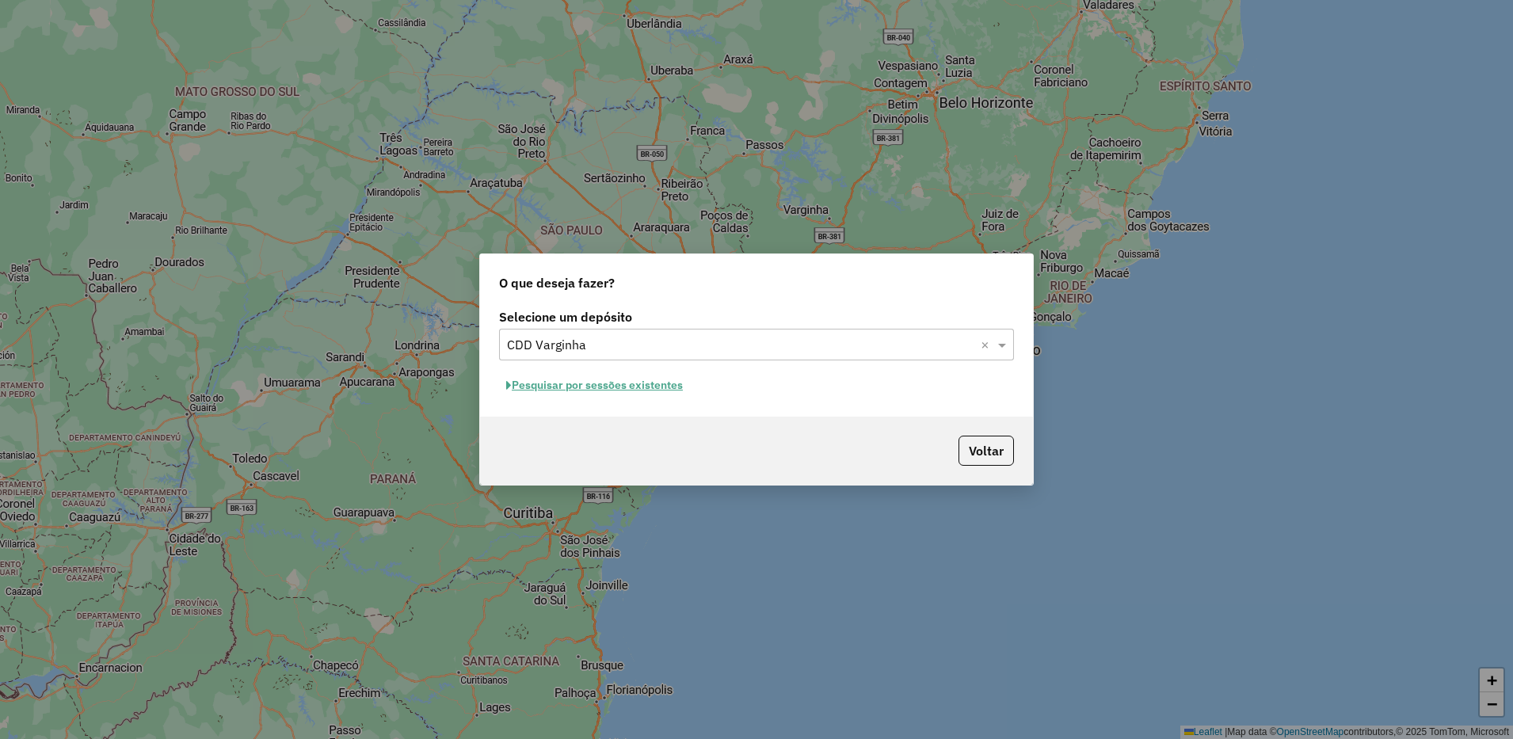
click at [628, 387] on button "Pesquisar por sessões existentes" at bounding box center [594, 385] width 191 height 25
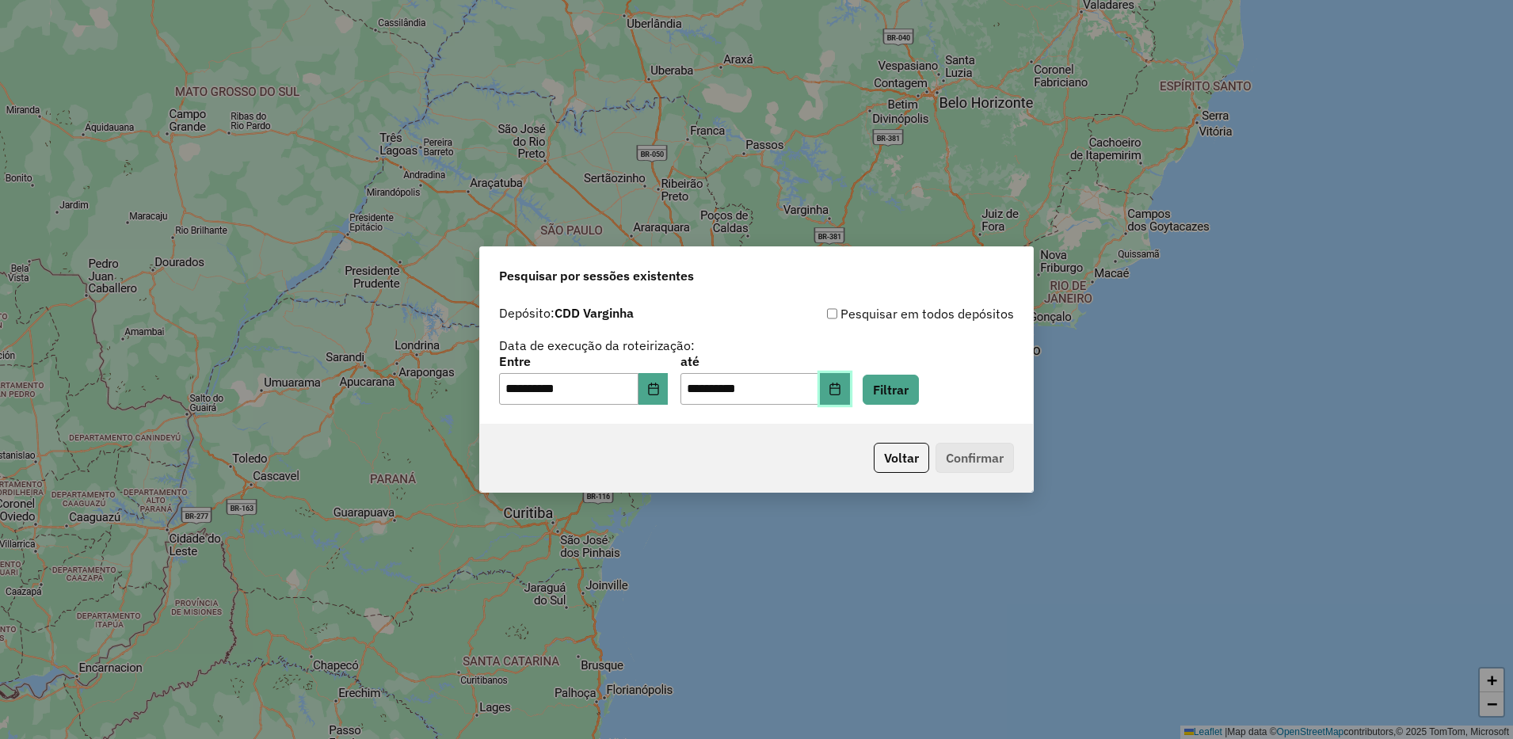
click at [850, 402] on button "Choose Date" at bounding box center [835, 389] width 30 height 32
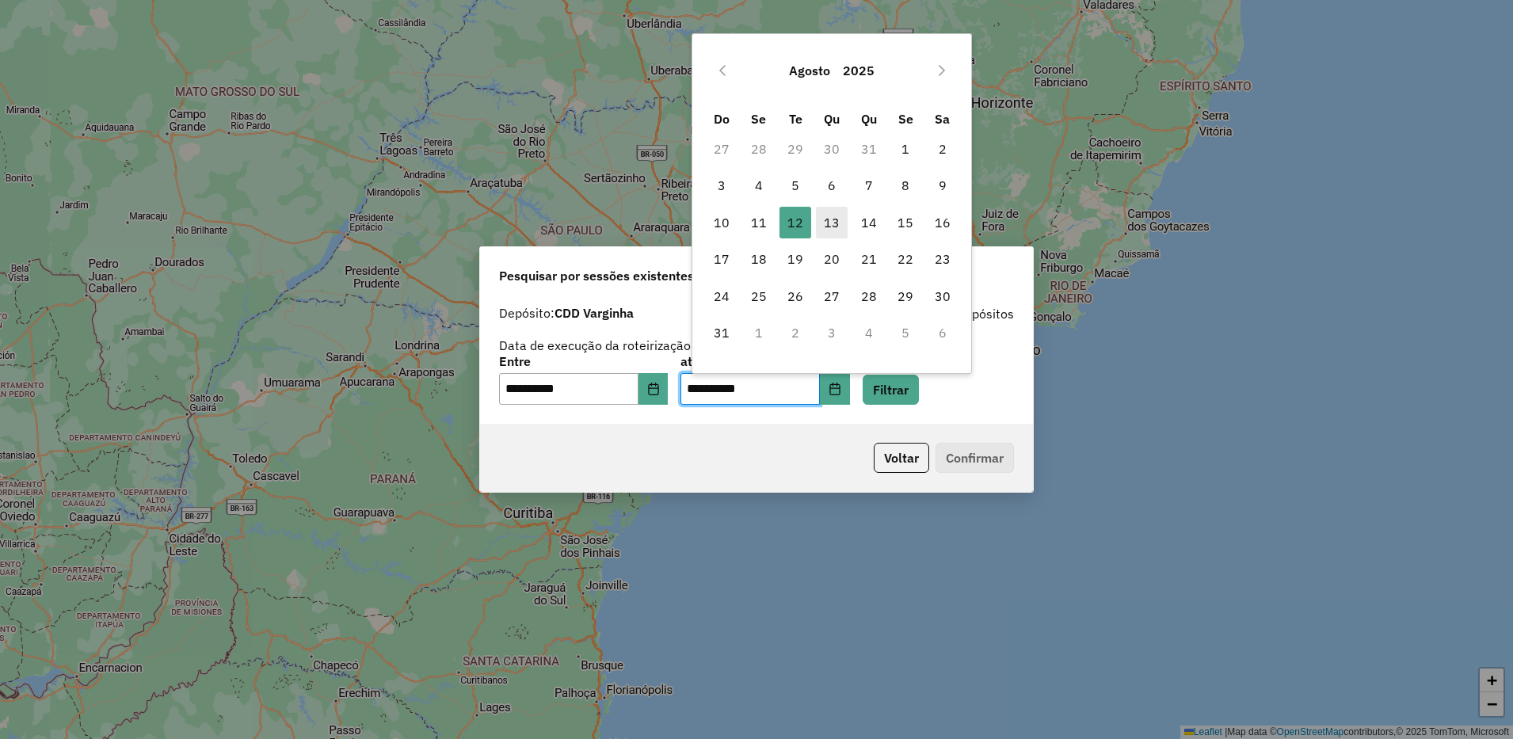
click at [842, 214] on span "13" at bounding box center [832, 223] width 32 height 32
type input "**********"
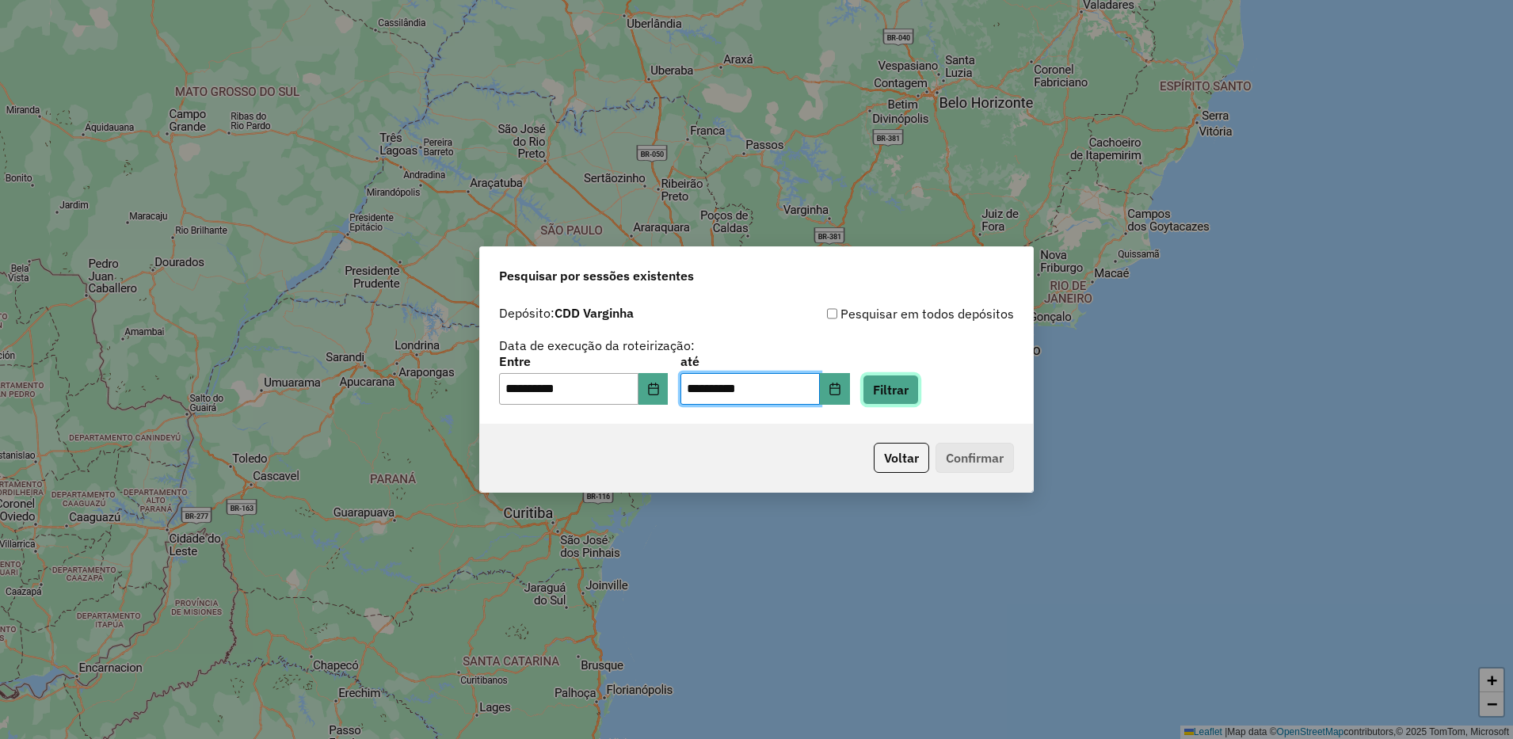
click at [916, 400] on button "Filtrar" at bounding box center [891, 390] width 56 height 30
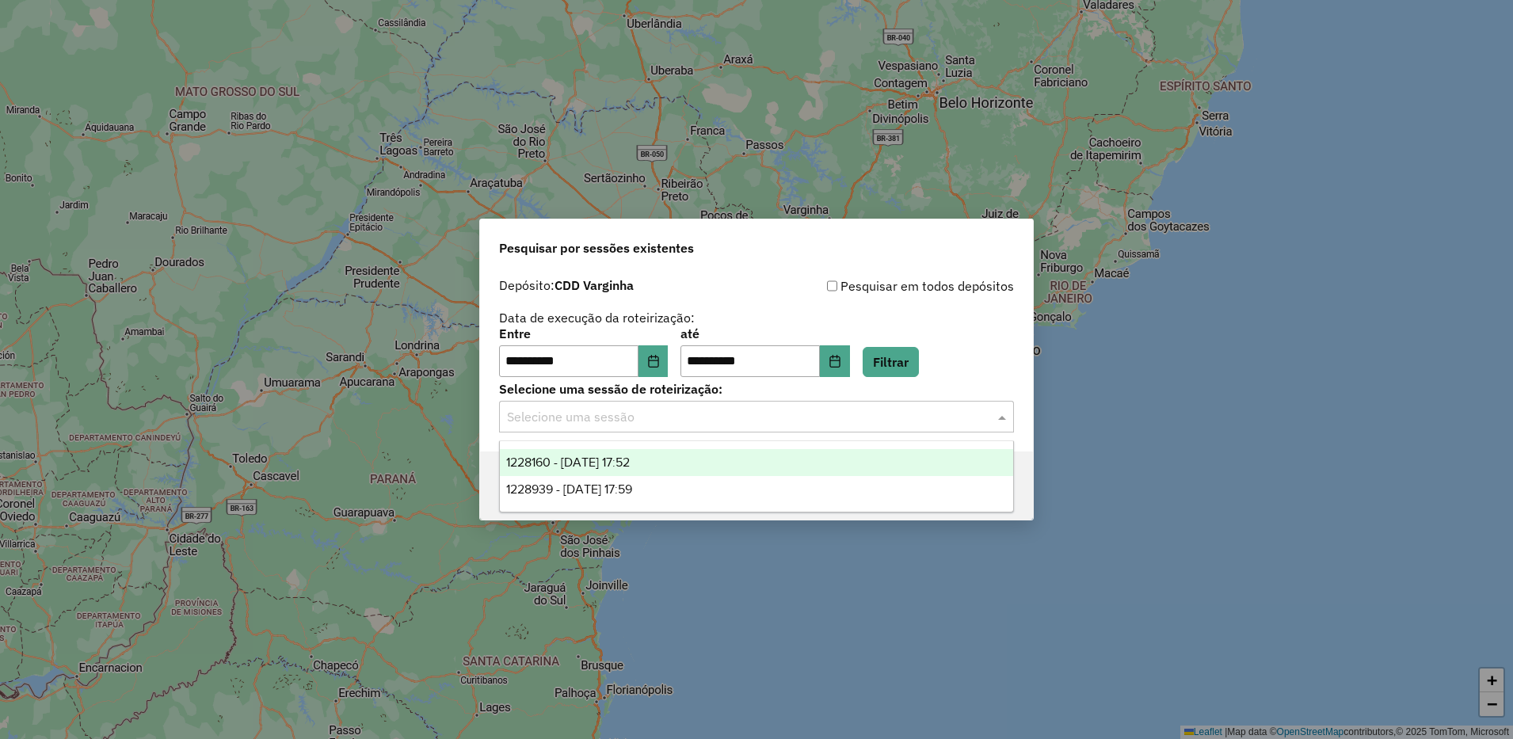
click at [590, 408] on input "text" at bounding box center [740, 417] width 467 height 19
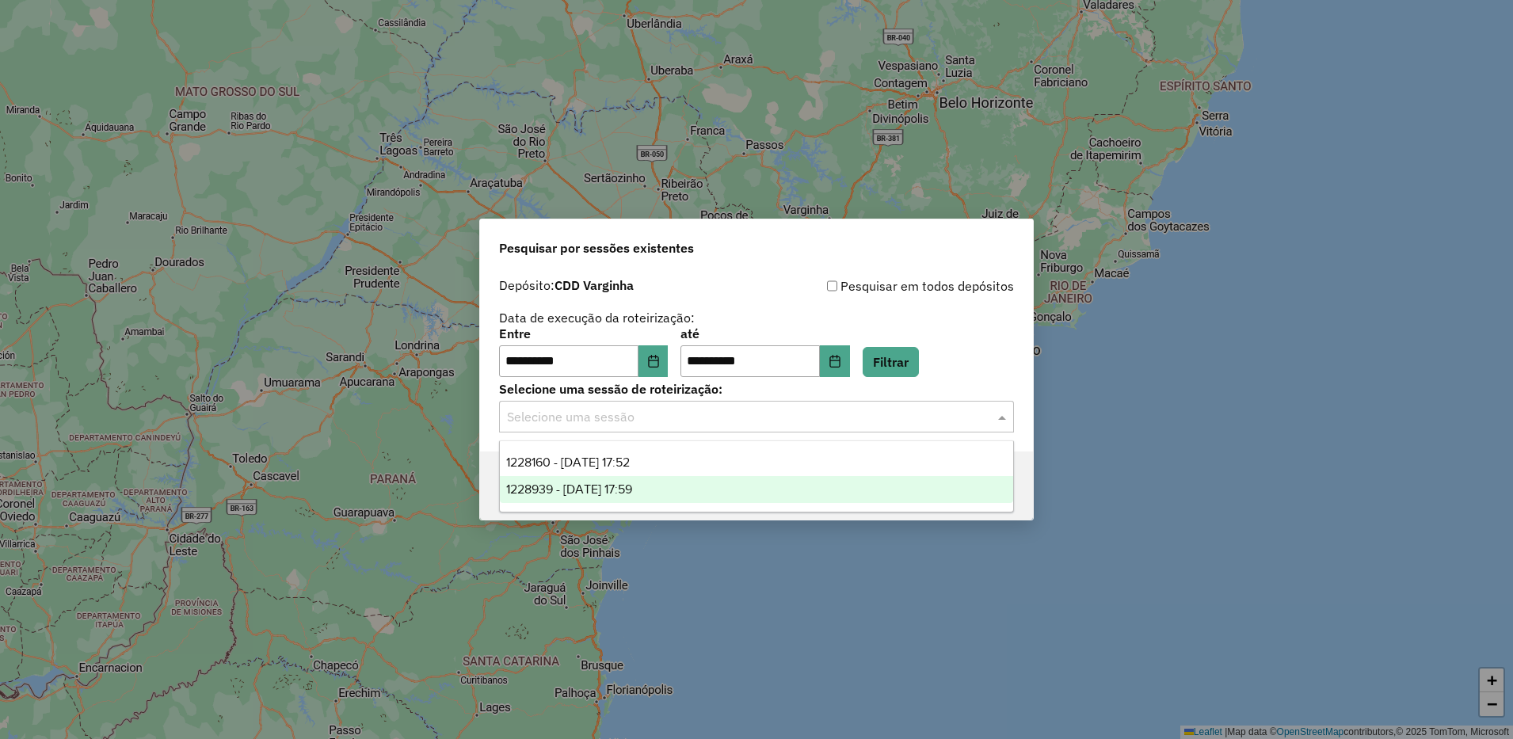
click at [645, 498] on div "1228939 - [DATE] 17:59" at bounding box center [756, 489] width 513 height 27
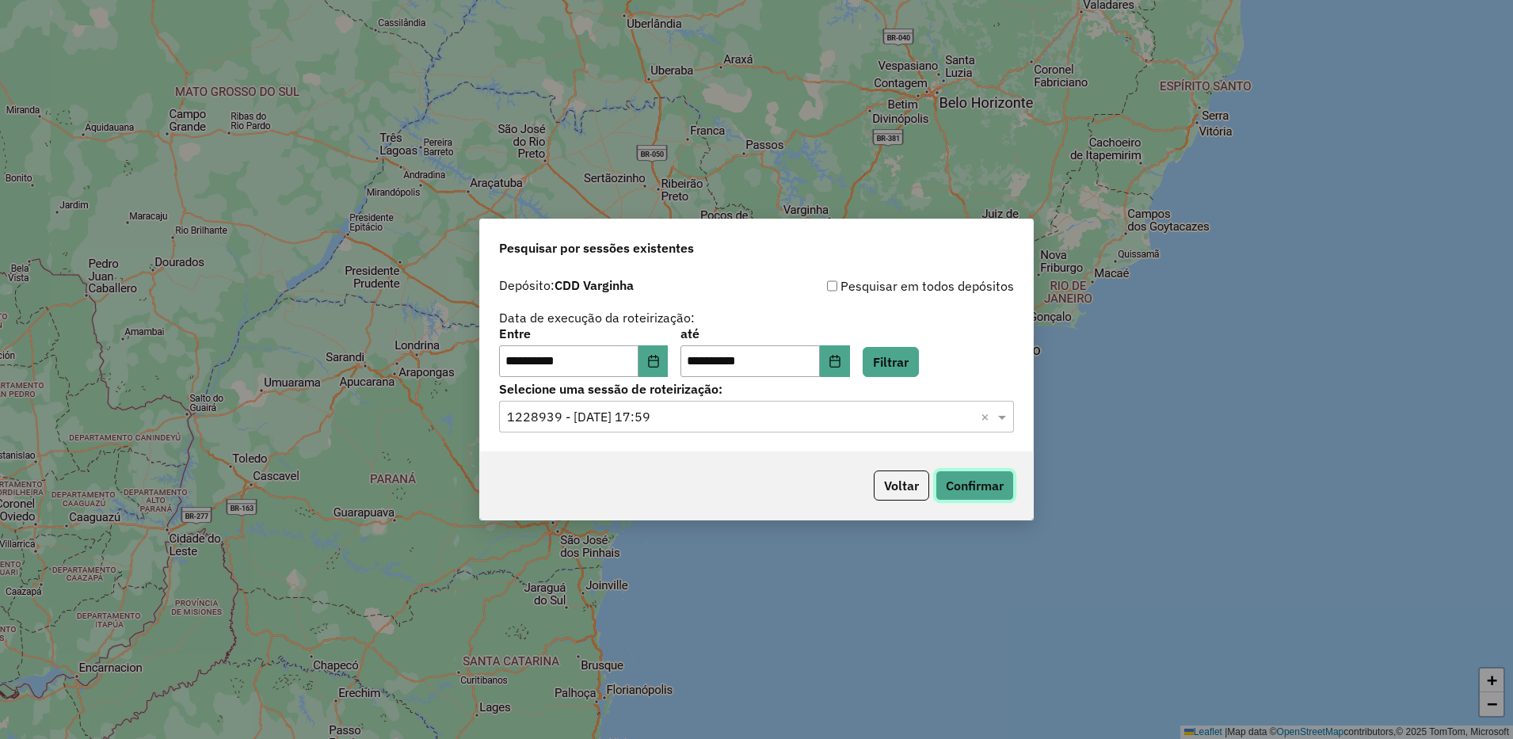
click at [955, 494] on button "Confirmar" at bounding box center [975, 486] width 78 height 30
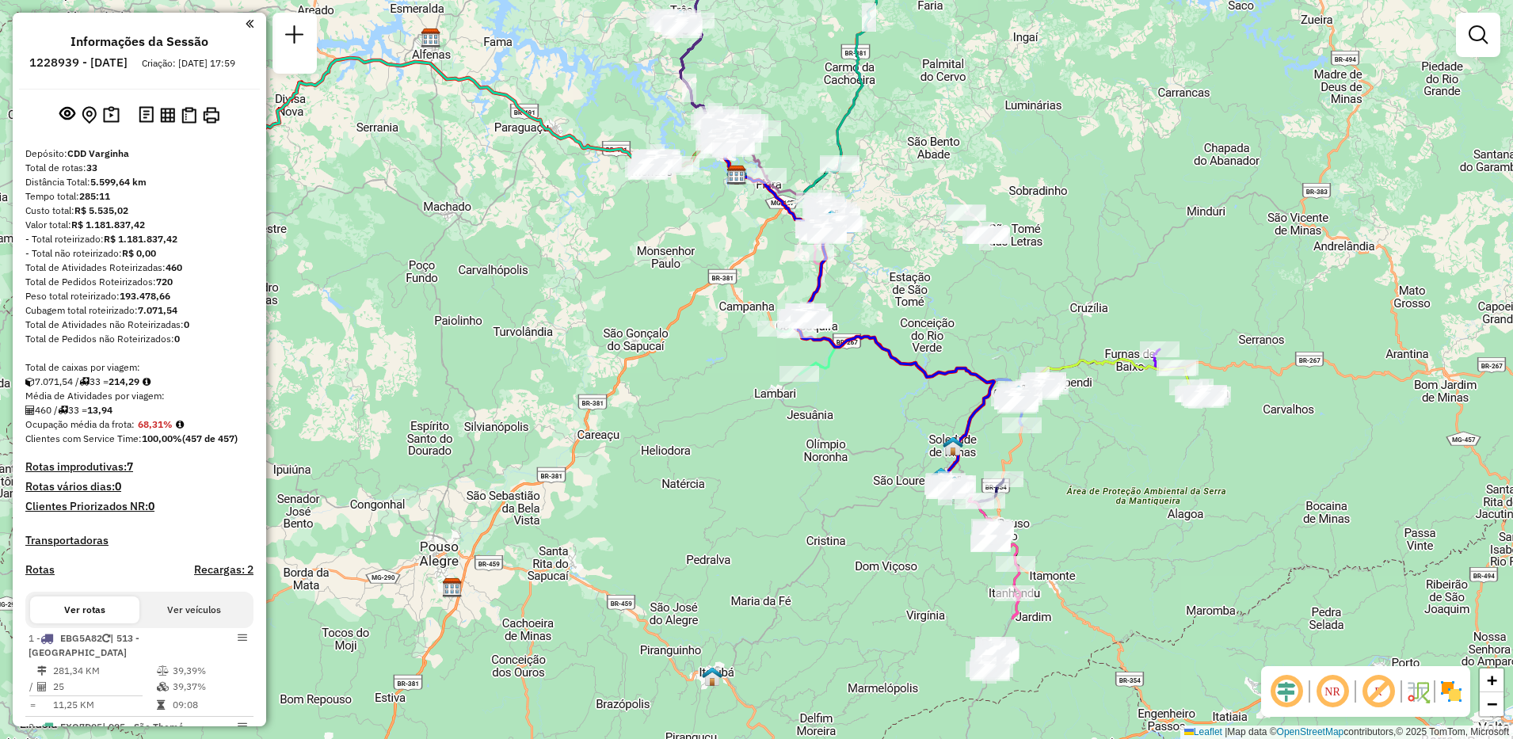
drag, startPoint x: 691, startPoint y: 581, endPoint x: 671, endPoint y: 387, distance: 195.1
click at [671, 387] on div "Janela de atendimento Grade de atendimento Capacidade Transportadoras Veículos …" at bounding box center [756, 369] width 1513 height 739
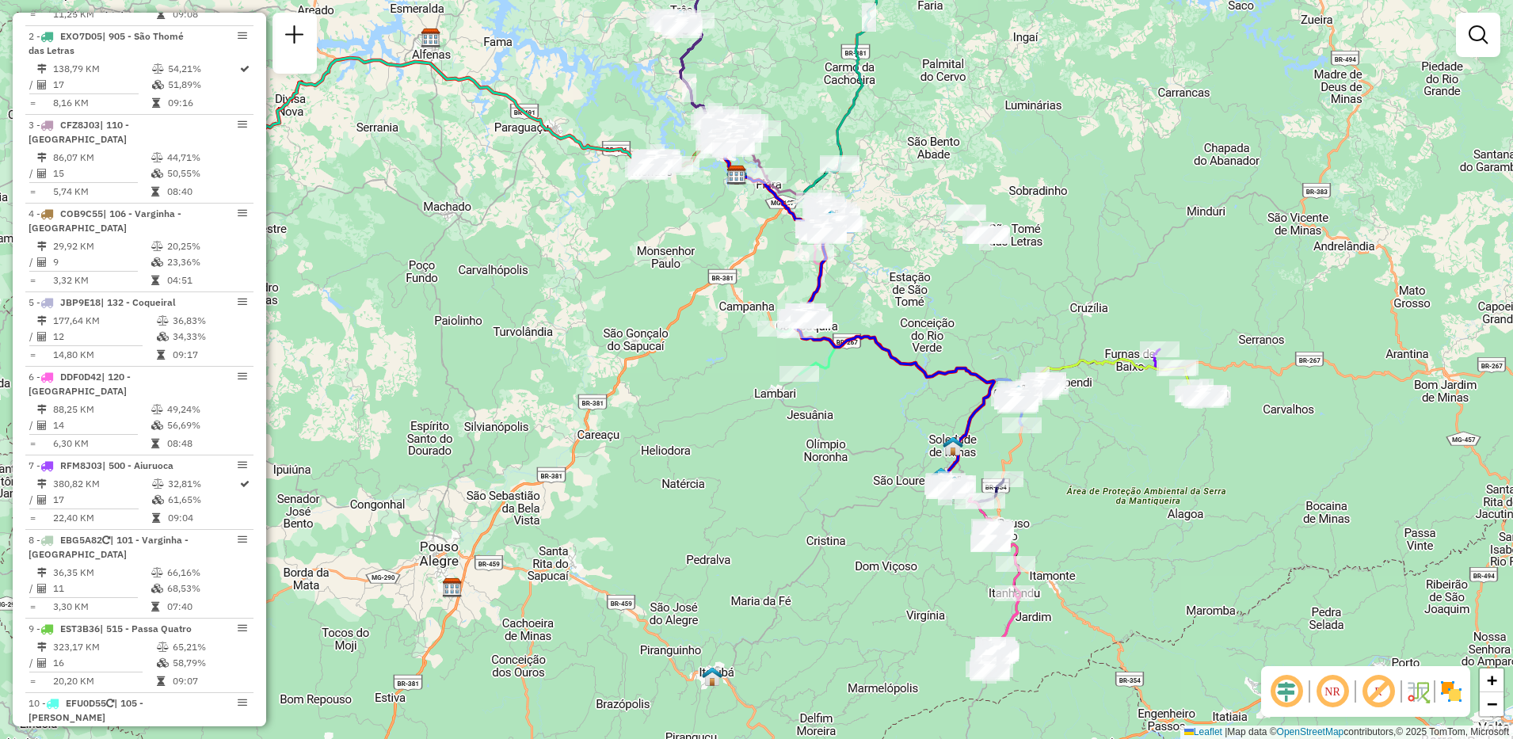
scroll to position [1228, 0]
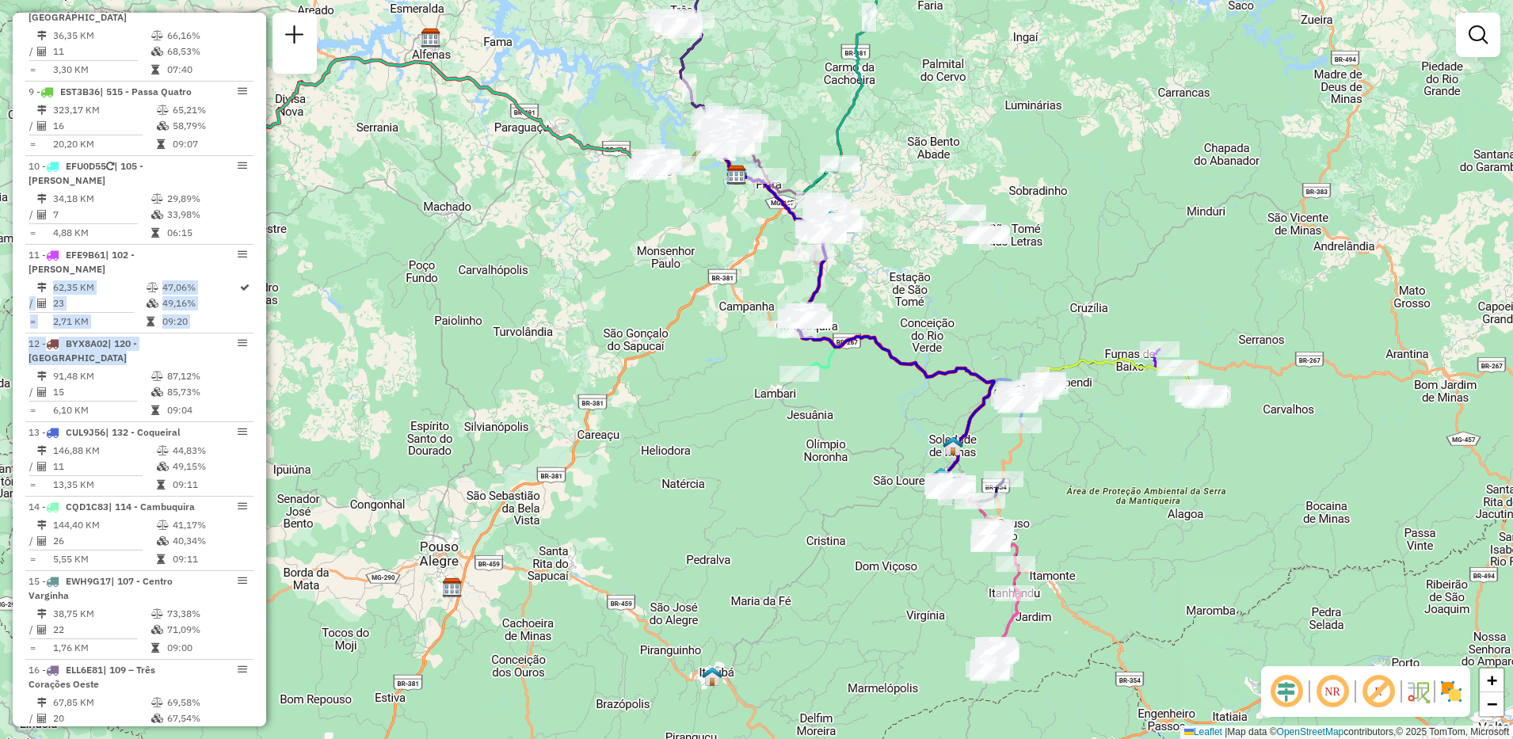
drag, startPoint x: 261, startPoint y: 347, endPoint x: 260, endPoint y: 364, distance: 16.7
click at [260, 364] on div "Informações da Sessão 1228939 - 13/08/2025 Criação: 12/08/2025 17:59 Depósito: …" at bounding box center [139, 370] width 253 height 714
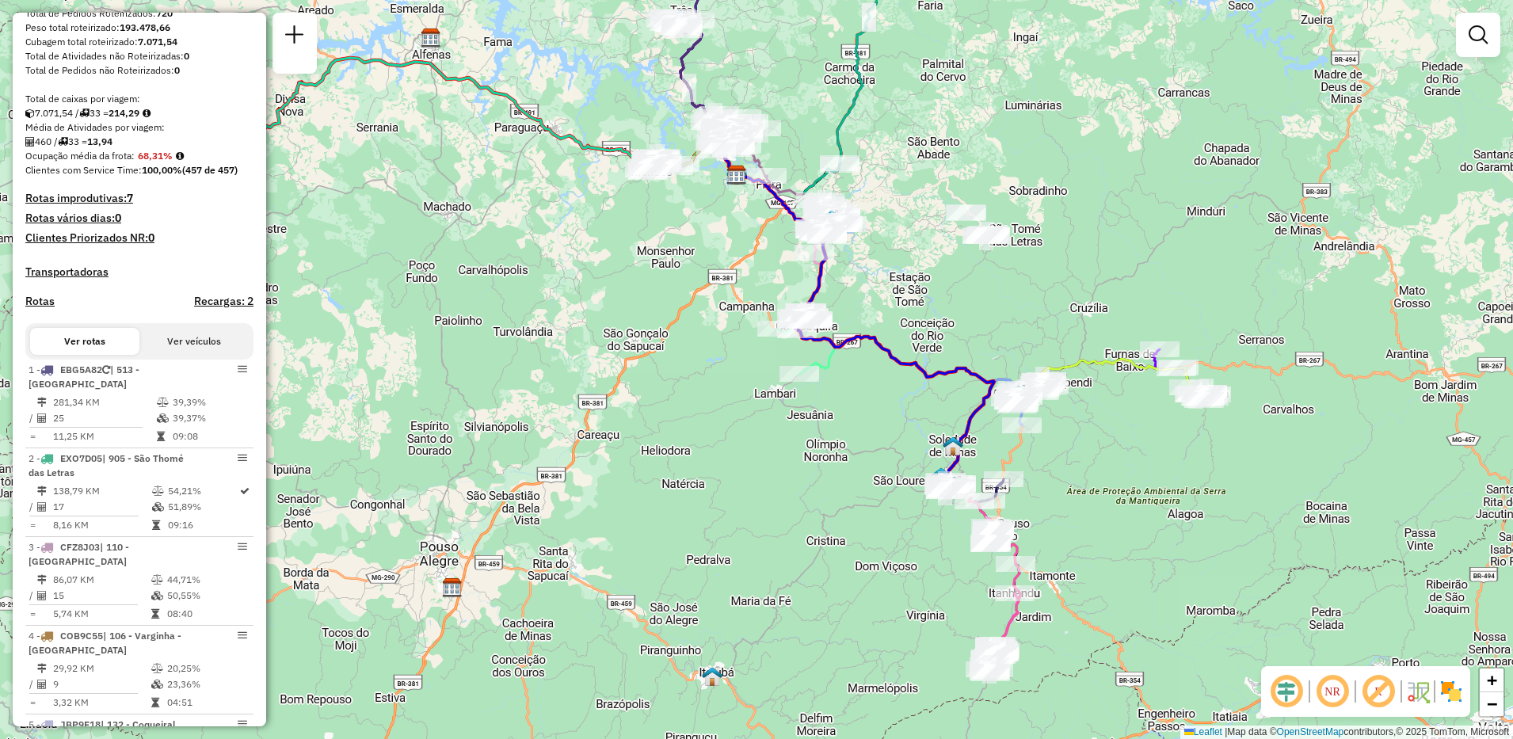
scroll to position [261, 0]
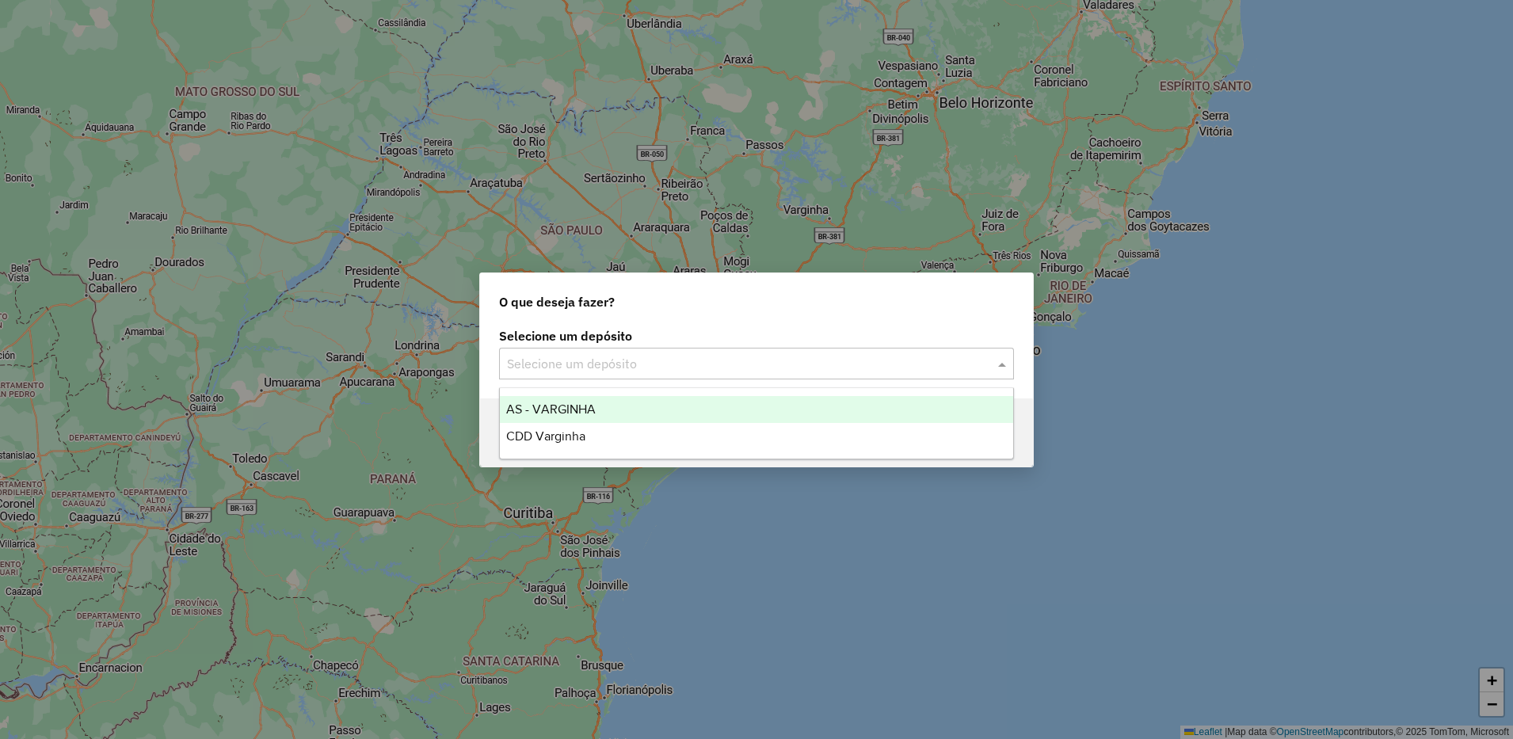
click at [600, 363] on input "text" at bounding box center [740, 364] width 467 height 19
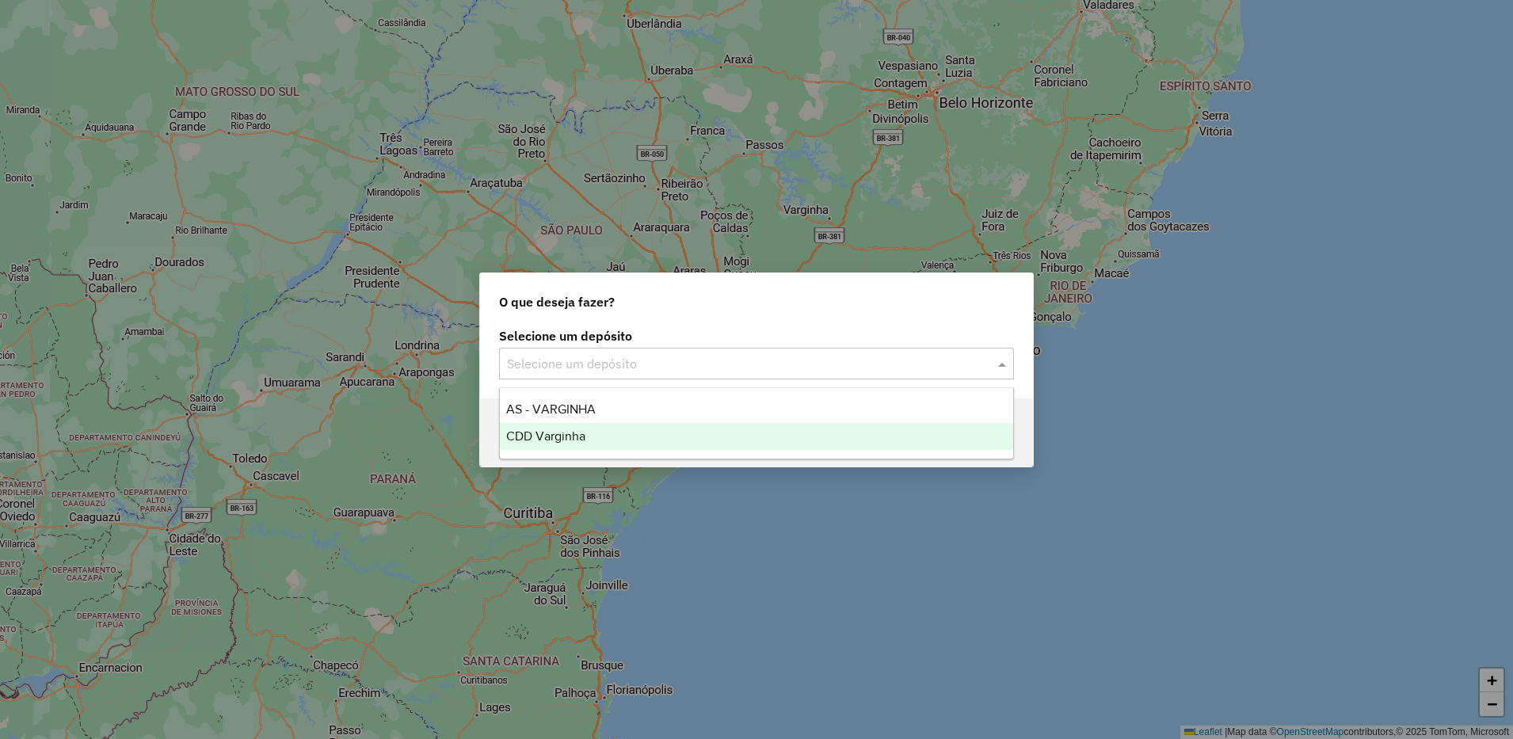
click at [574, 433] on span "CDD Varginha" at bounding box center [545, 435] width 79 height 13
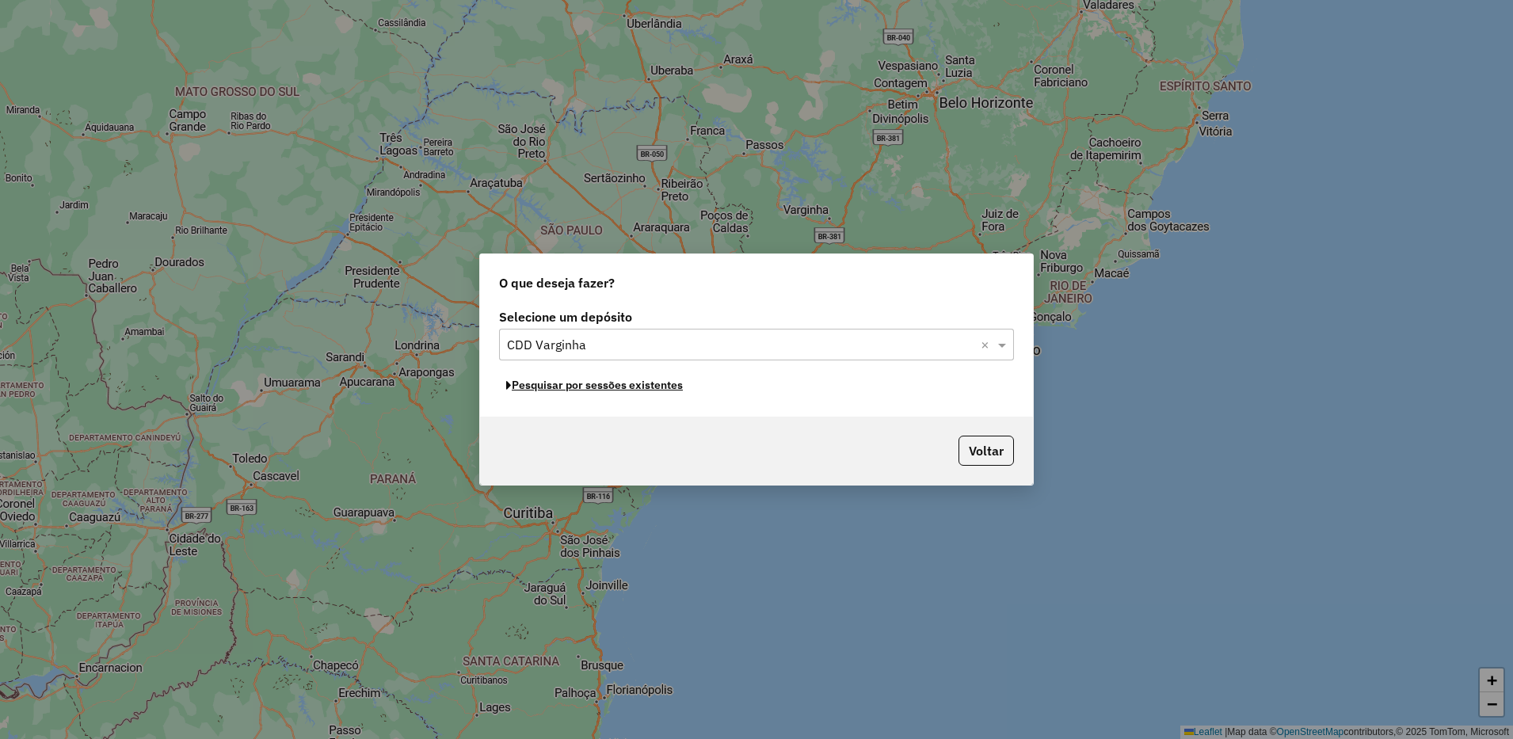
click at [667, 390] on button "Pesquisar por sessões existentes" at bounding box center [594, 385] width 191 height 25
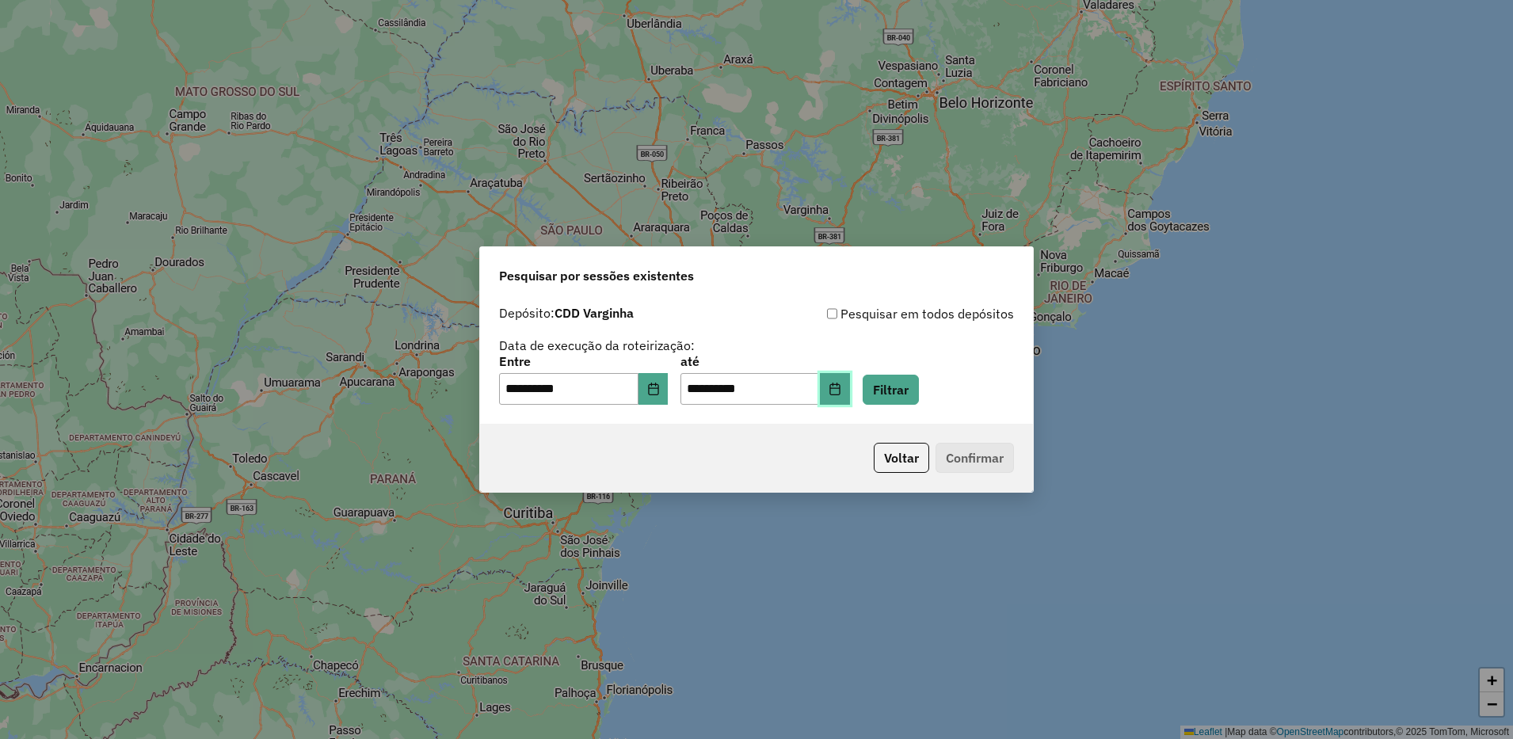
click at [841, 387] on icon "Choose Date" at bounding box center [835, 389] width 13 height 13
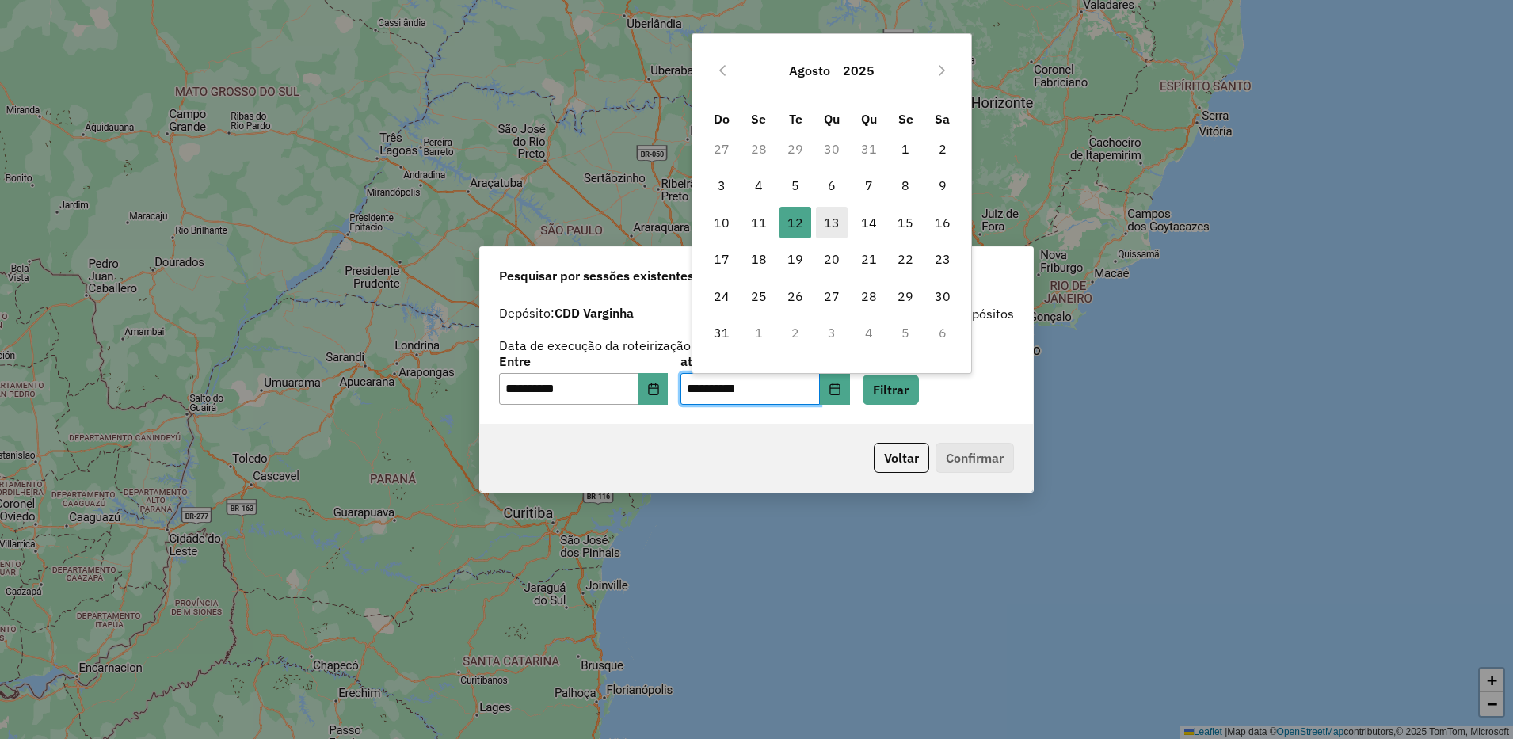
click at [838, 233] on span "13" at bounding box center [832, 223] width 32 height 32
type input "**********"
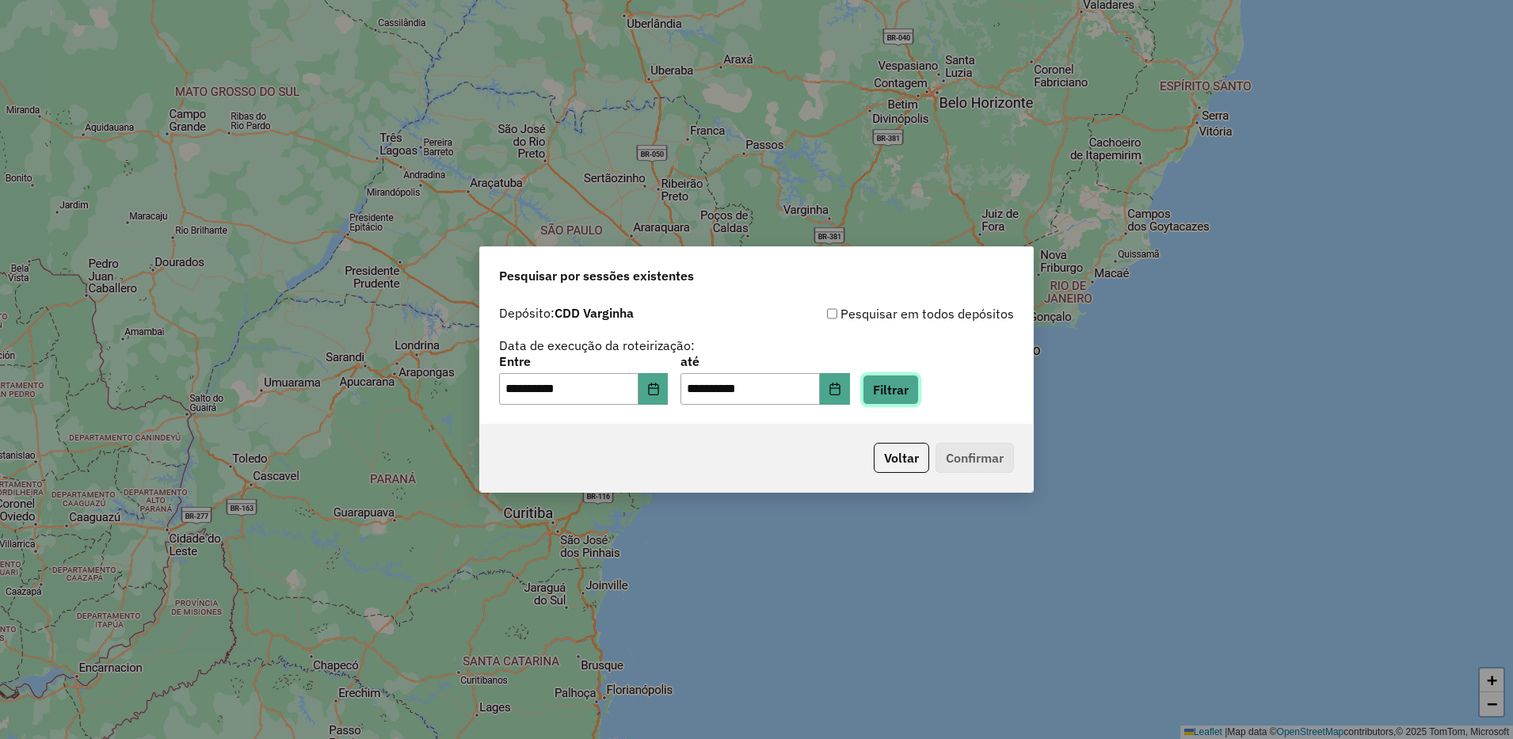
click at [909, 383] on button "Filtrar" at bounding box center [891, 390] width 56 height 30
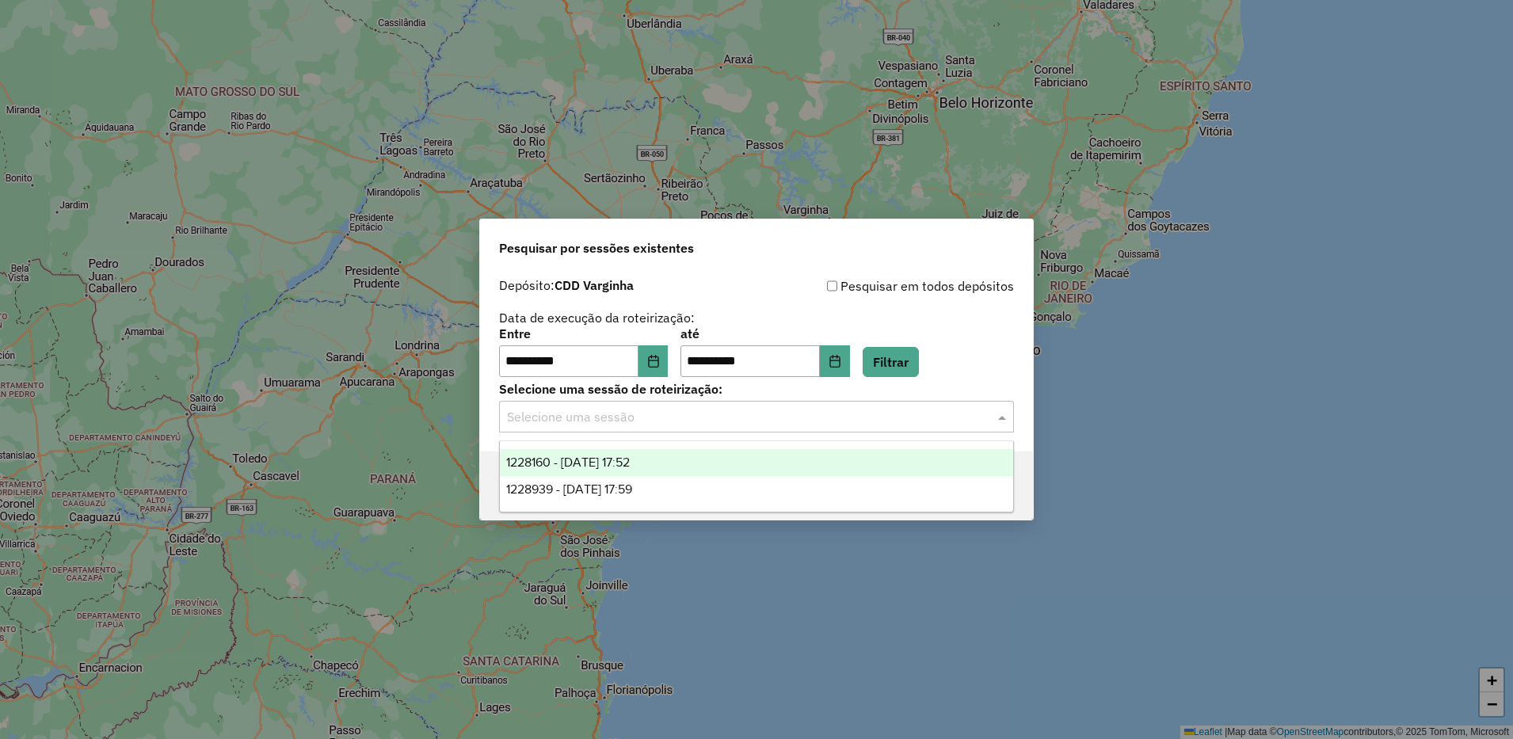
click at [672, 421] on input "text" at bounding box center [740, 417] width 467 height 19
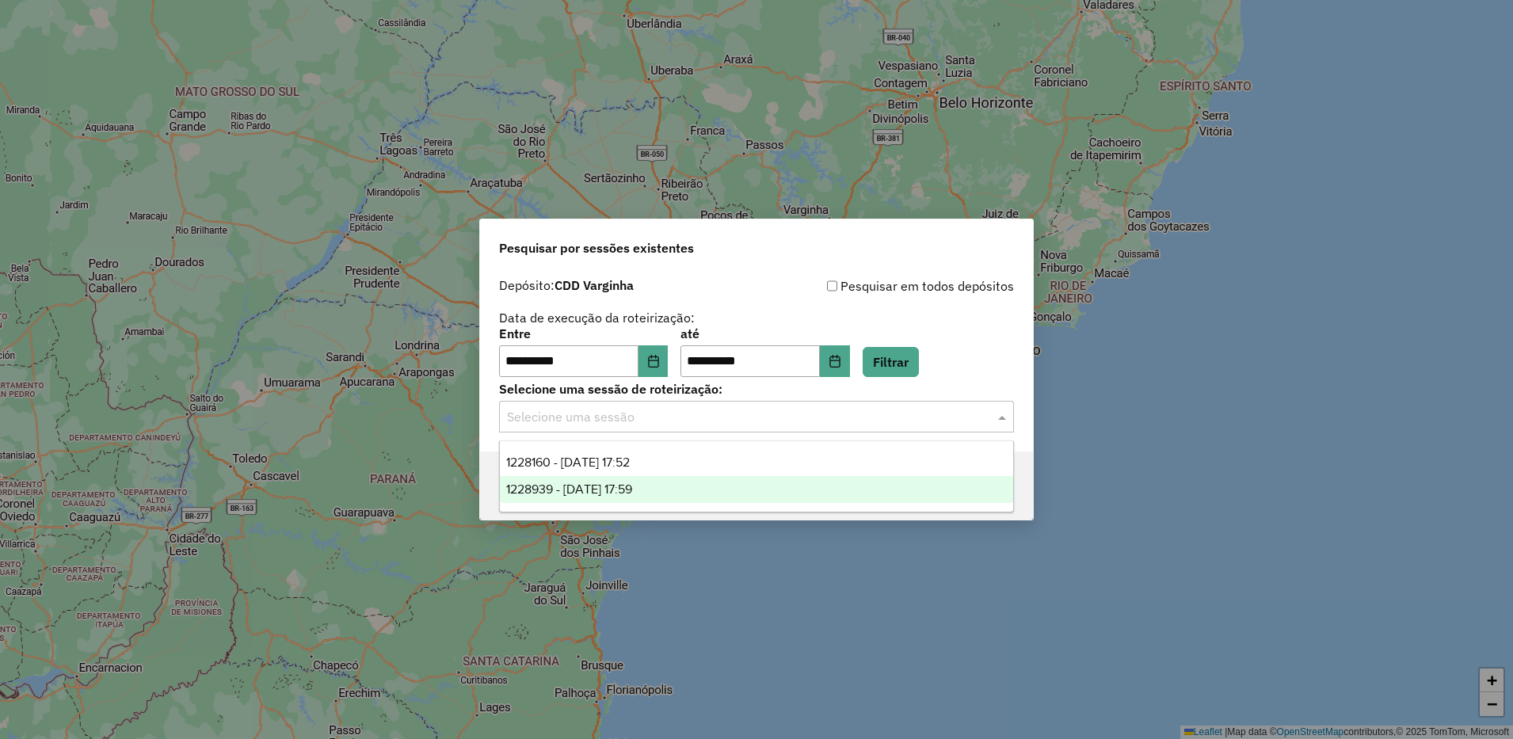
click at [632, 492] on span "1228939 - 13/08/2025 17:59" at bounding box center [569, 488] width 126 height 13
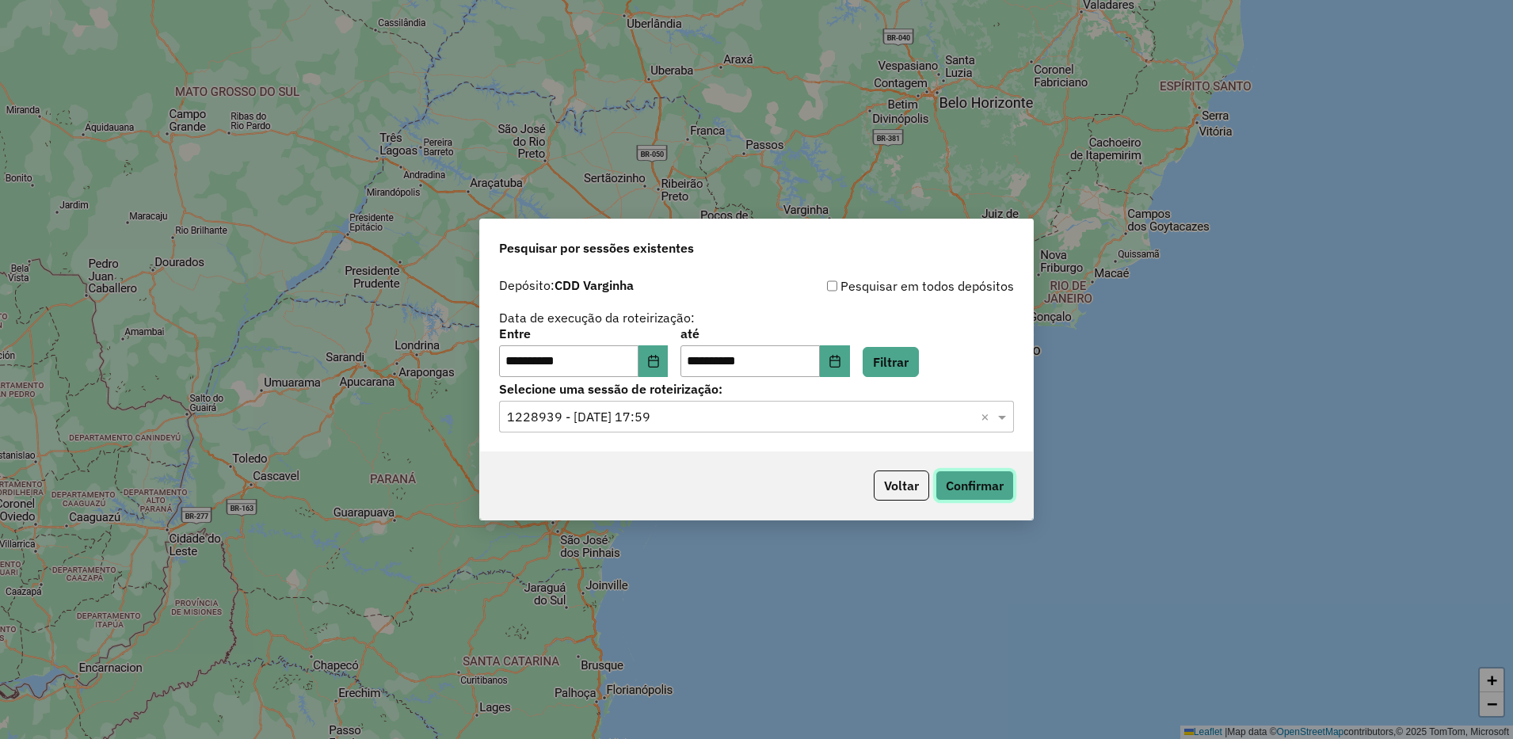
click at [987, 481] on button "Confirmar" at bounding box center [975, 486] width 78 height 30
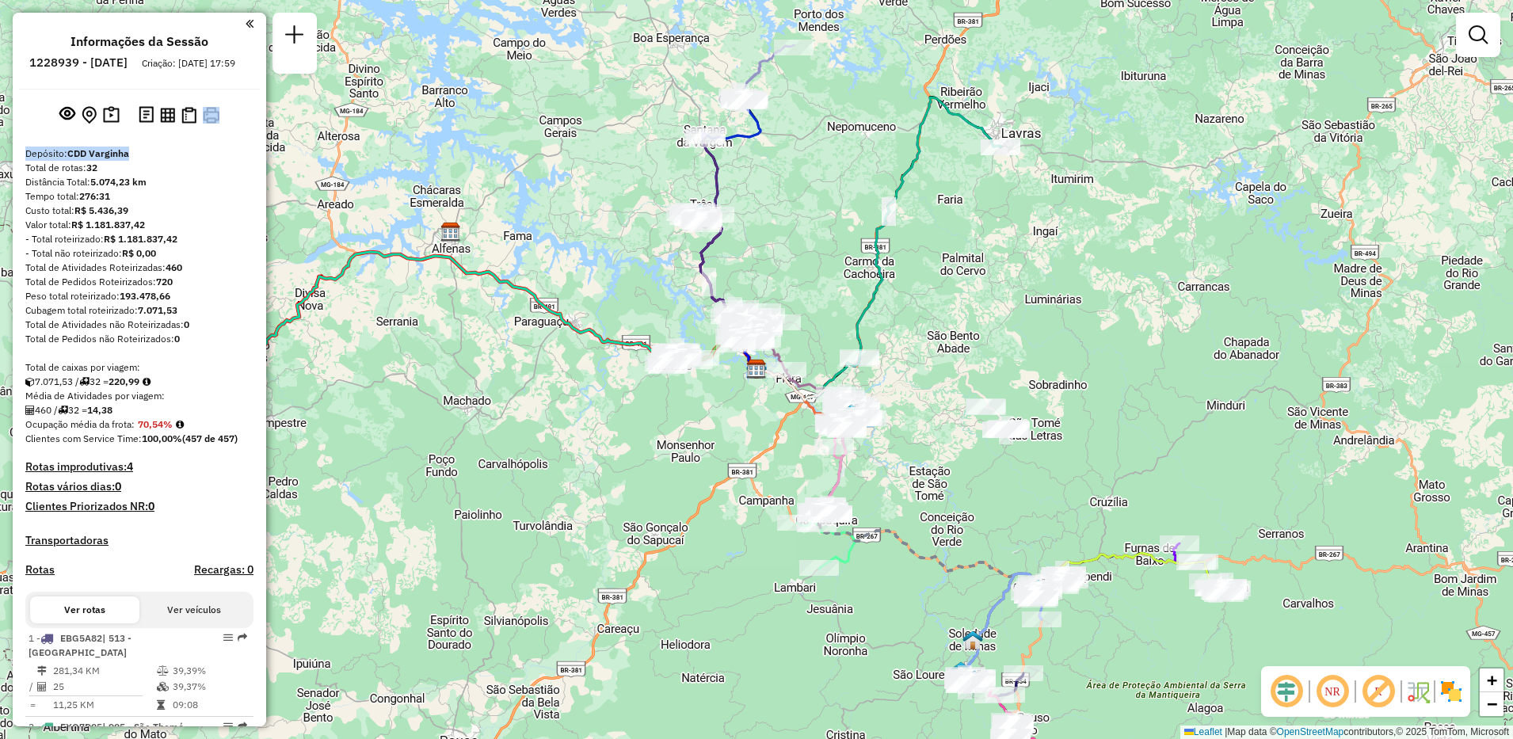
drag, startPoint x: 259, startPoint y: 106, endPoint x: 257, endPoint y: 169, distance: 62.6
click at [257, 169] on div "Informações da Sessão 1228939 - 13/08/2025 Criação: 12/08/2025 17:59 Depósito: …" at bounding box center [139, 370] width 253 height 714
click at [228, 161] on div "Depósito: CDD Varginha" at bounding box center [139, 154] width 228 height 14
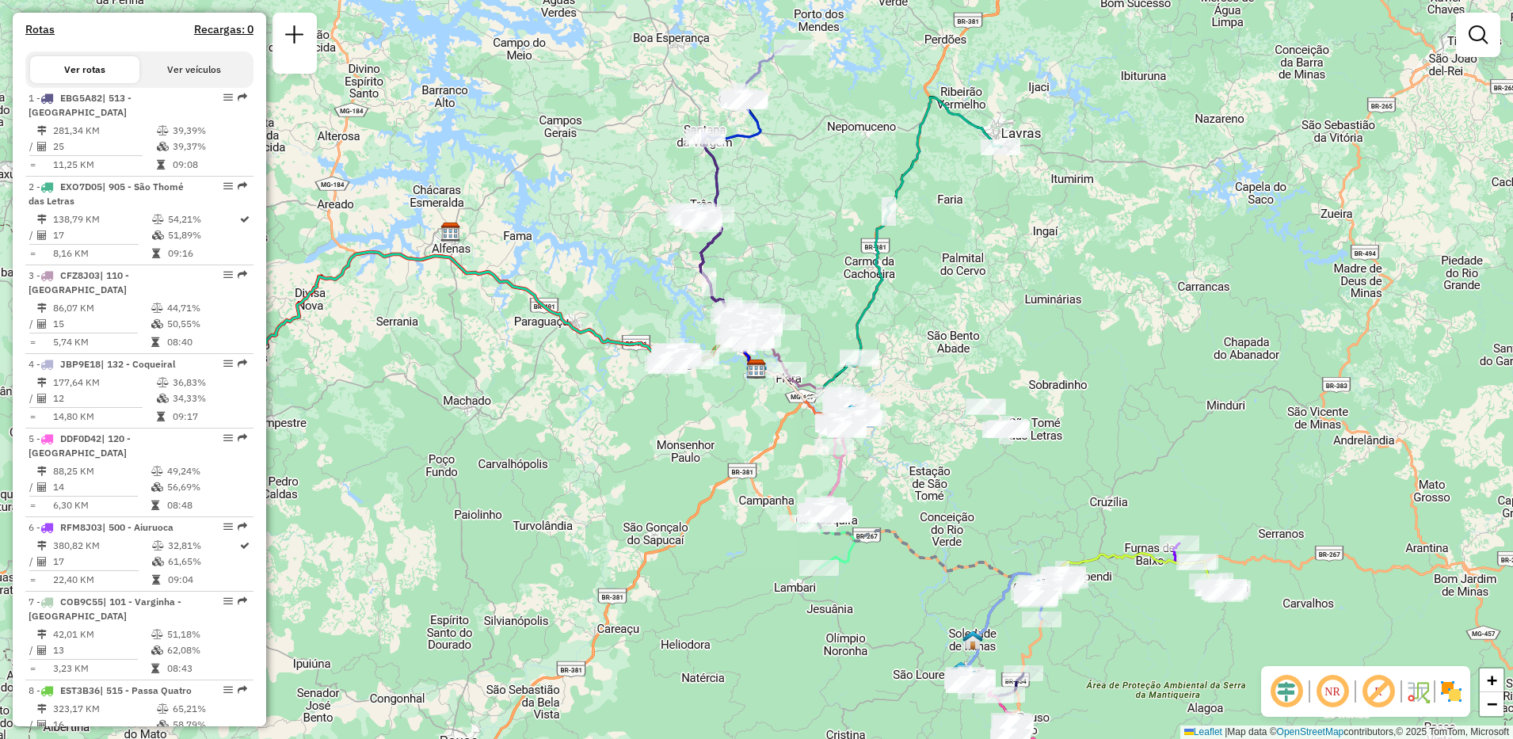
scroll to position [552, 0]
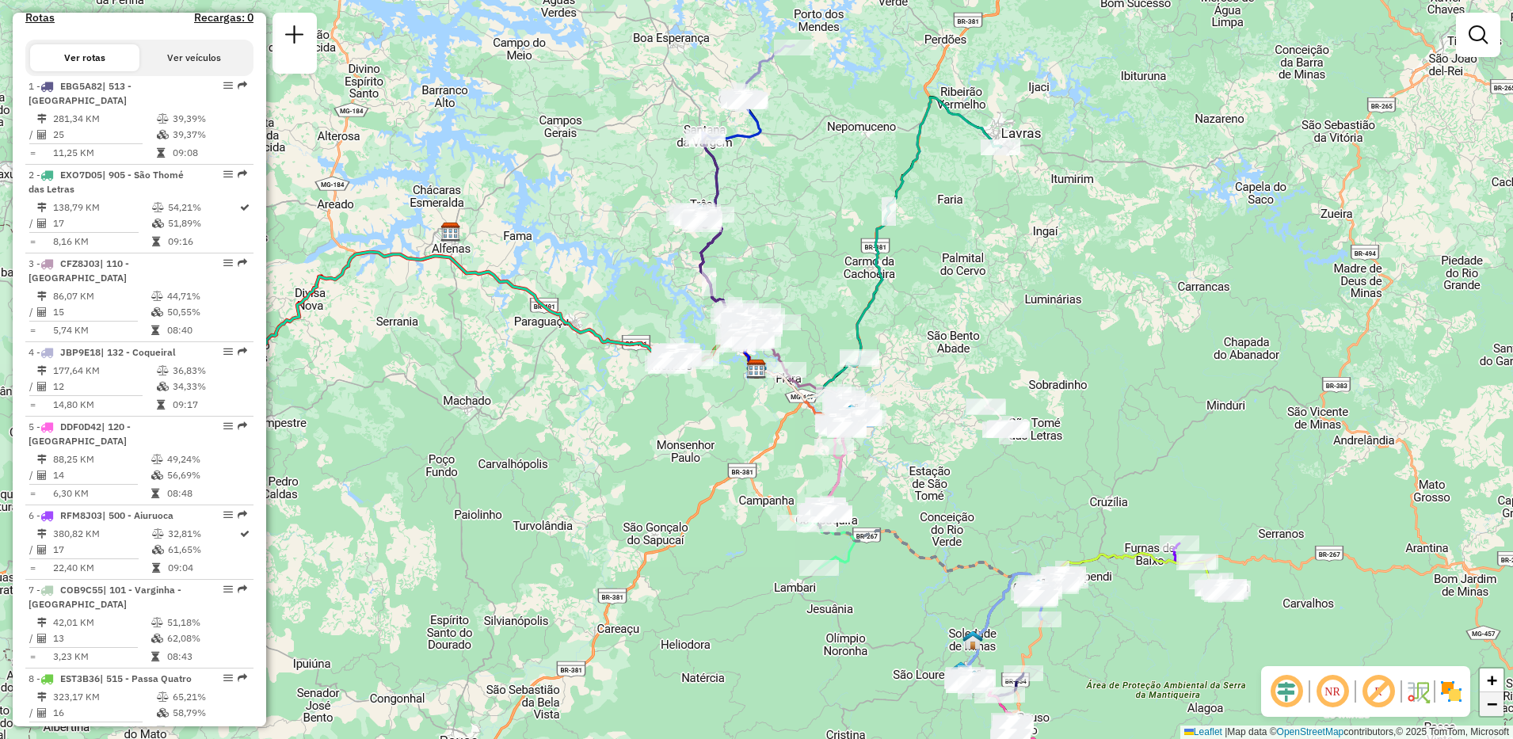
click at [1496, 708] on span "−" at bounding box center [1492, 704] width 10 height 20
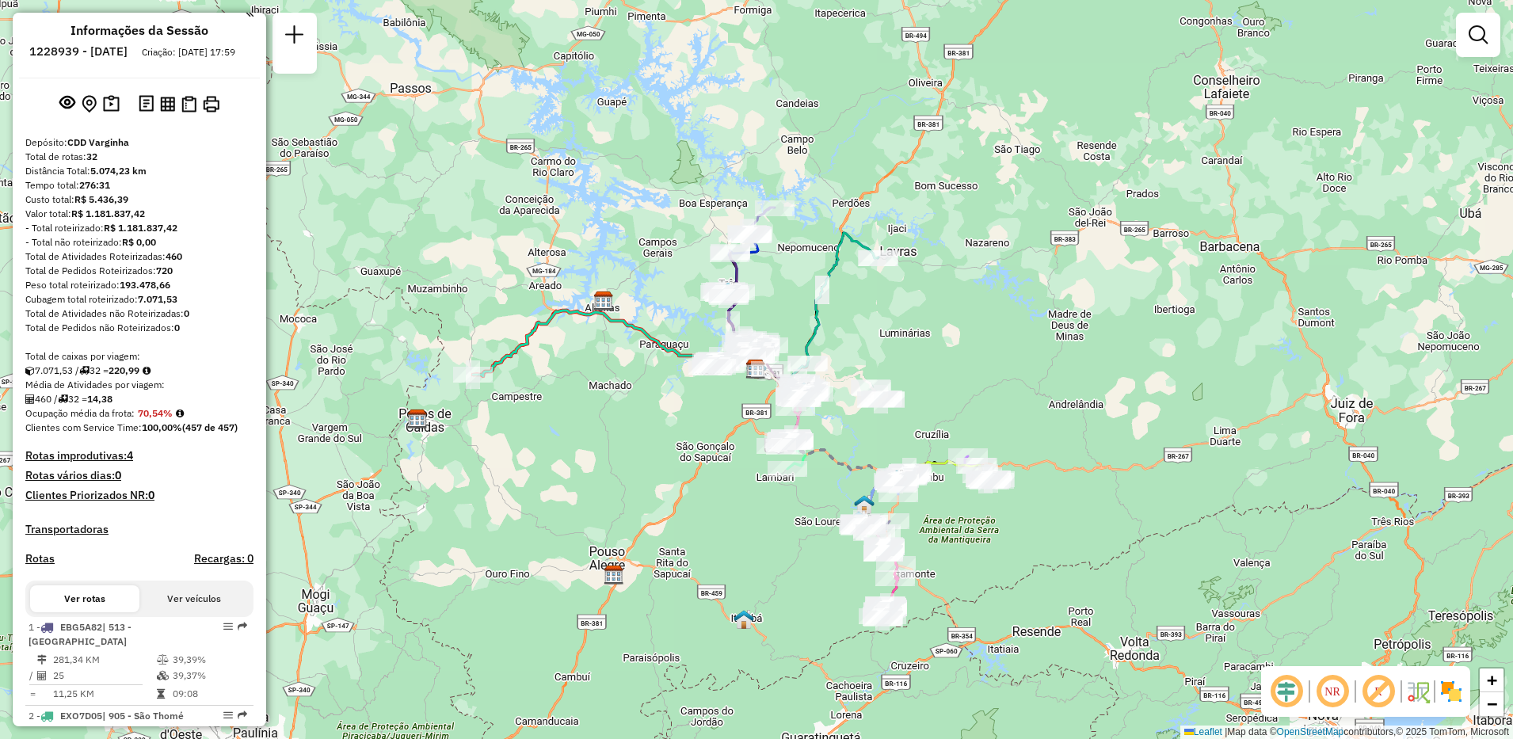
scroll to position [0, 0]
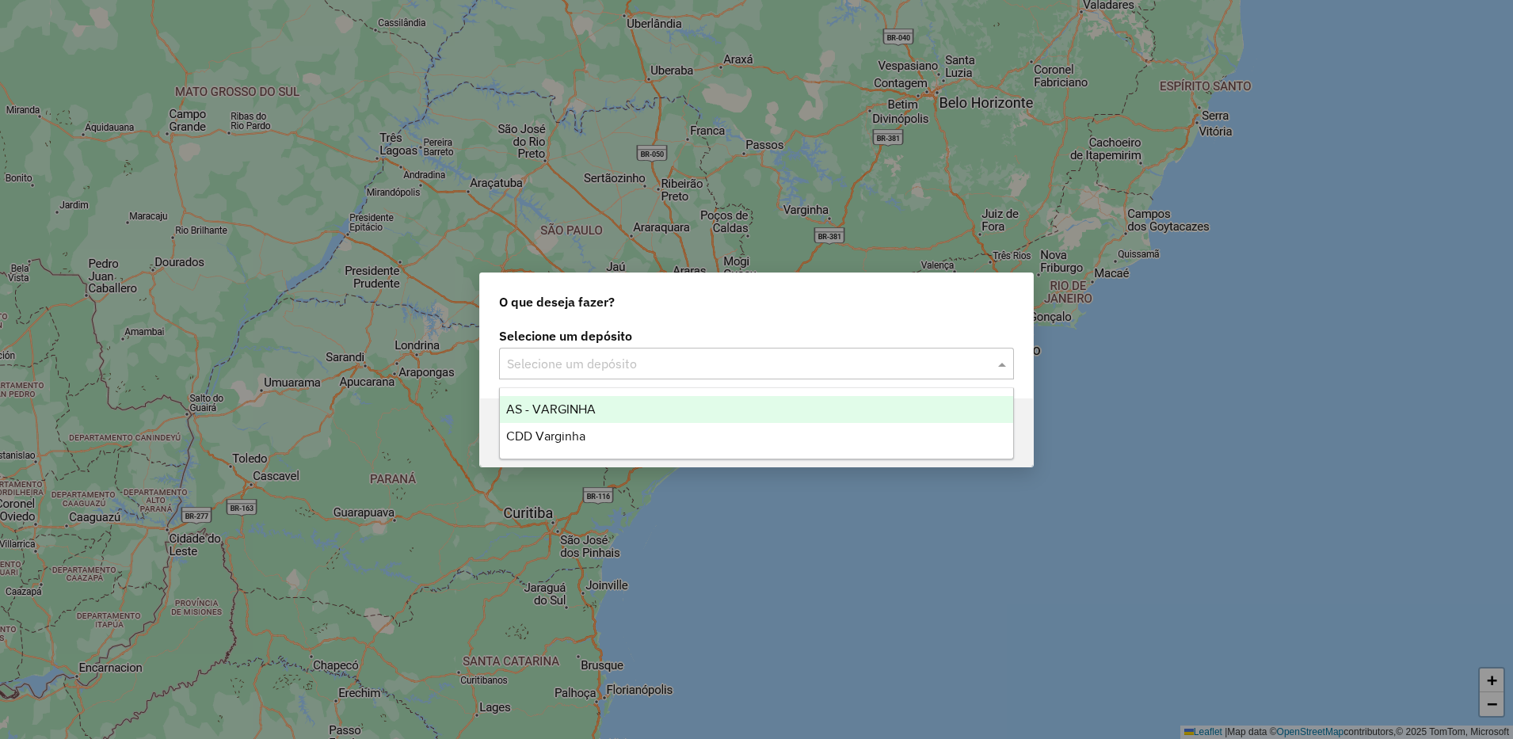
click at [634, 363] on input "text" at bounding box center [740, 364] width 467 height 19
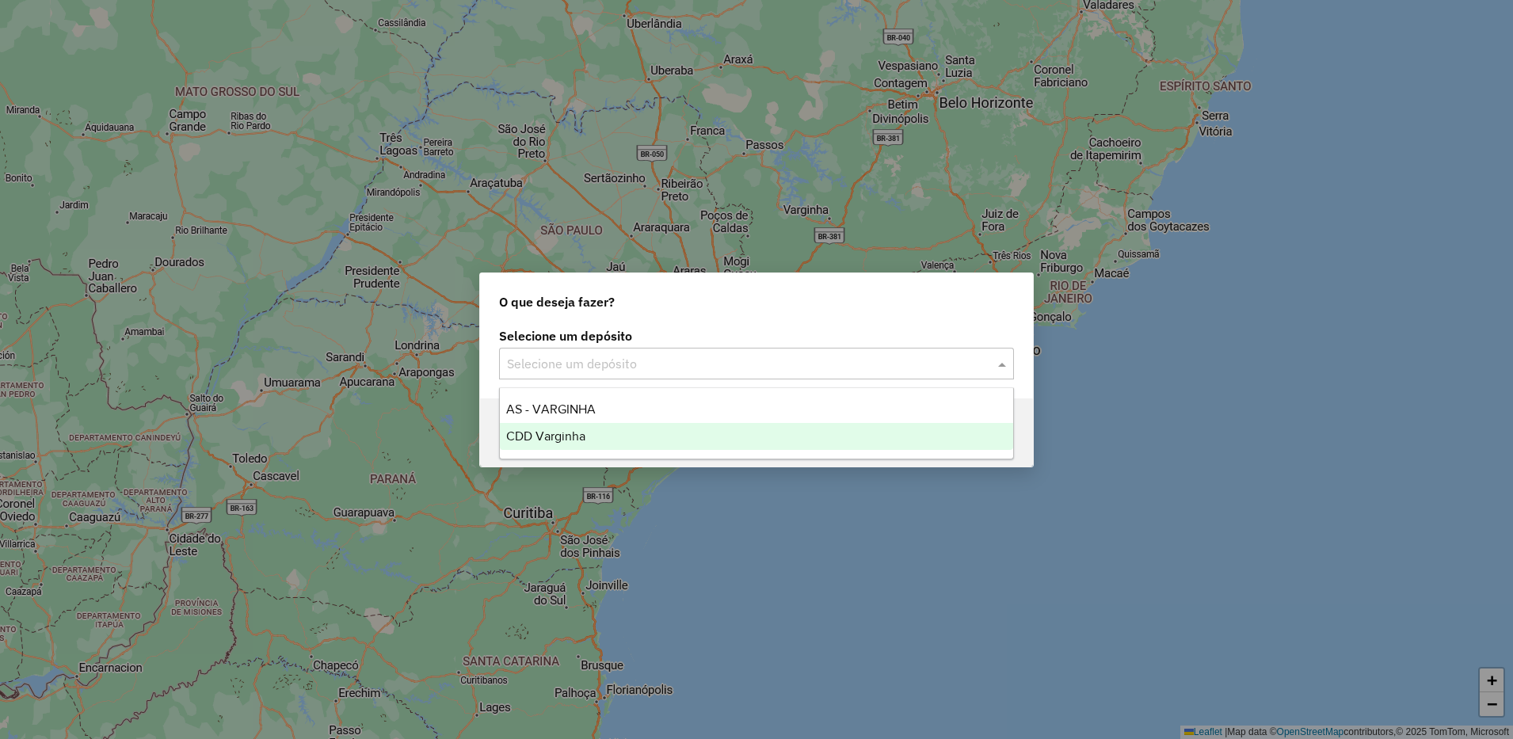
click at [614, 434] on div "CDD Varginha" at bounding box center [756, 436] width 513 height 27
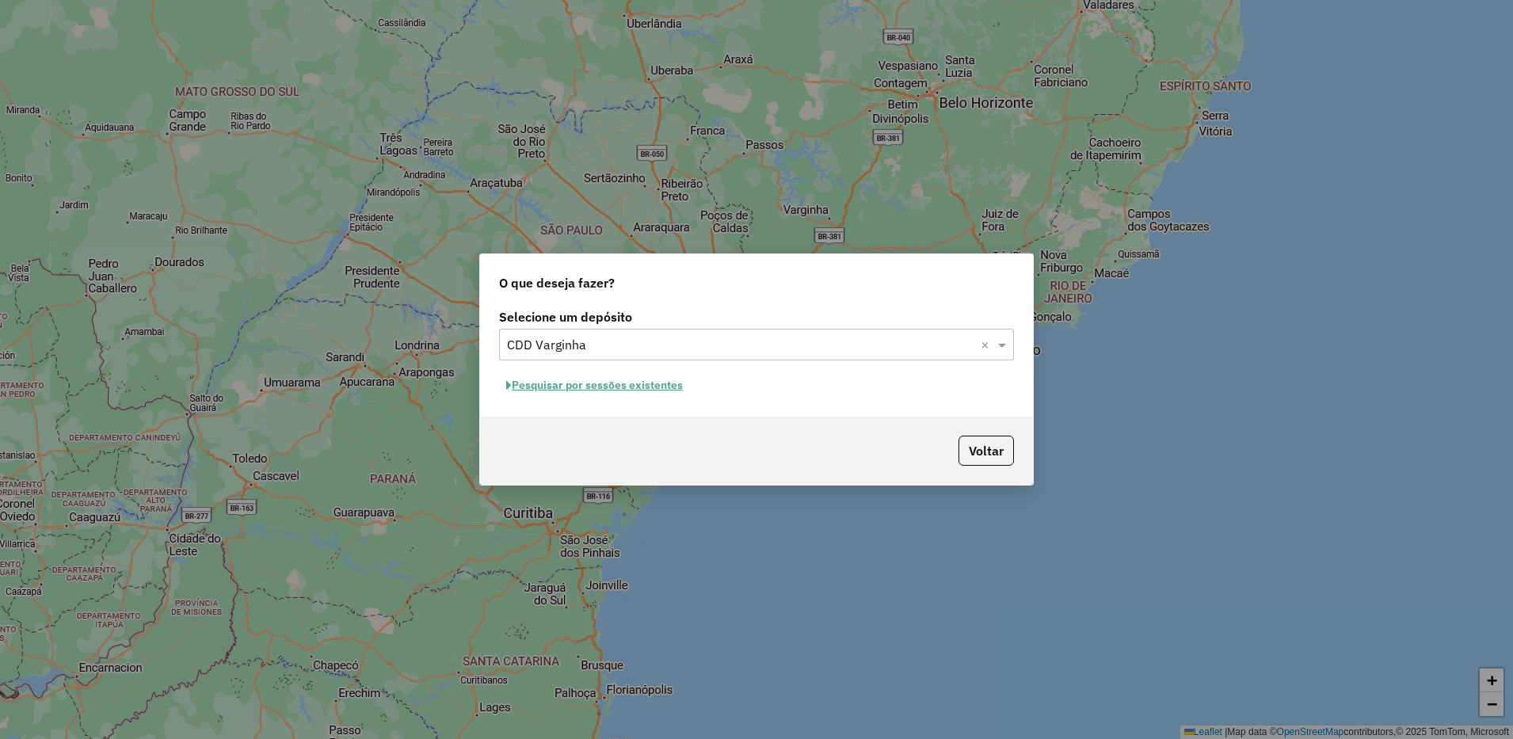
click at [647, 389] on button "Pesquisar por sessões existentes" at bounding box center [594, 385] width 191 height 25
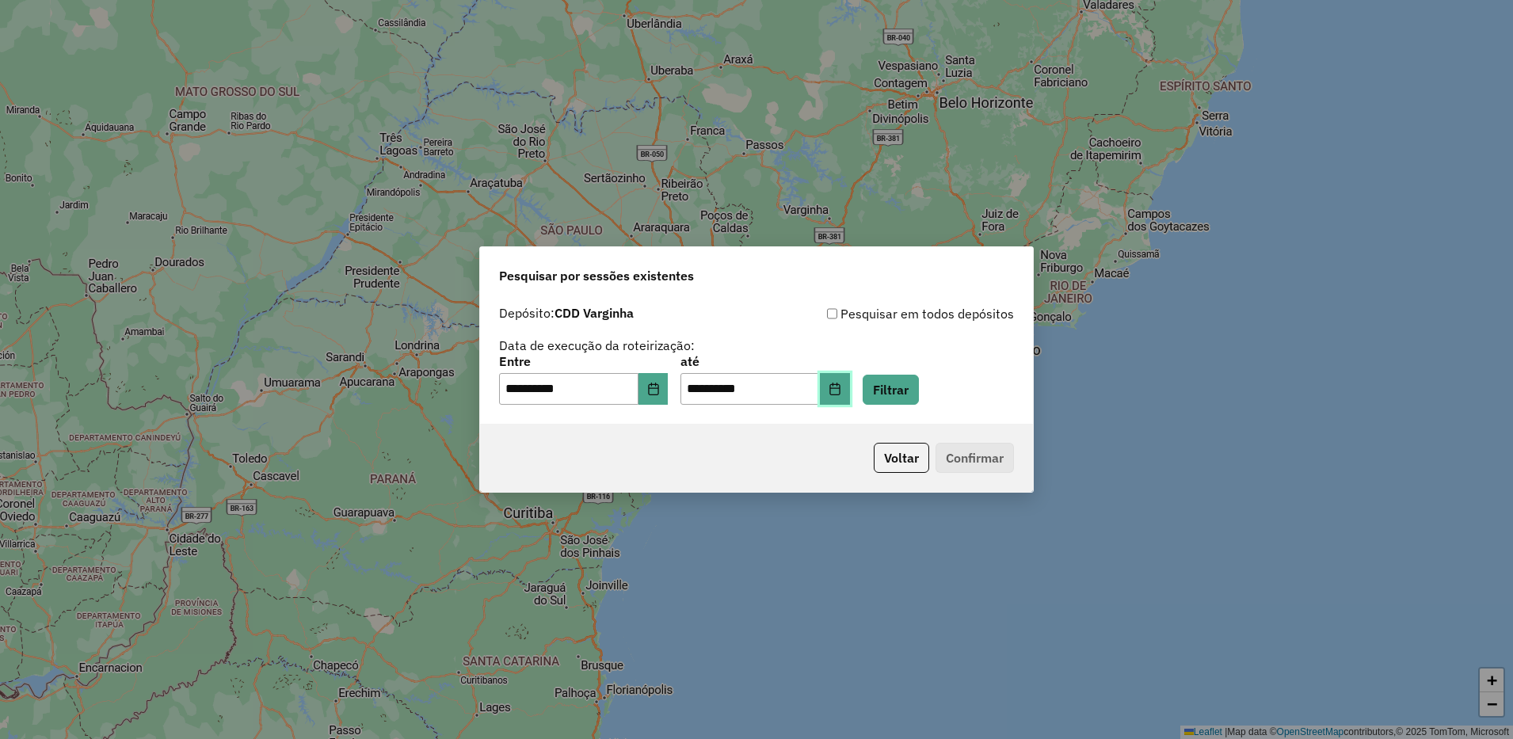
click at [841, 389] on icon "Choose Date" at bounding box center [835, 389] width 13 height 13
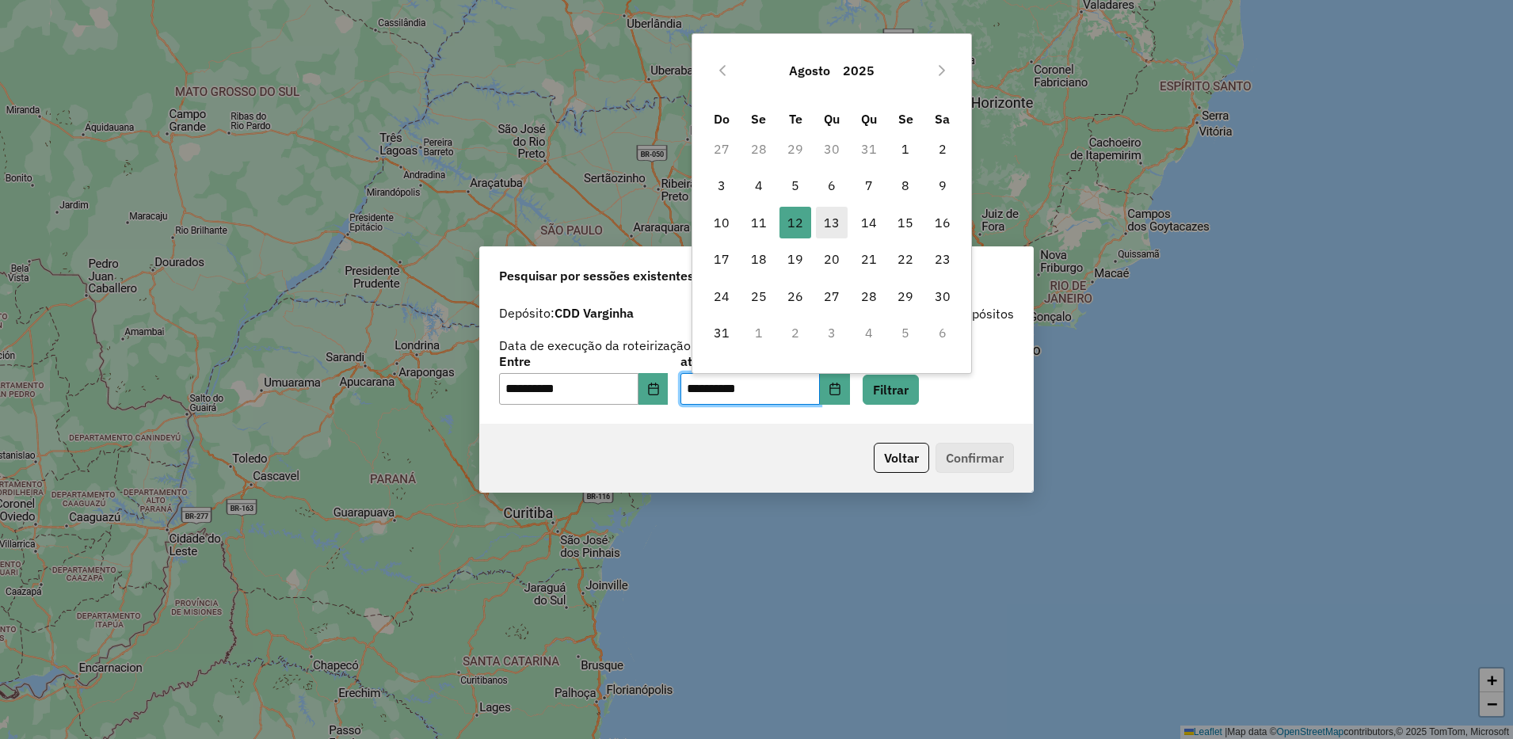
click at [820, 220] on span "13" at bounding box center [832, 223] width 32 height 32
type input "**********"
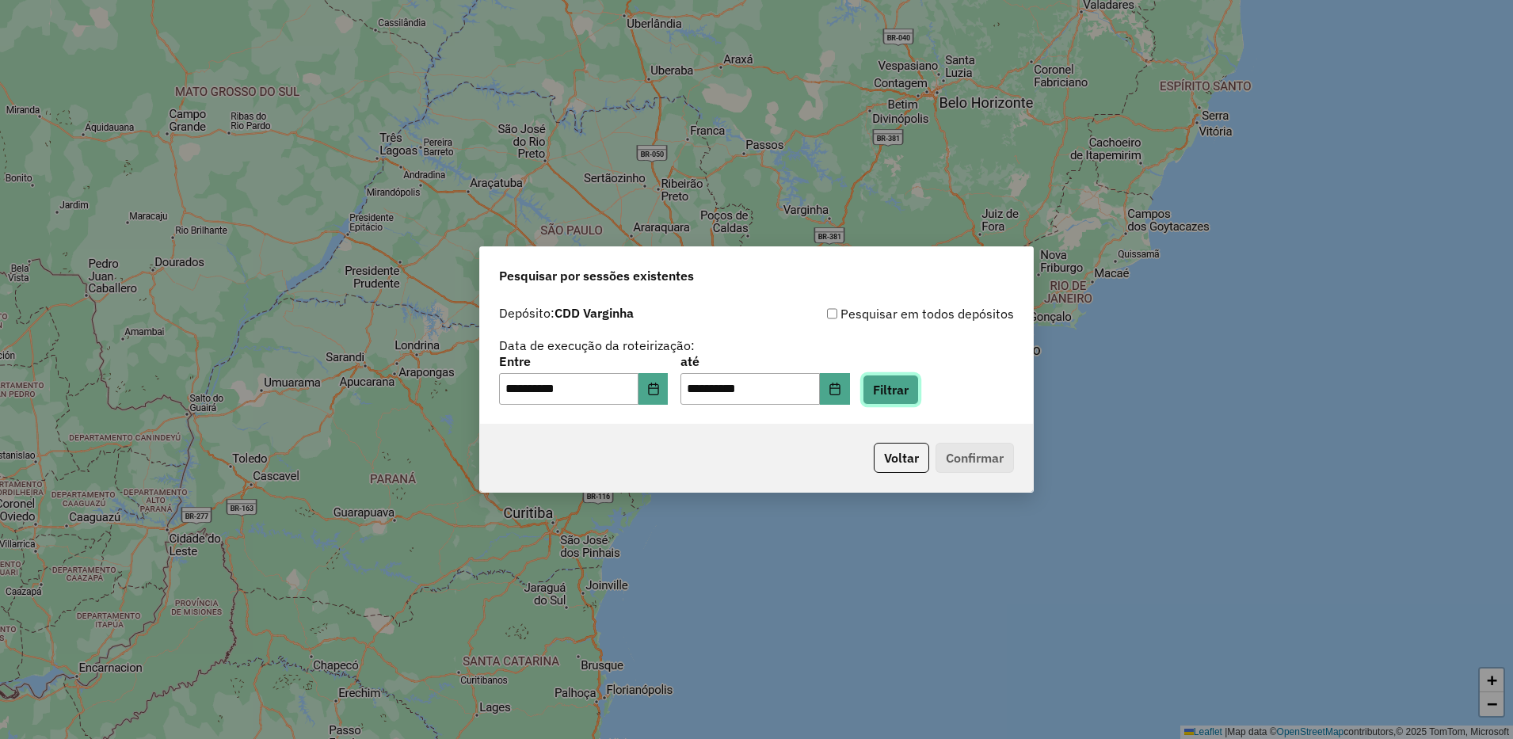
click at [909, 383] on button "Filtrar" at bounding box center [891, 390] width 56 height 30
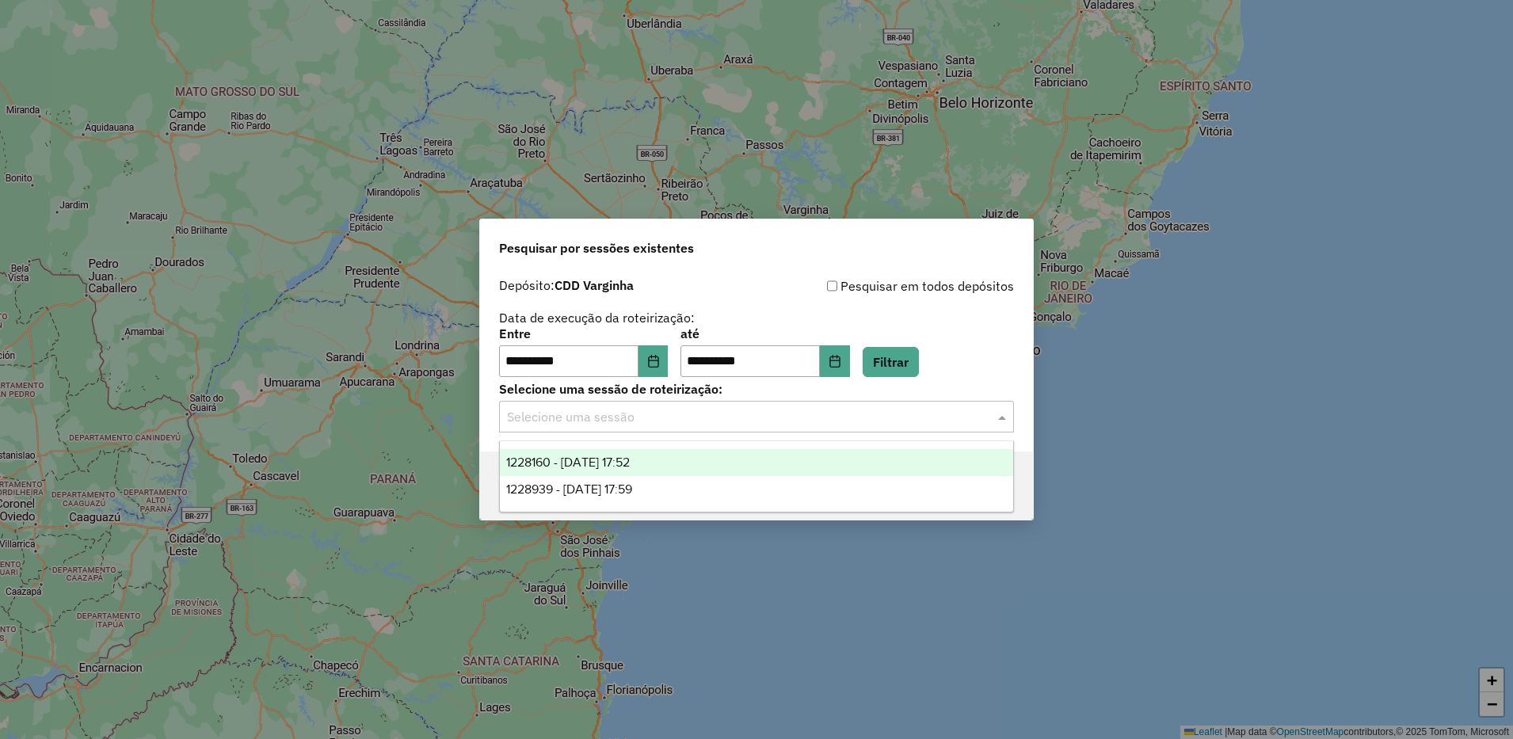
click at [662, 408] on input "text" at bounding box center [740, 417] width 467 height 19
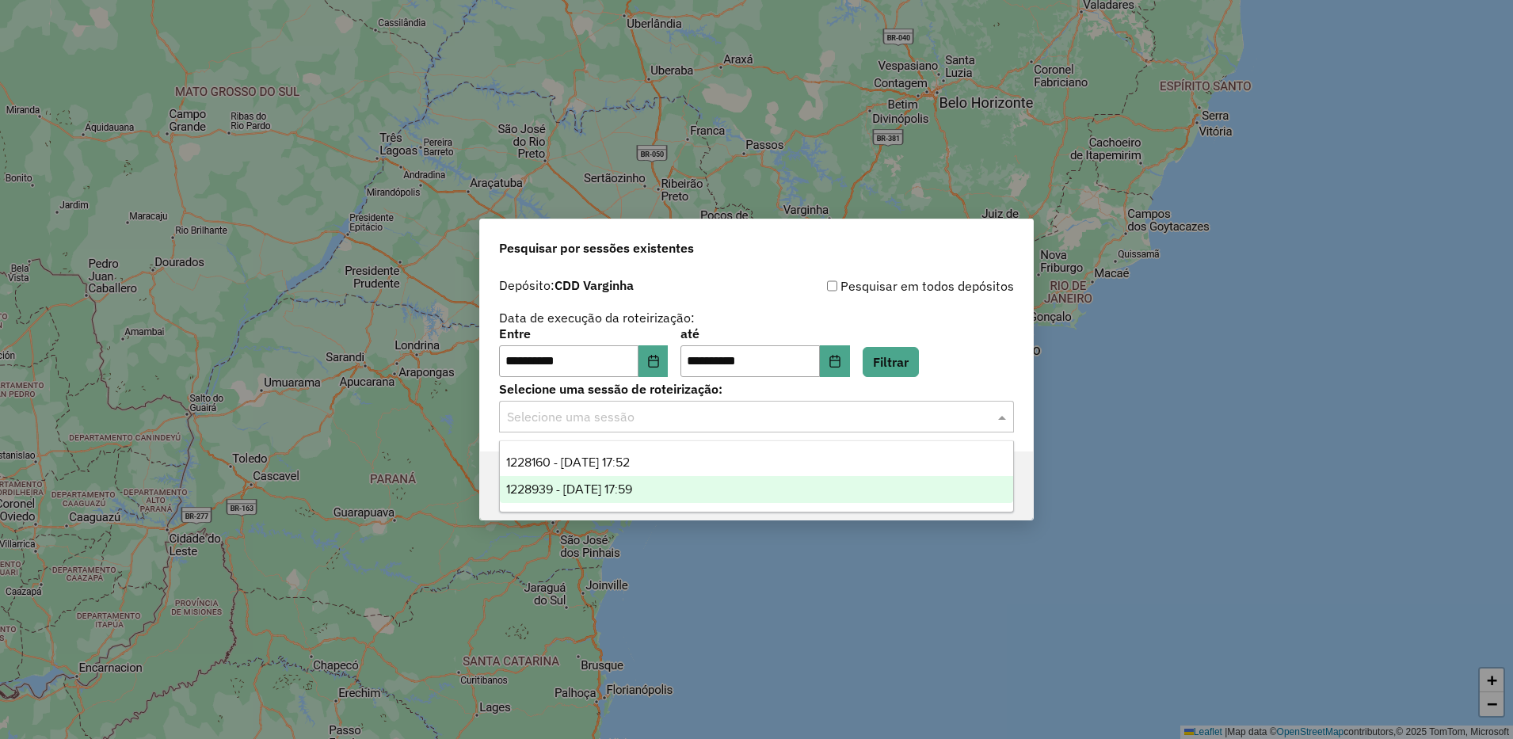
click at [632, 492] on span "1228939 - 13/08/2025 17:59" at bounding box center [569, 488] width 126 height 13
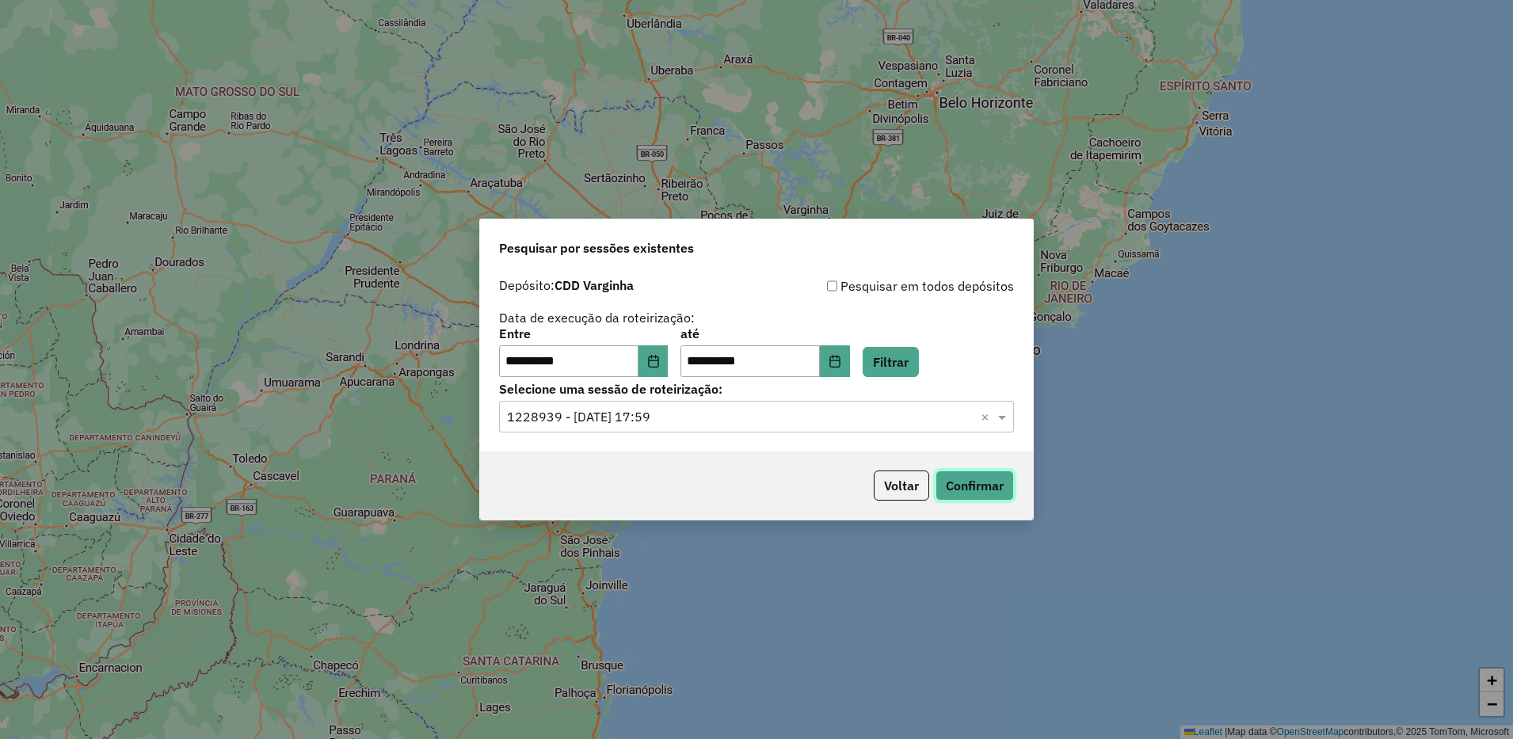
click at [974, 488] on button "Confirmar" at bounding box center [975, 486] width 78 height 30
